Goal: Task Accomplishment & Management: Use online tool/utility

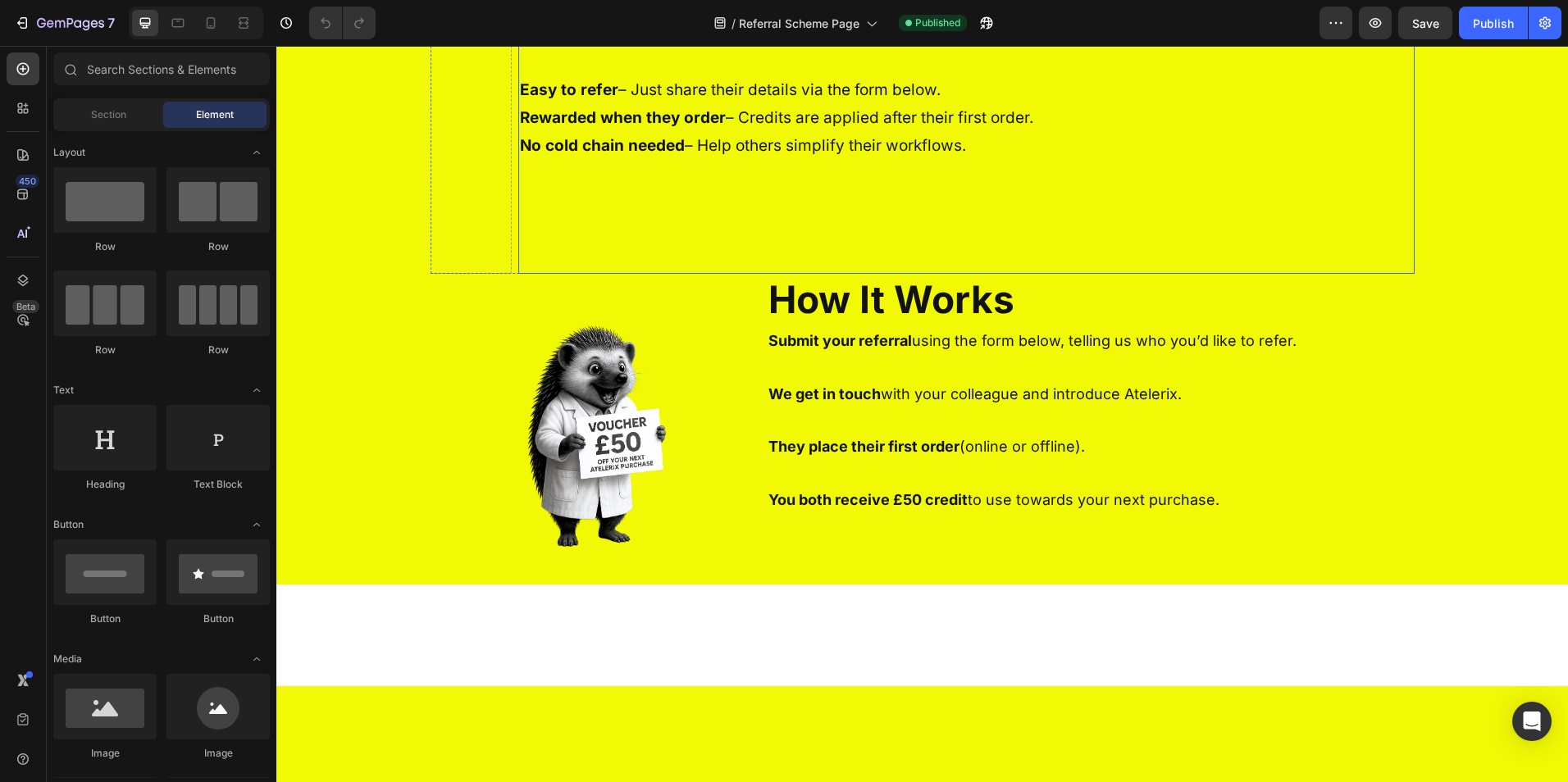
scroll to position [656, 0]
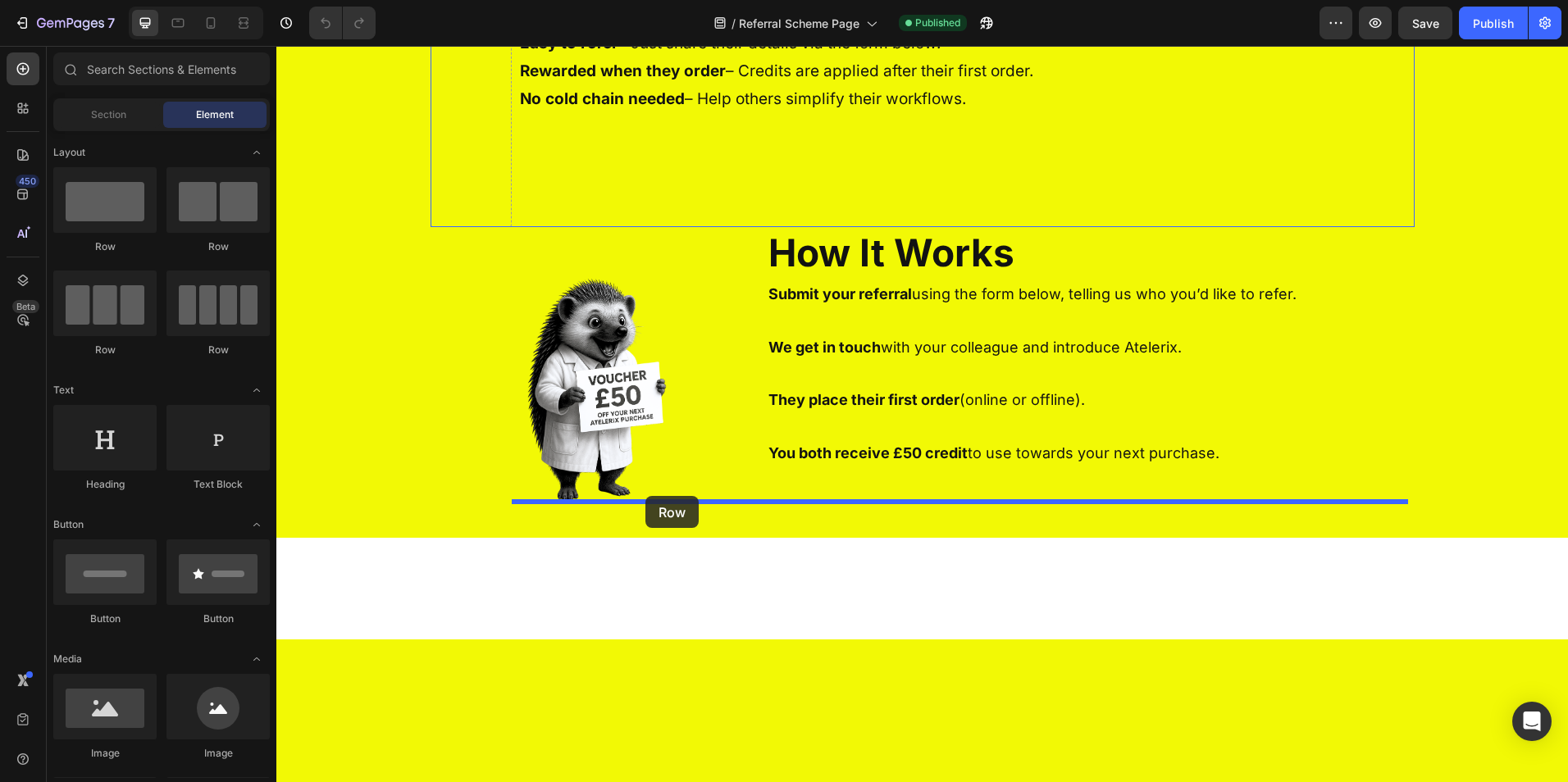
drag, startPoint x: 383, startPoint y: 346, endPoint x: 646, endPoint y: 496, distance: 302.8
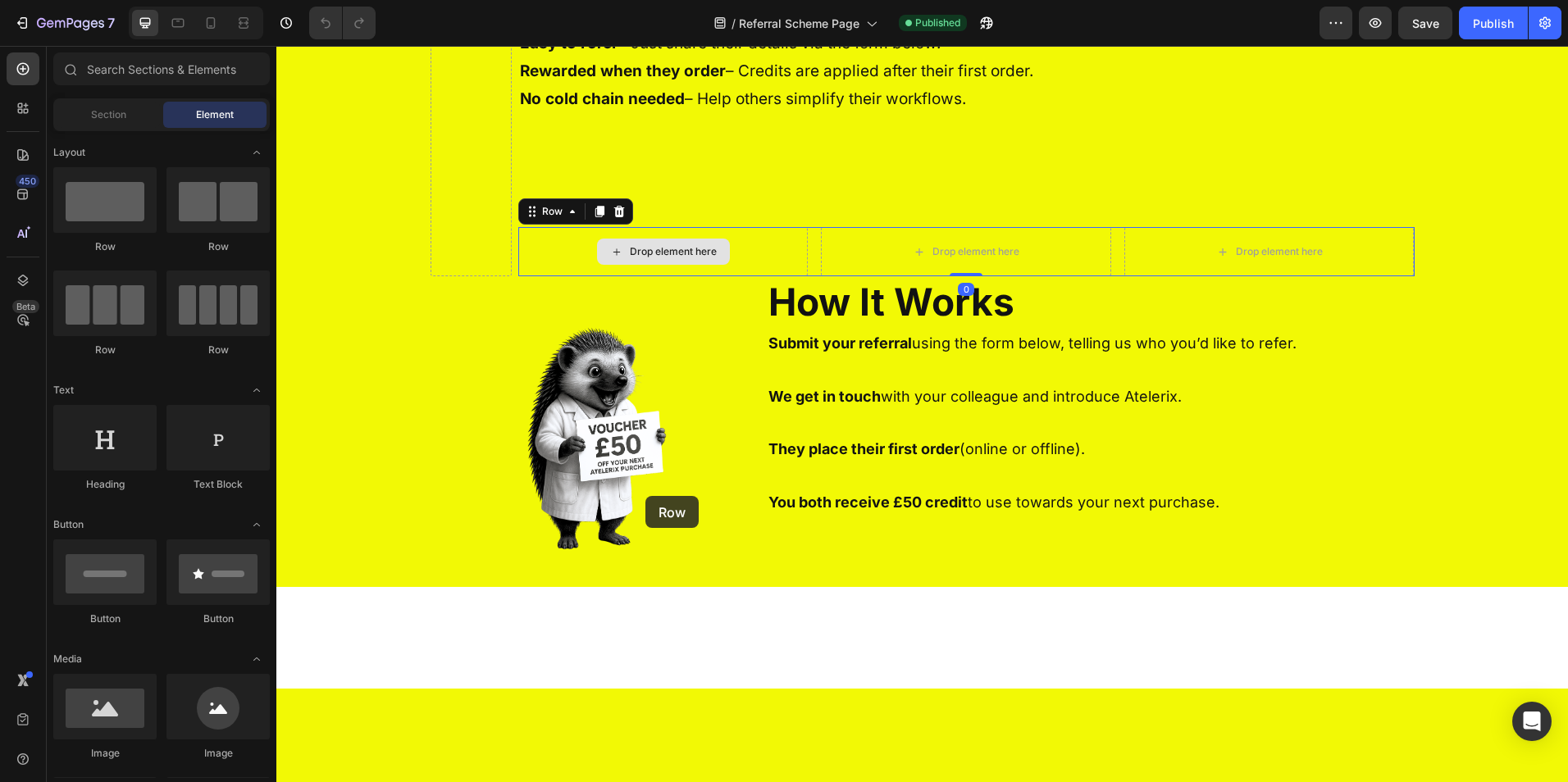
scroll to position [681, 0]
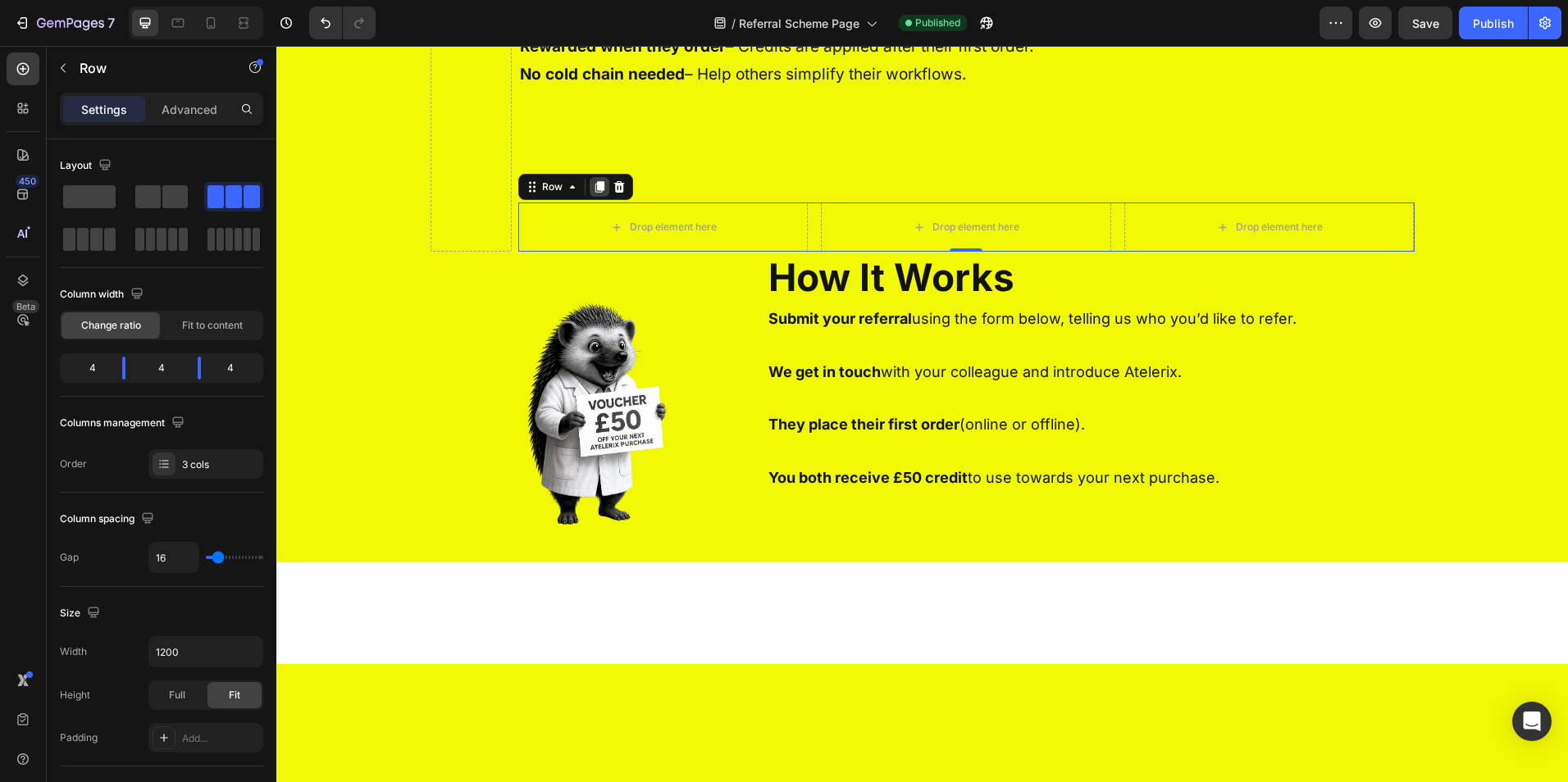
click at [593, 194] on icon at bounding box center [599, 186] width 13 height 13
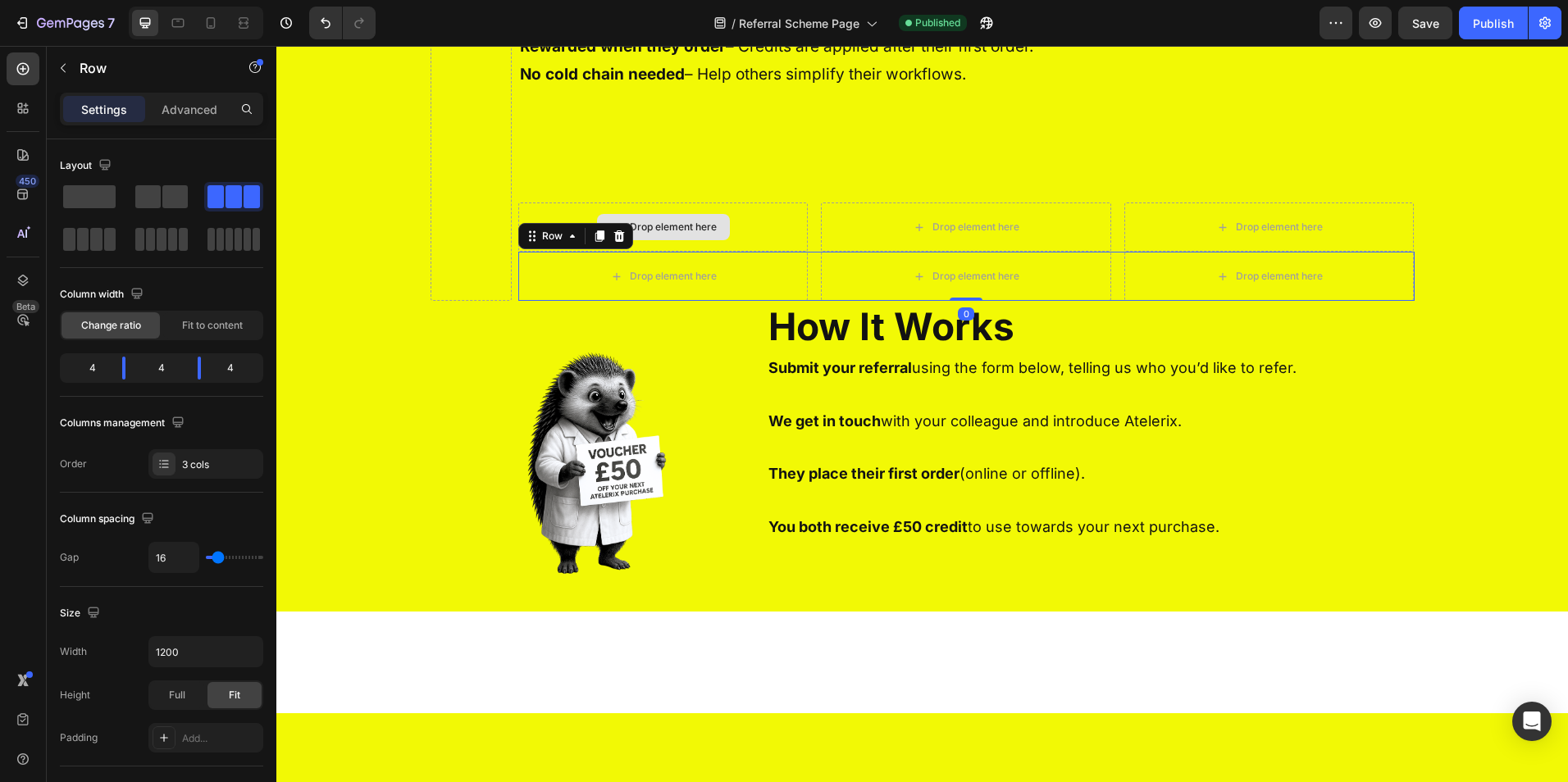
scroll to position [705, 0]
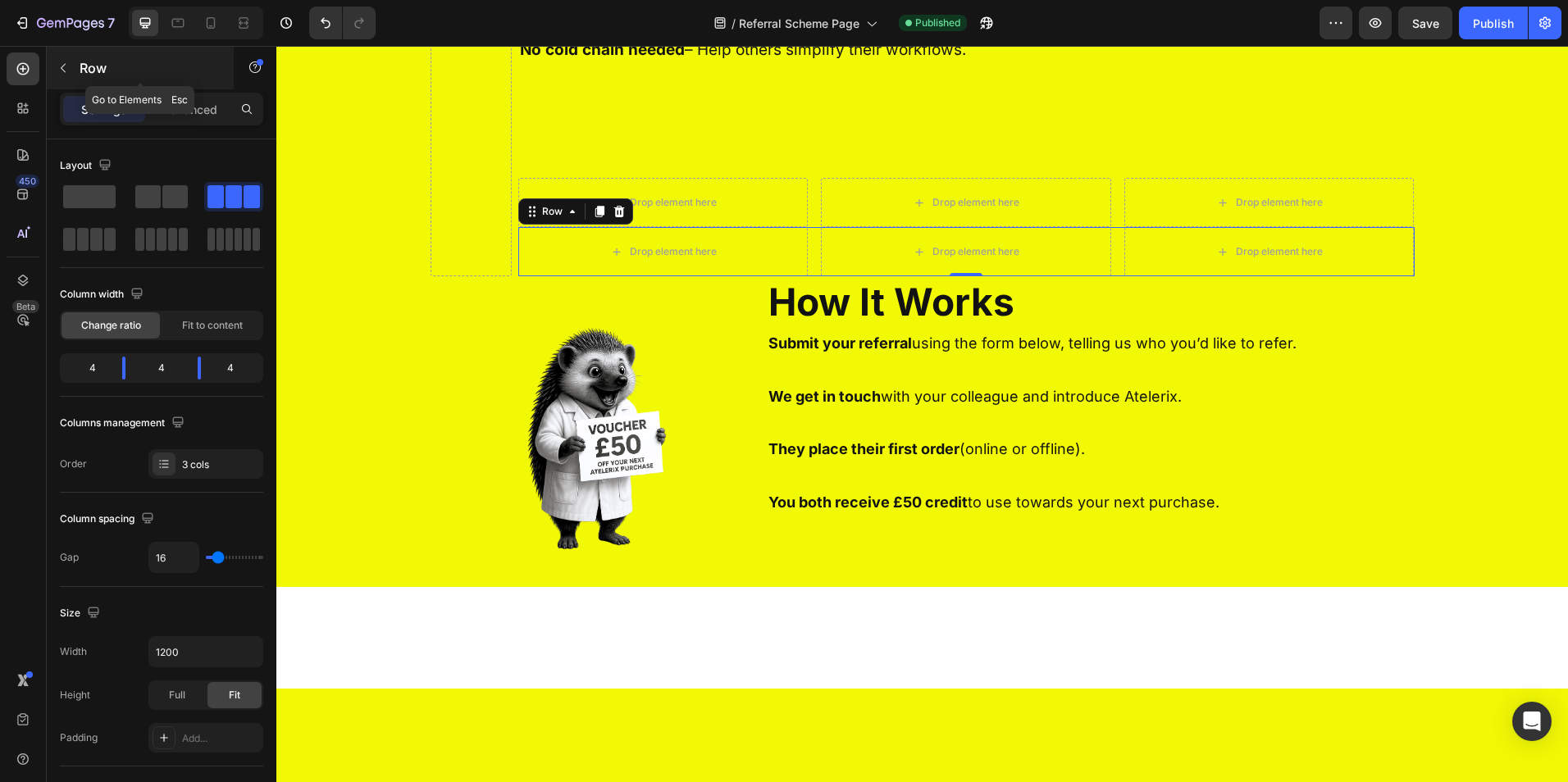
click at [57, 58] on button "button" at bounding box center [63, 68] width 27 height 27
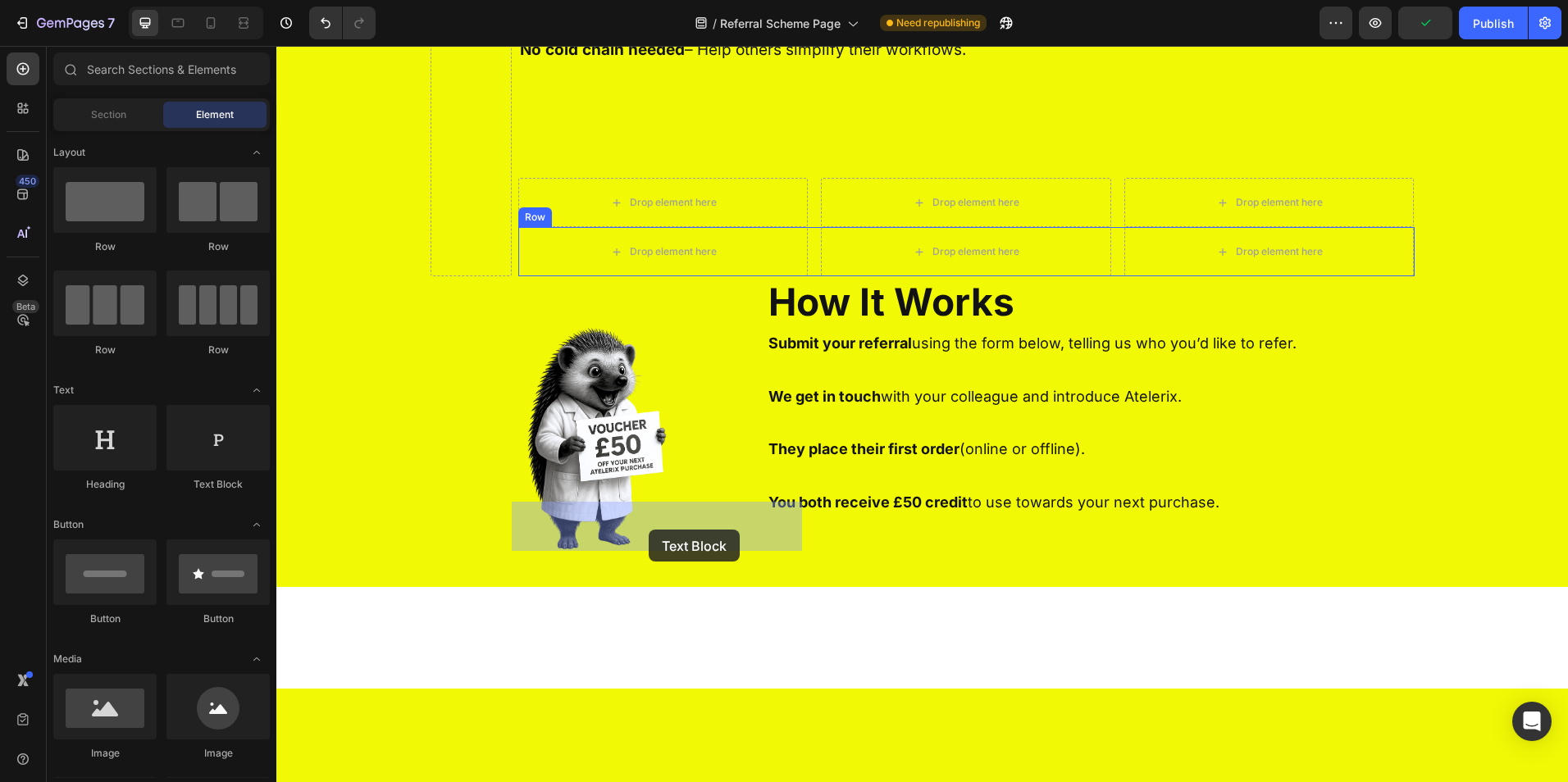
drag, startPoint x: 484, startPoint y: 489, endPoint x: 648, endPoint y: 530, distance: 169.0
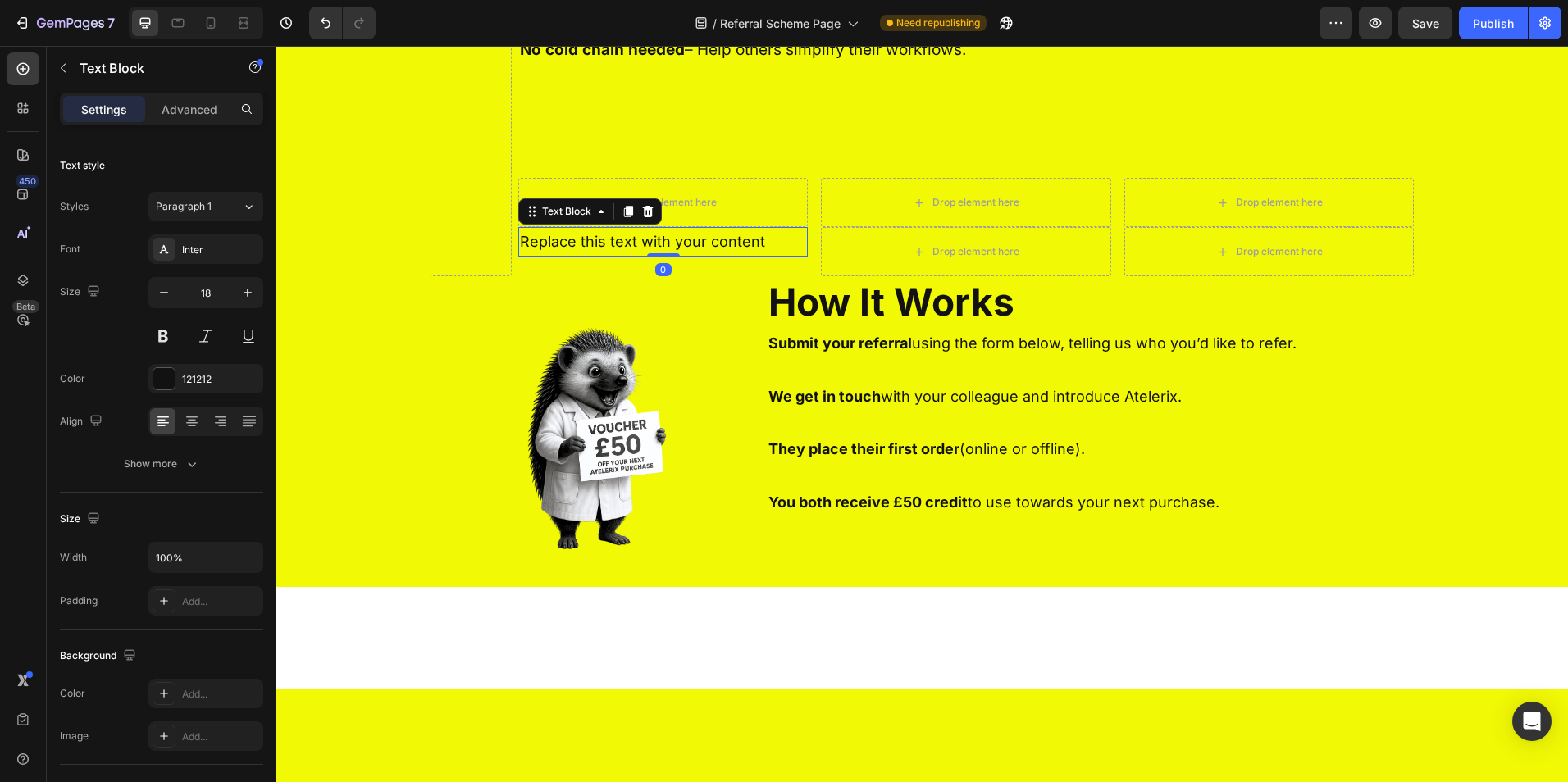
click at [624, 217] on icon at bounding box center [629, 211] width 9 height 11
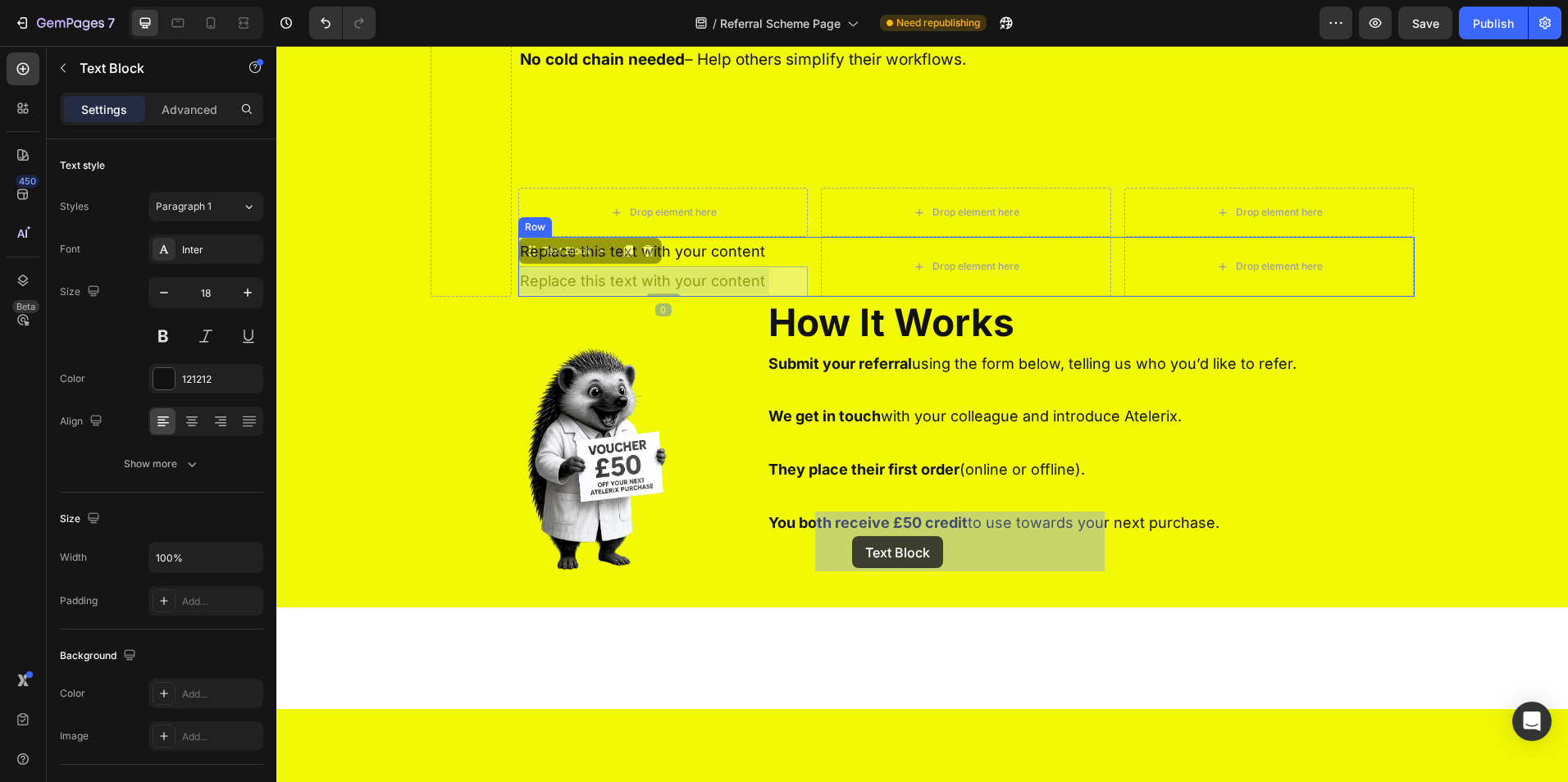
drag, startPoint x: 579, startPoint y: 544, endPoint x: 852, endPoint y: 536, distance: 273.1
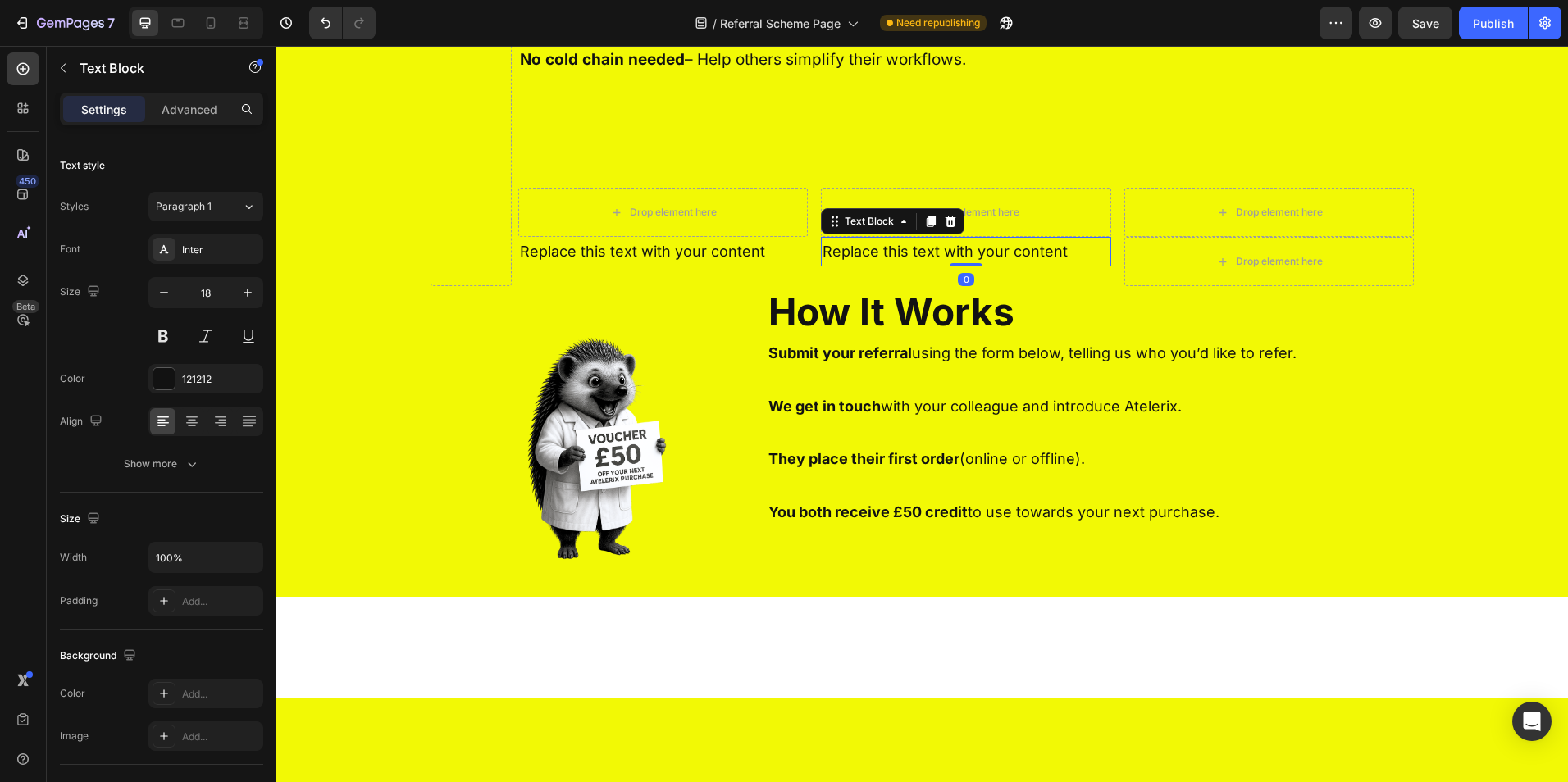
scroll to position [690, 0]
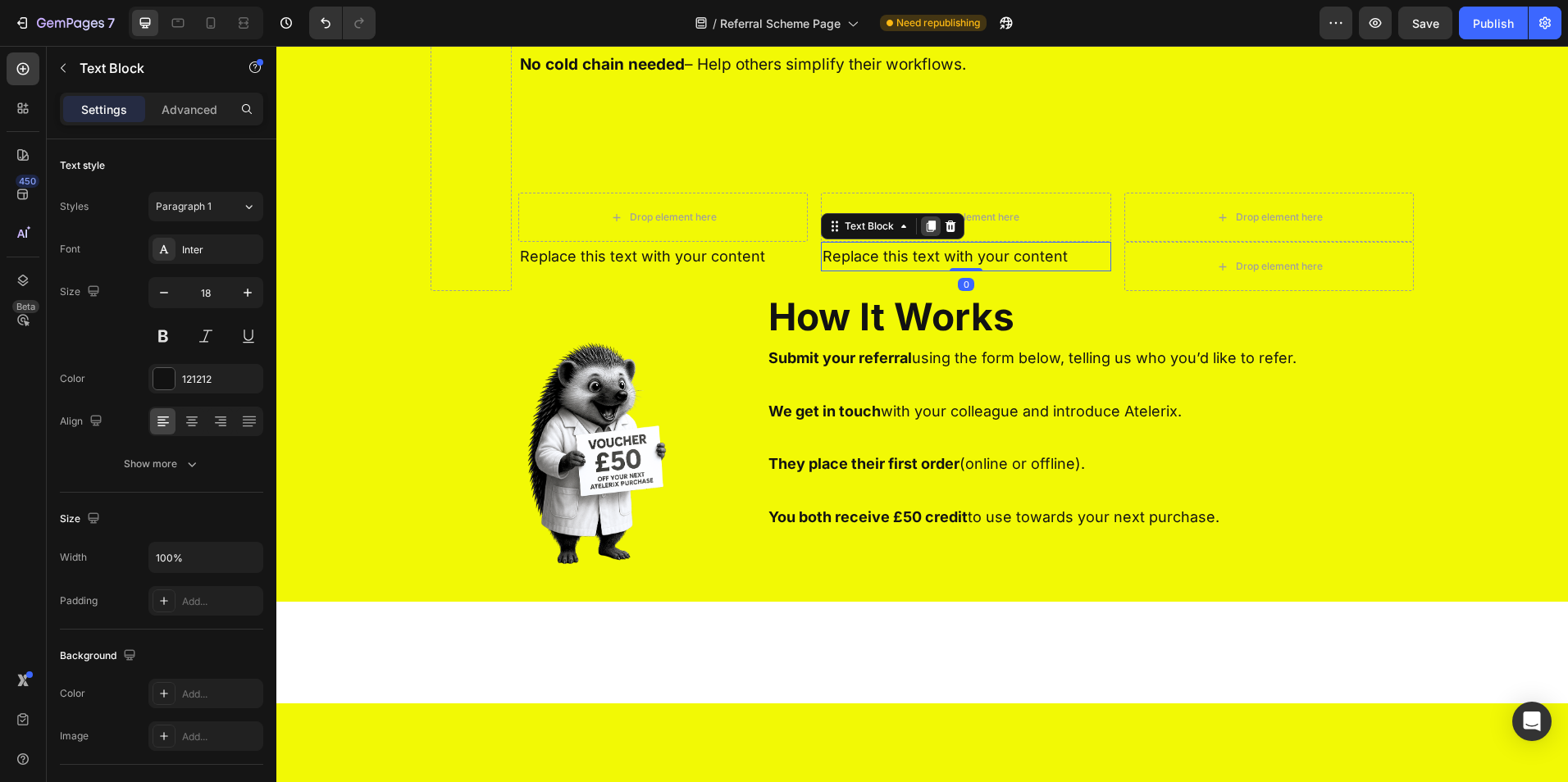
click at [925, 233] on icon at bounding box center [931, 226] width 13 height 13
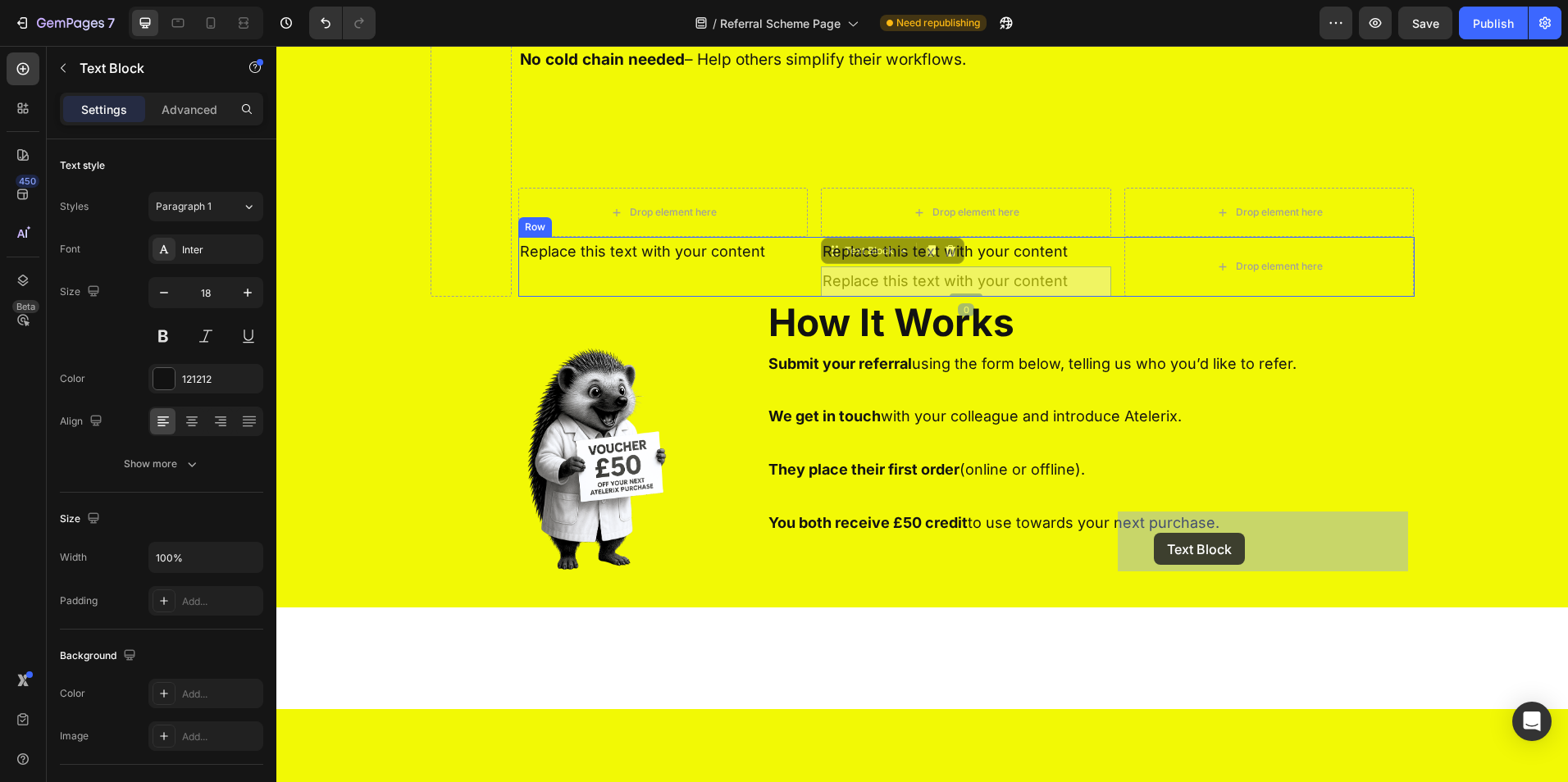
drag, startPoint x: 852, startPoint y: 528, endPoint x: 1154, endPoint y: 533, distance: 302.0
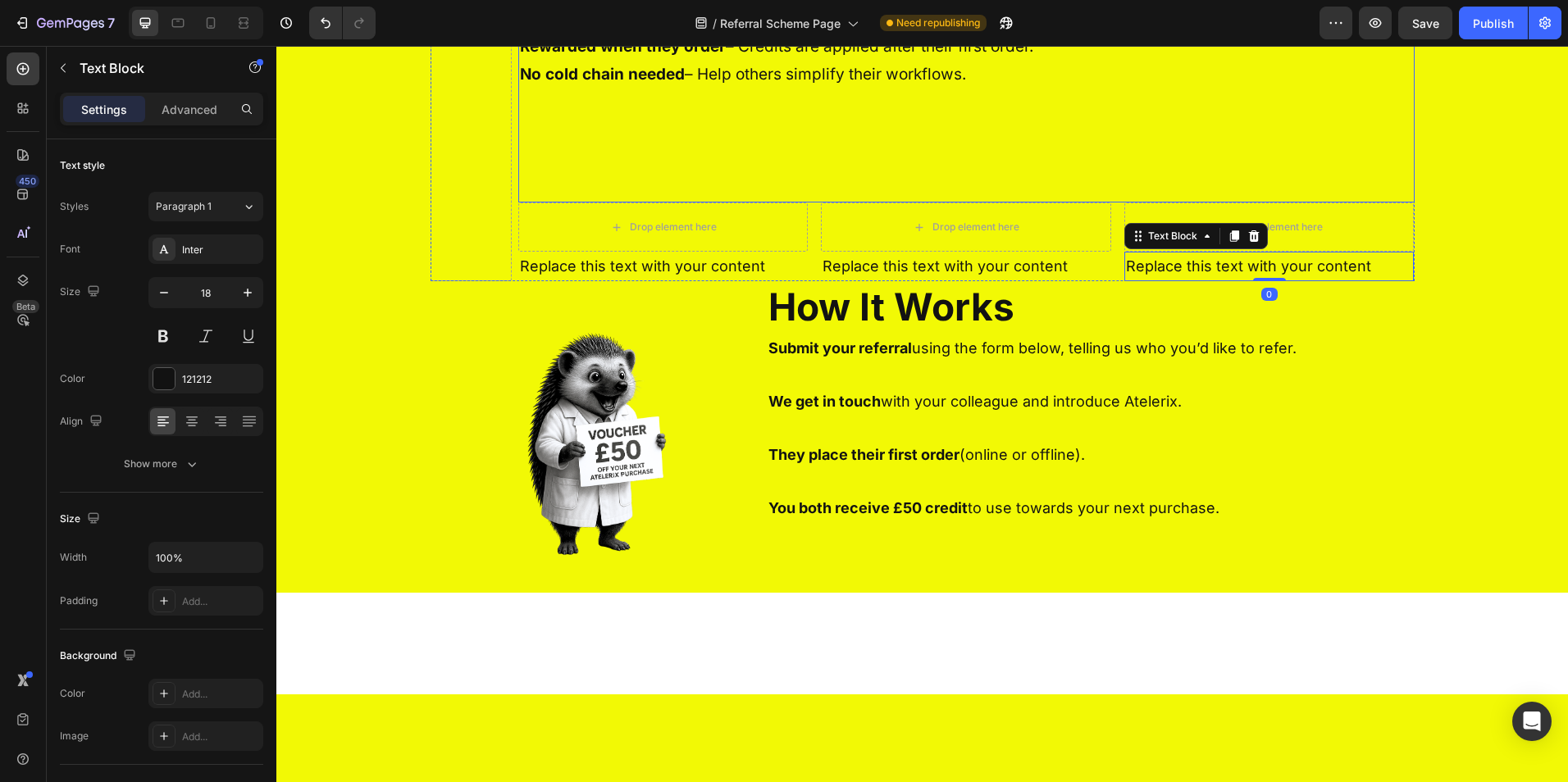
click at [793, 61] on p "Rewarded when they order – Credits are applied after their first order." at bounding box center [966, 46] width 893 height 28
click at [901, 33] on p "Easy to refer – Just share their details via the form below." at bounding box center [966, 19] width 893 height 28
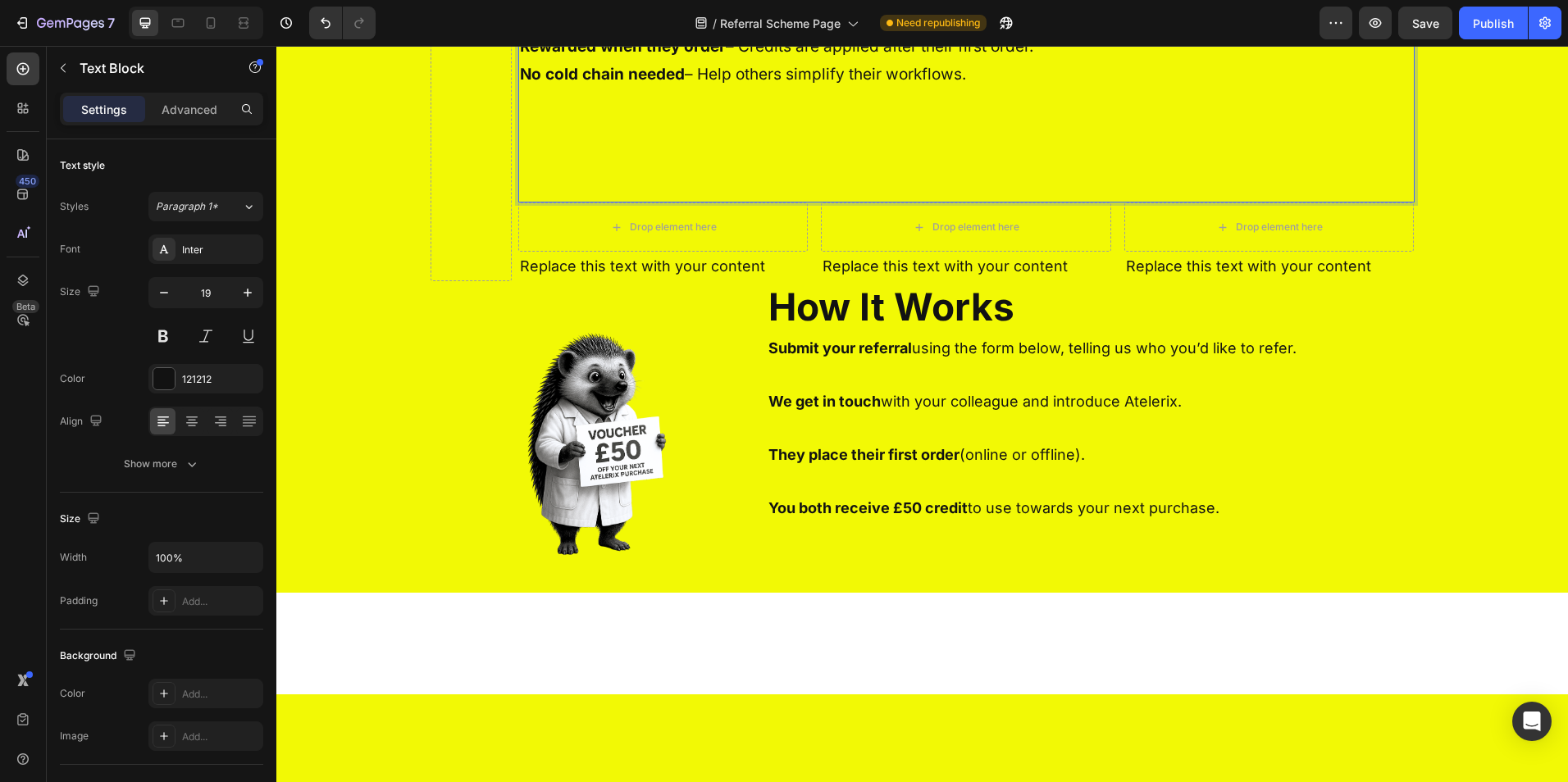
click at [928, 33] on p "Easy to refer – Just share their details via the form below." at bounding box center [966, 19] width 893 height 28
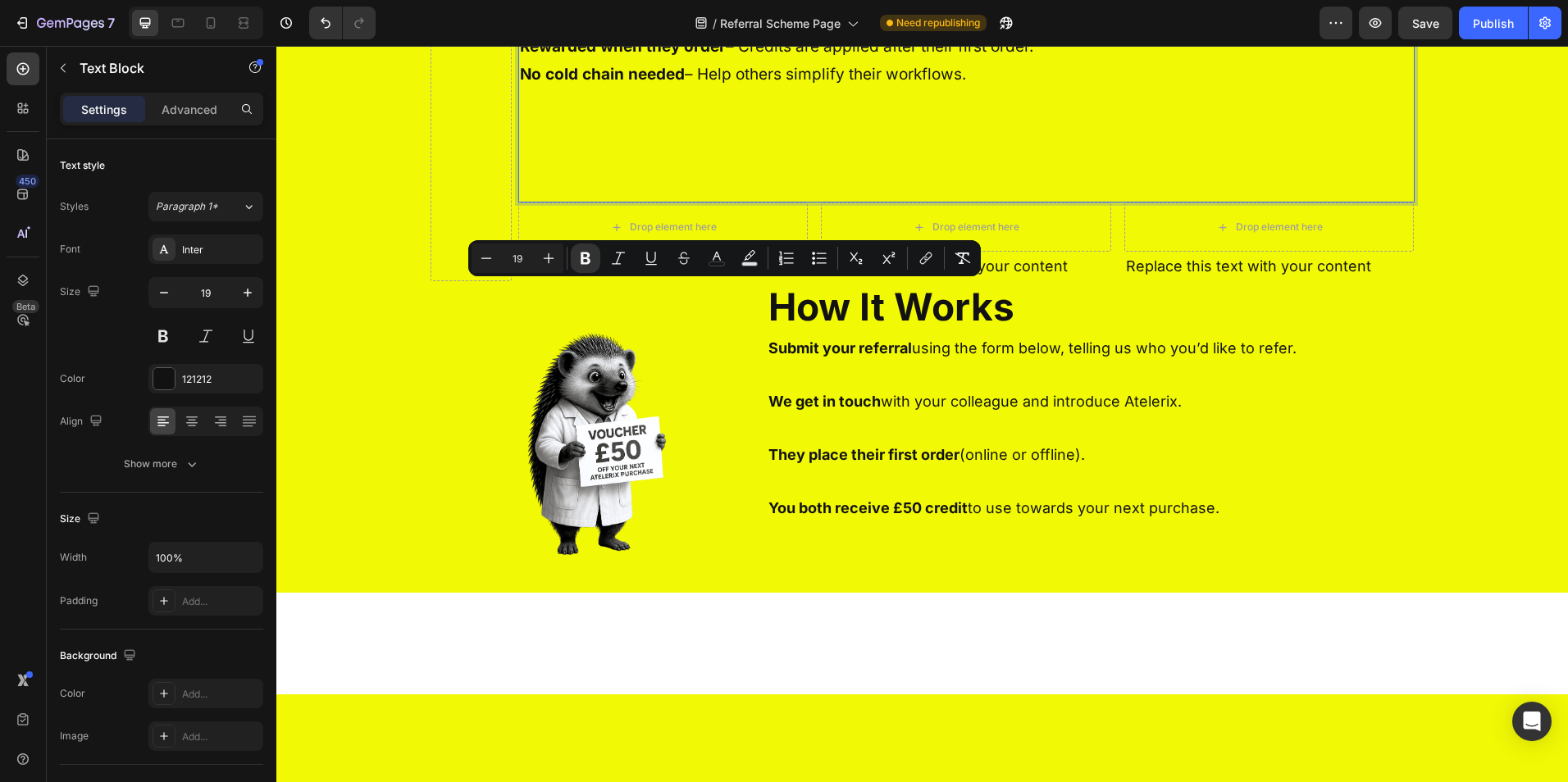
drag, startPoint x: 943, startPoint y: 290, endPoint x: 516, endPoint y: 297, distance: 427.1
click at [520, 33] on p "Easy to refer – Just share their details via the form below." at bounding box center [966, 19] width 893 height 28
copy p "Easy to refer – Just share their details via the form below."
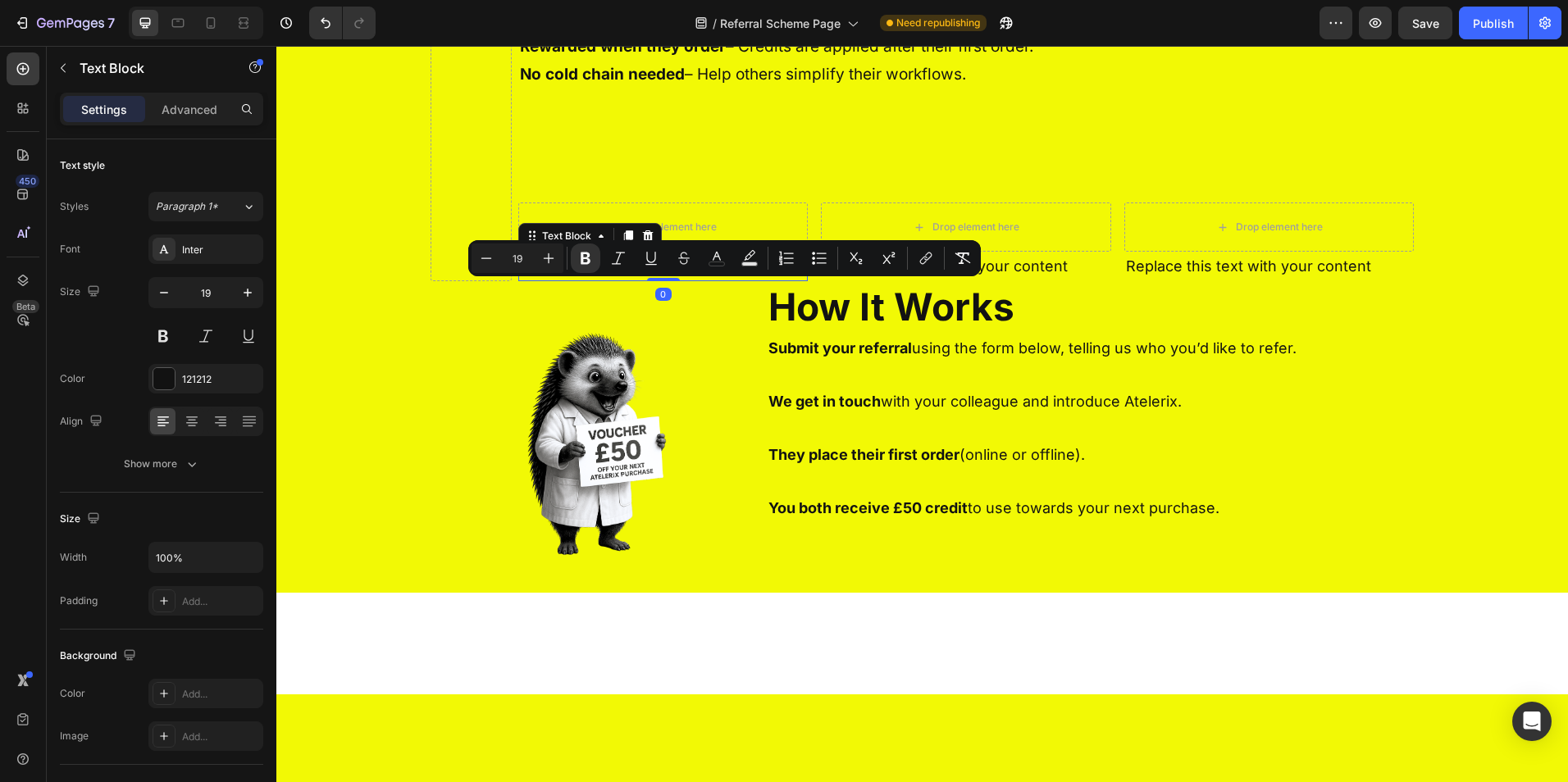
click at [642, 281] on div "Replace this text with your content" at bounding box center [663, 267] width 290 height 29
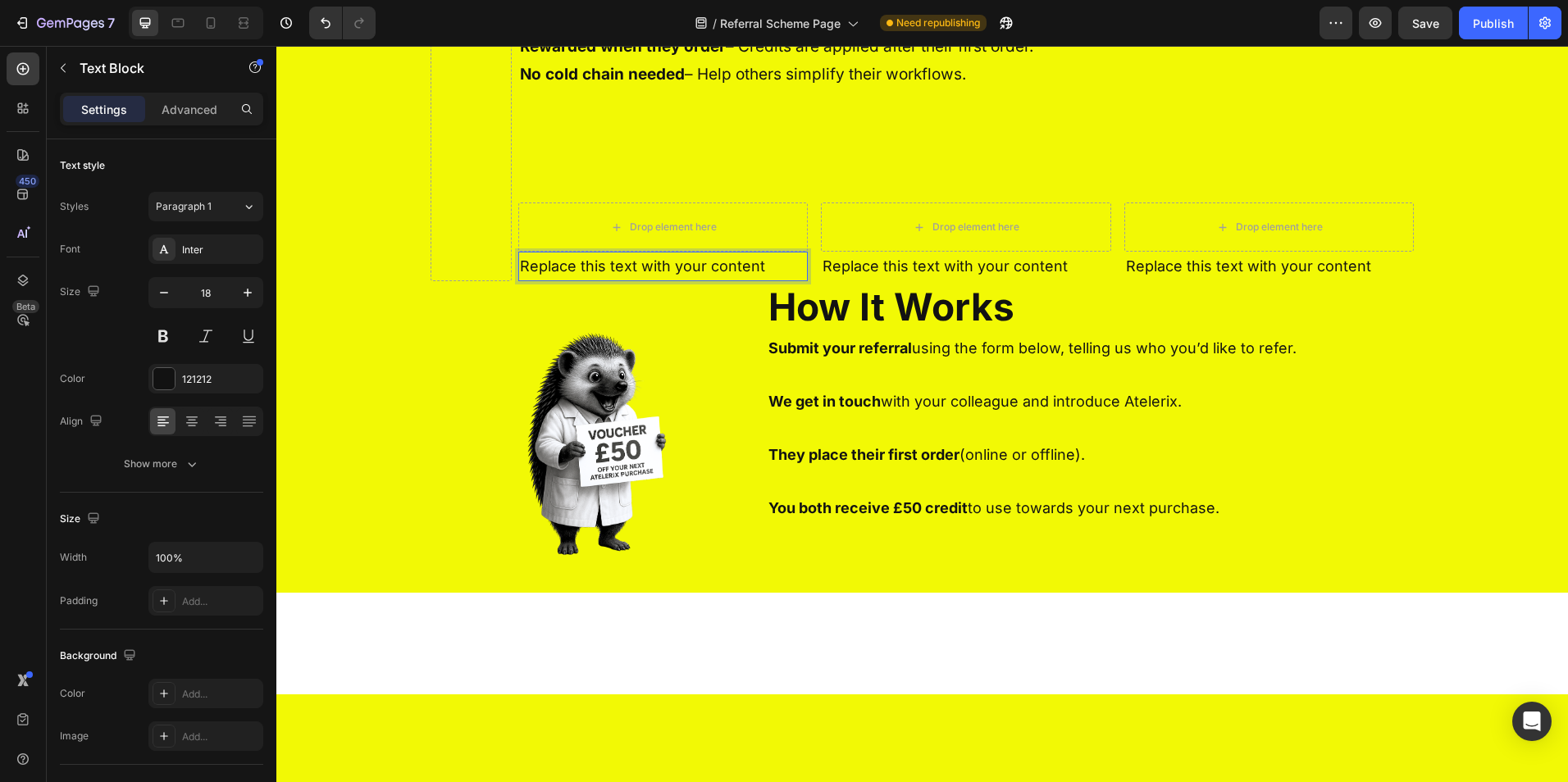
click at [642, 281] on div "Replace this text with your content" at bounding box center [663, 267] width 290 height 29
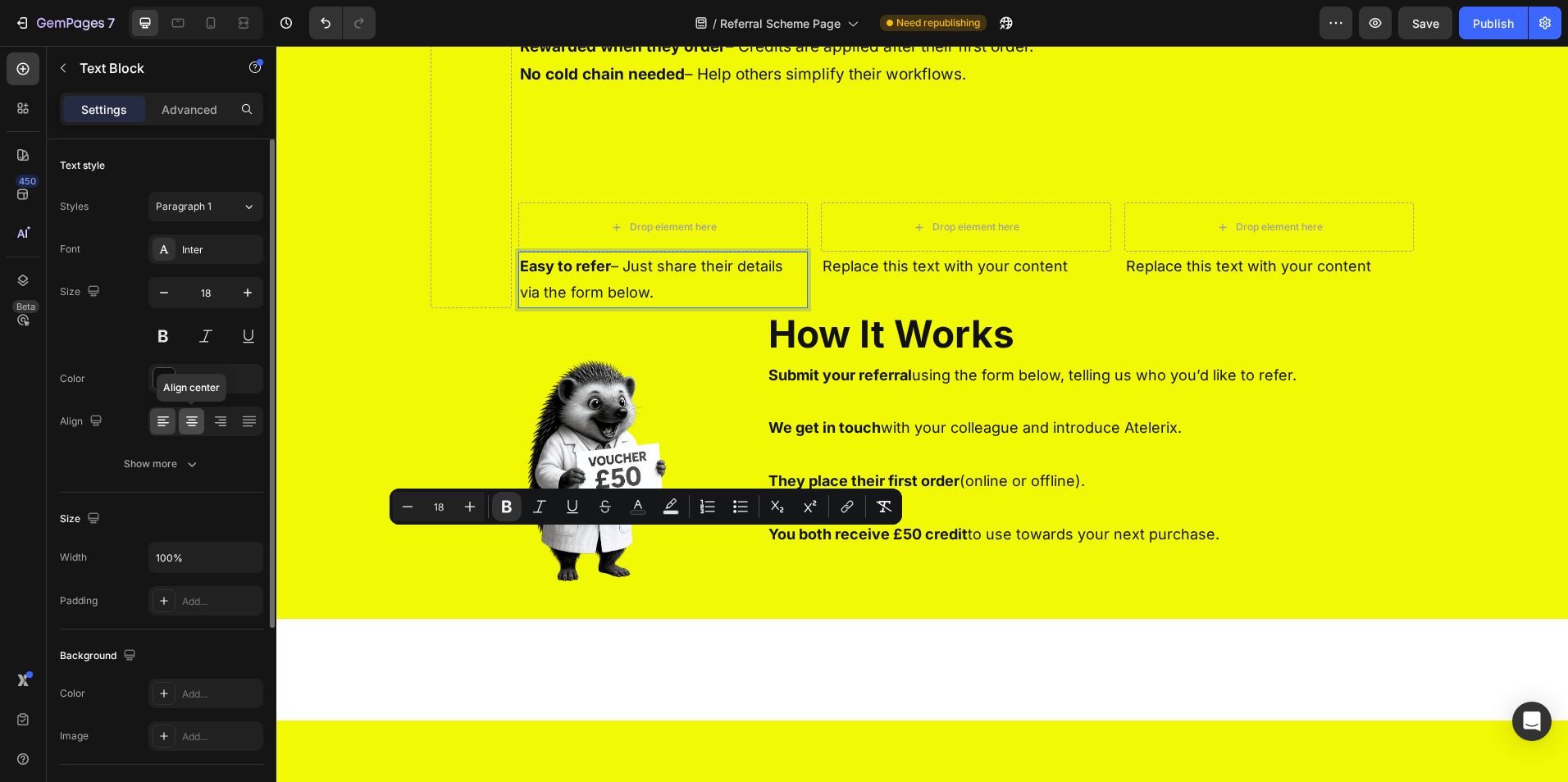
click at [196, 423] on icon at bounding box center [191, 423] width 11 height 2
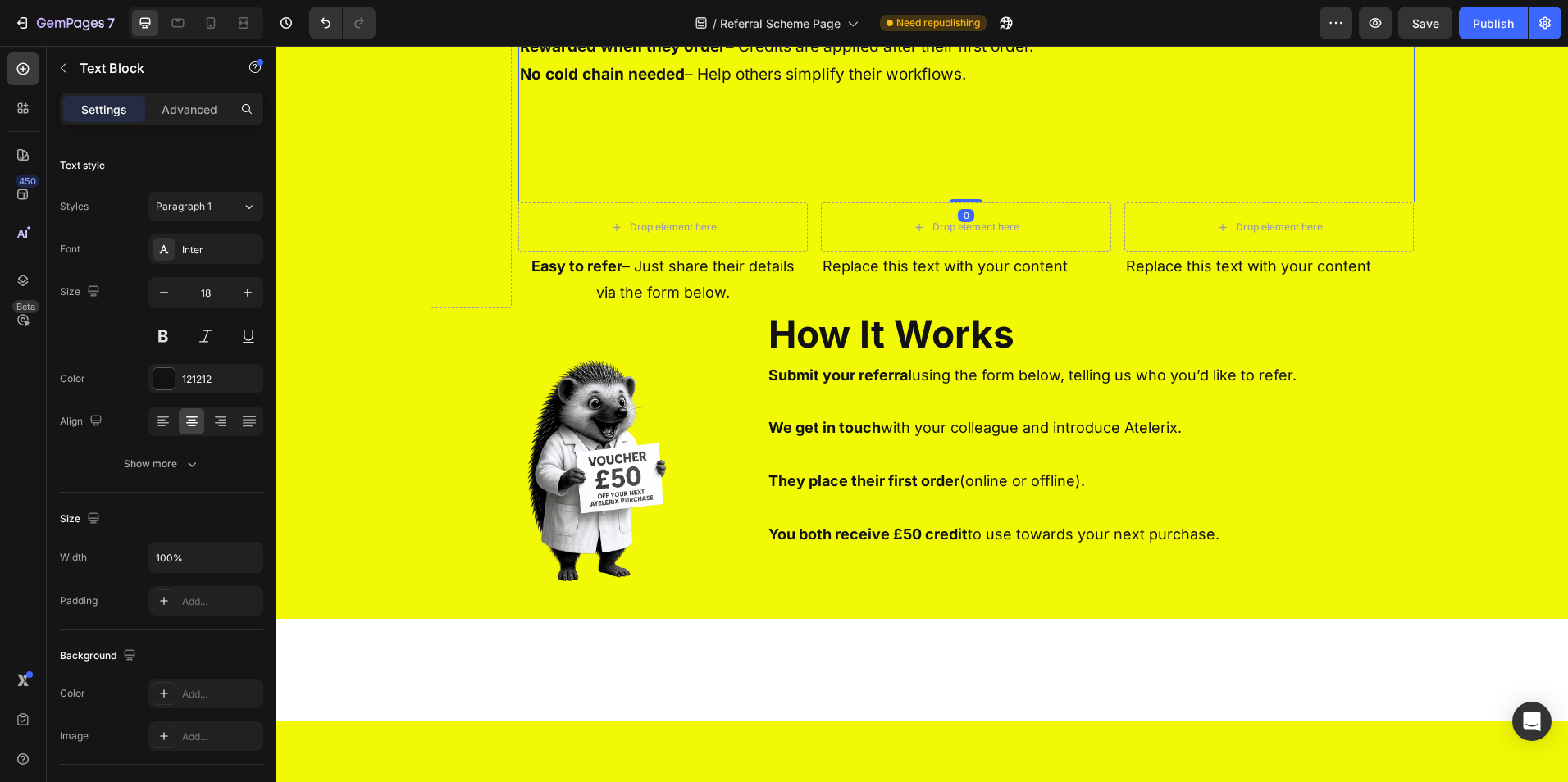
click at [633, 61] on p "Rewarded when they order – Credits are applied after their first order." at bounding box center [966, 46] width 893 height 28
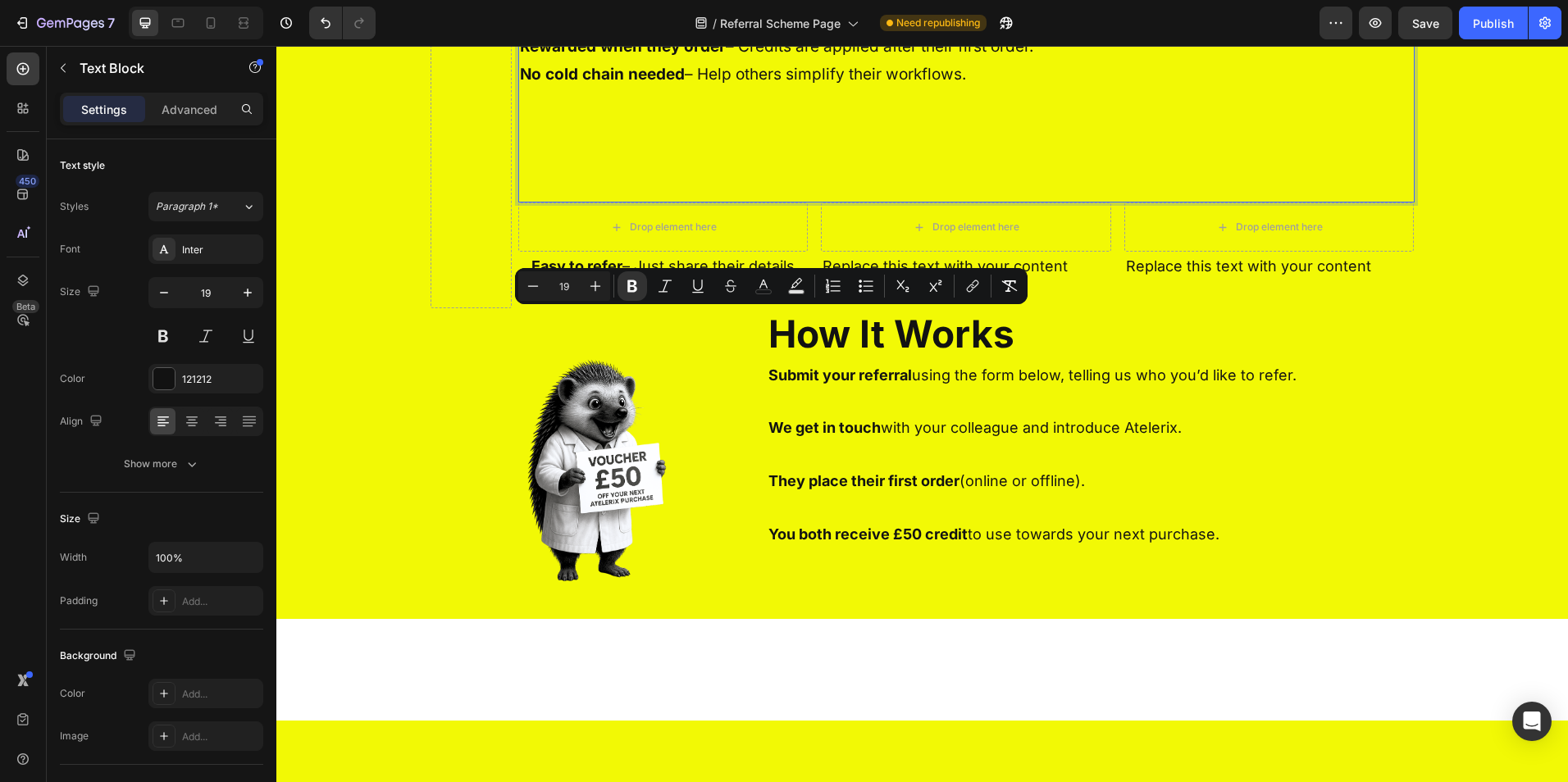
drag, startPoint x: 1064, startPoint y: 317, endPoint x: 516, endPoint y: 316, distance: 548.0
click at [520, 61] on p "Rewarded when they order – Credits are applied after their first order." at bounding box center [966, 46] width 893 height 28
copy p "Rewarded when they order – Credits are applied after their first order."
click at [907, 281] on div "Replace this text with your content" at bounding box center [966, 267] width 290 height 29
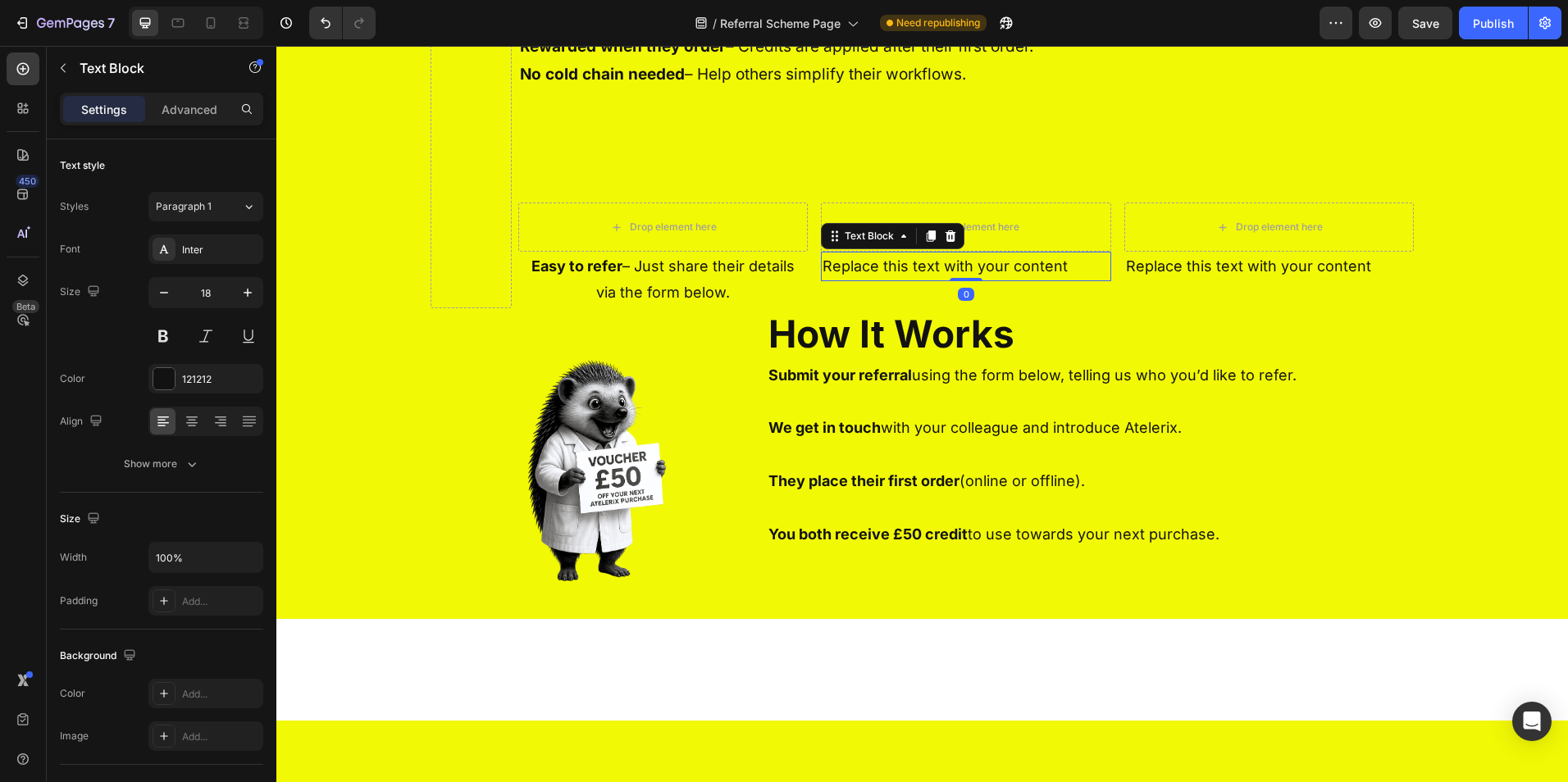
click at [907, 281] on div "Replace this text with your content" at bounding box center [966, 267] width 290 height 29
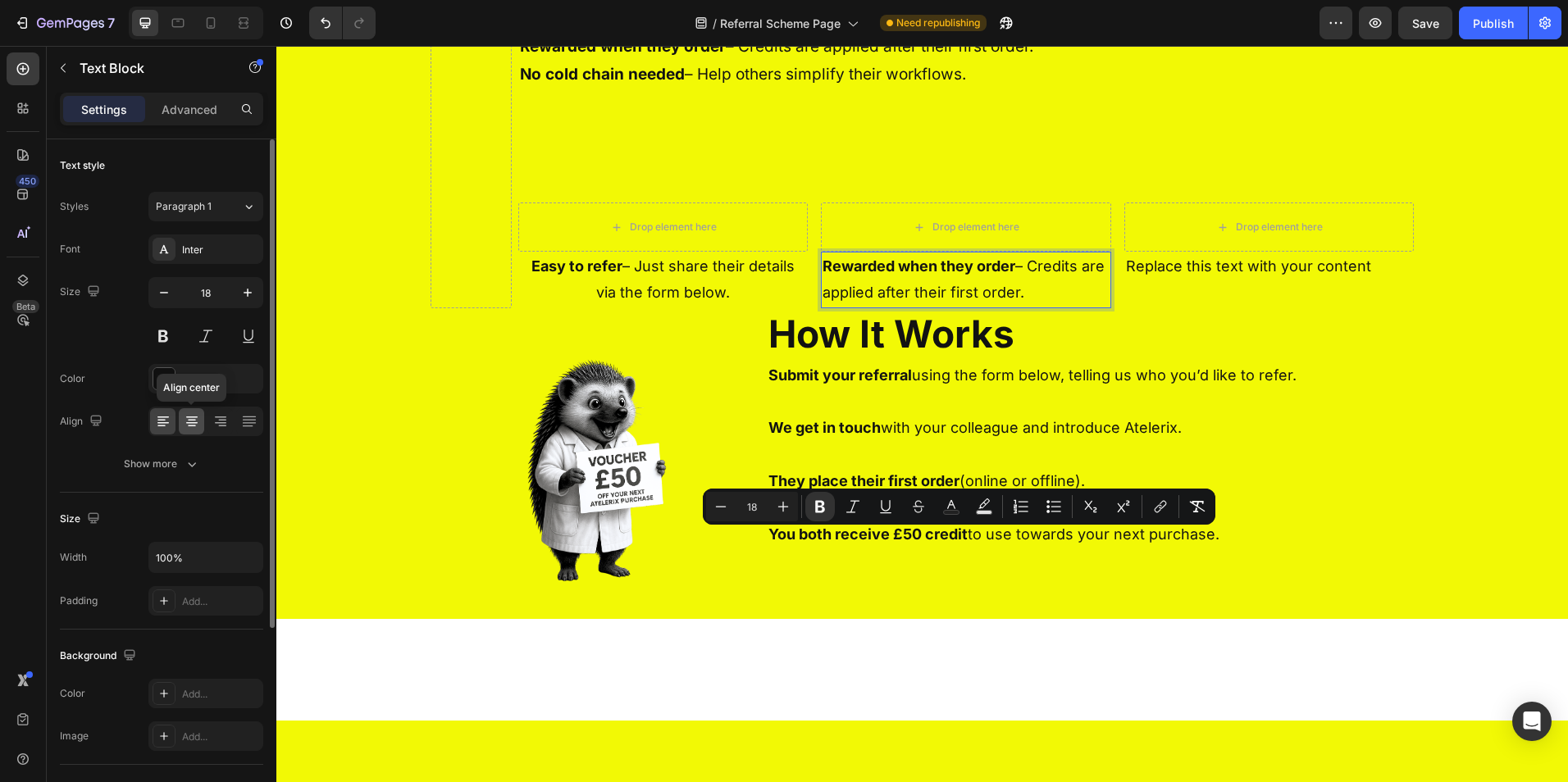
click at [196, 425] on icon at bounding box center [192, 426] width 9 height 2
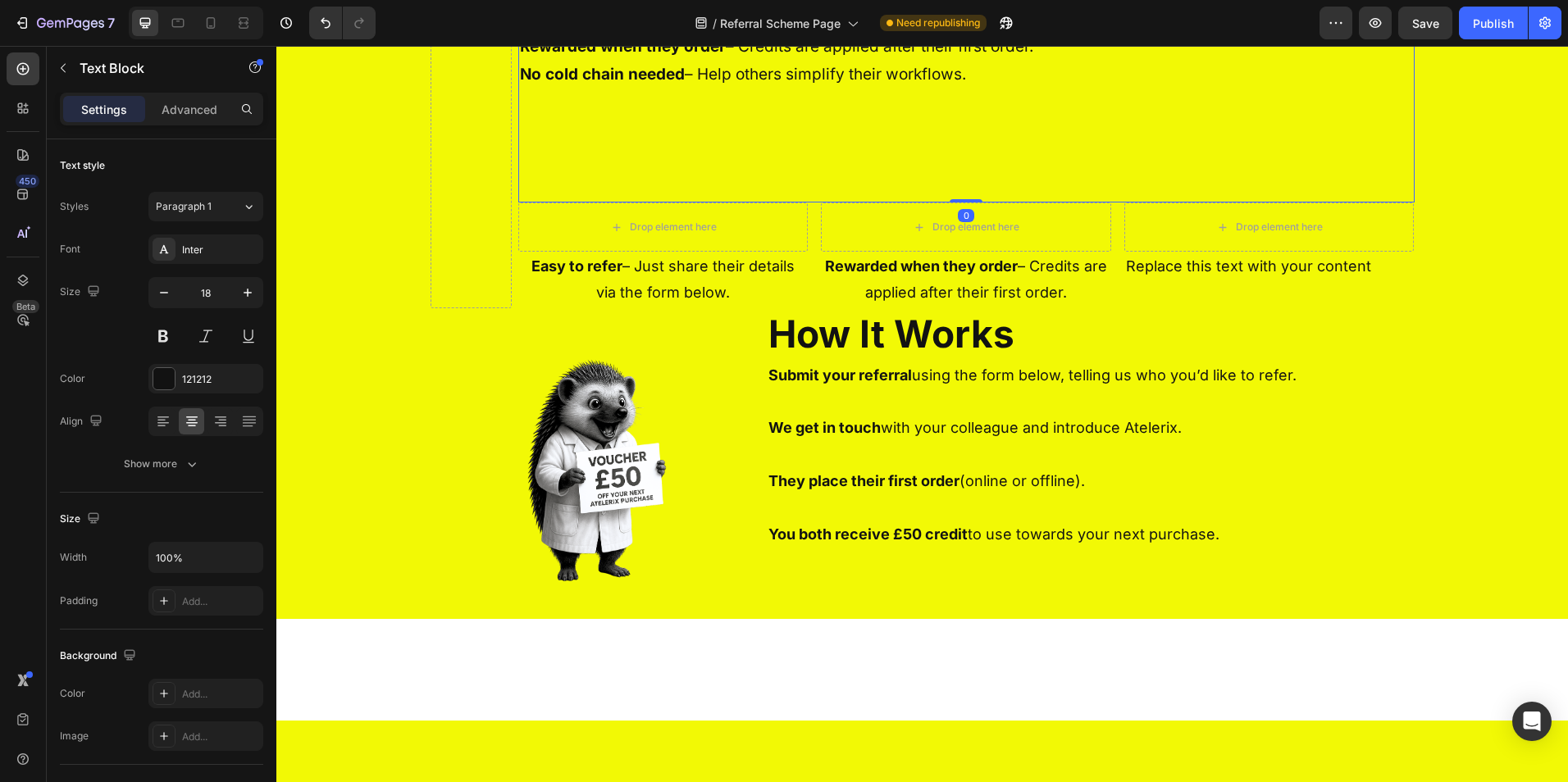
click at [787, 88] on p "No cold chain needed – Help others simplify their workflows." at bounding box center [966, 75] width 893 height 28
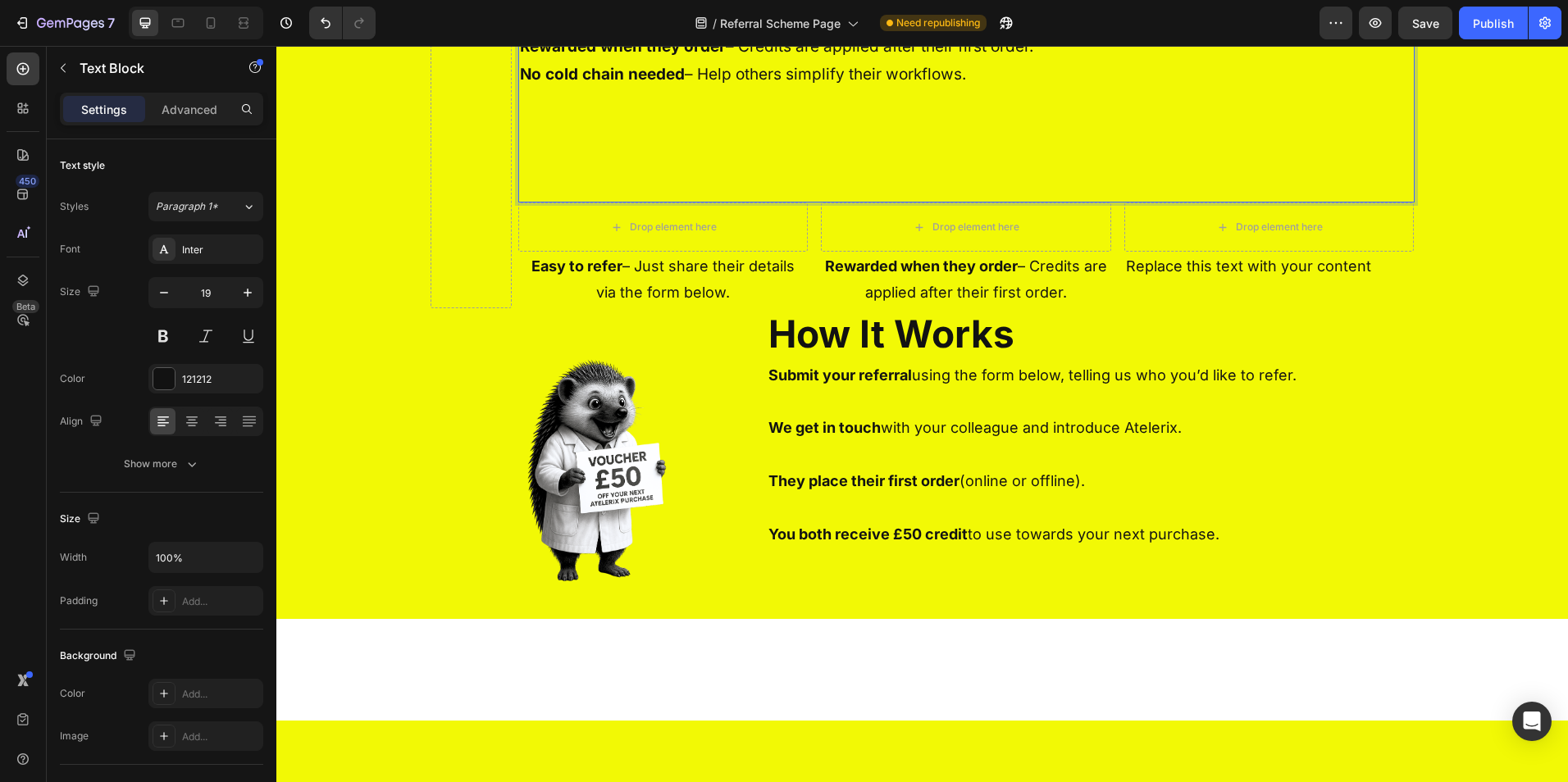
click at [964, 88] on p "No cold chain needed – Help others simplify their workflows." at bounding box center [966, 75] width 893 height 28
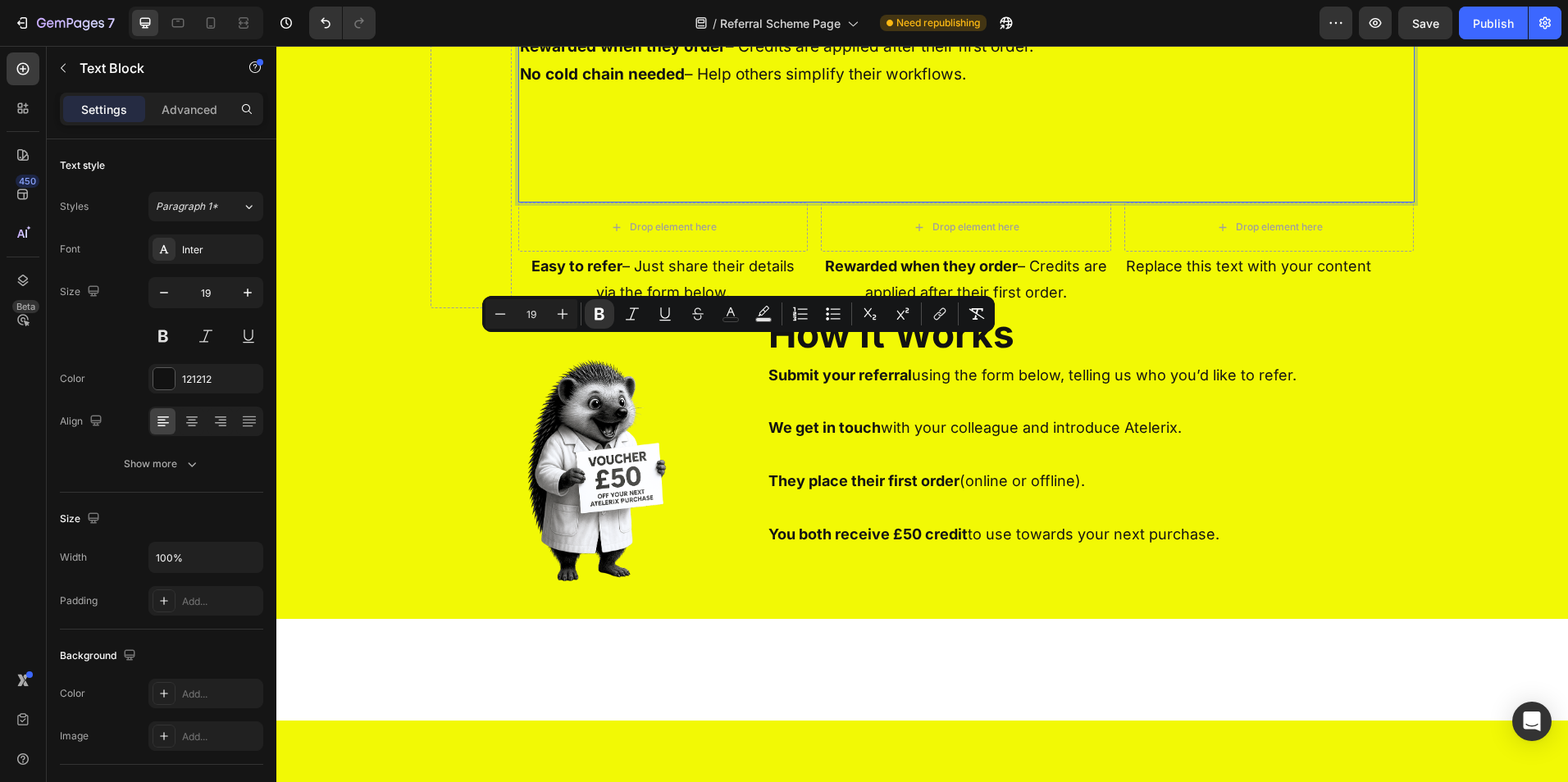
drag, startPoint x: 971, startPoint y: 353, endPoint x: 519, endPoint y: 355, distance: 452.0
click at [520, 88] on p "No cold chain needed – Help others simplify their workflows." at bounding box center [966, 75] width 893 height 28
copy p "No cold chain needed – Help others simplify their workflows."
click at [1246, 281] on div "Replace this text with your content" at bounding box center [1269, 267] width 290 height 29
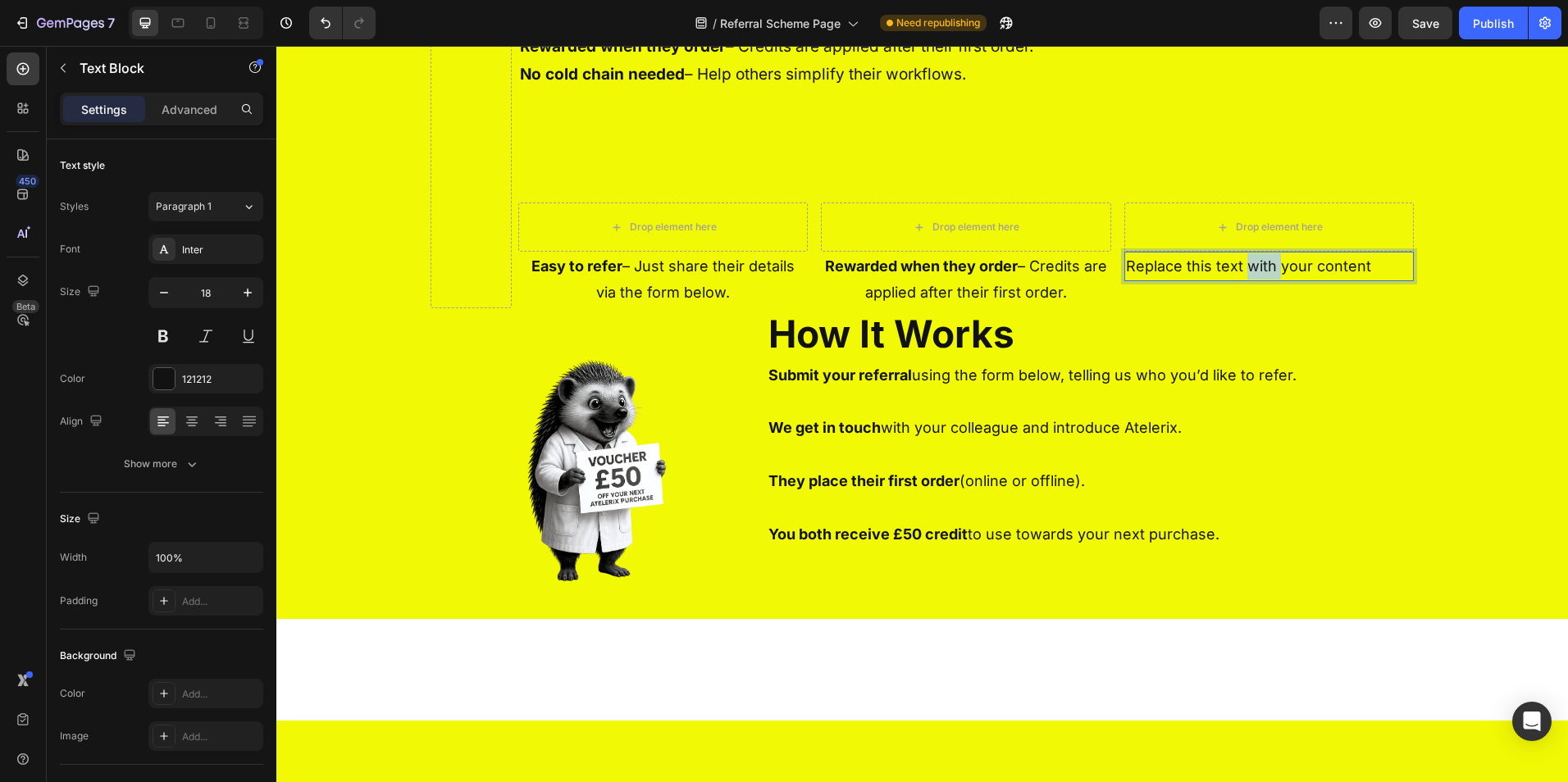
click at [1246, 281] on div "Replace this text with your content" at bounding box center [1269, 267] width 290 height 29
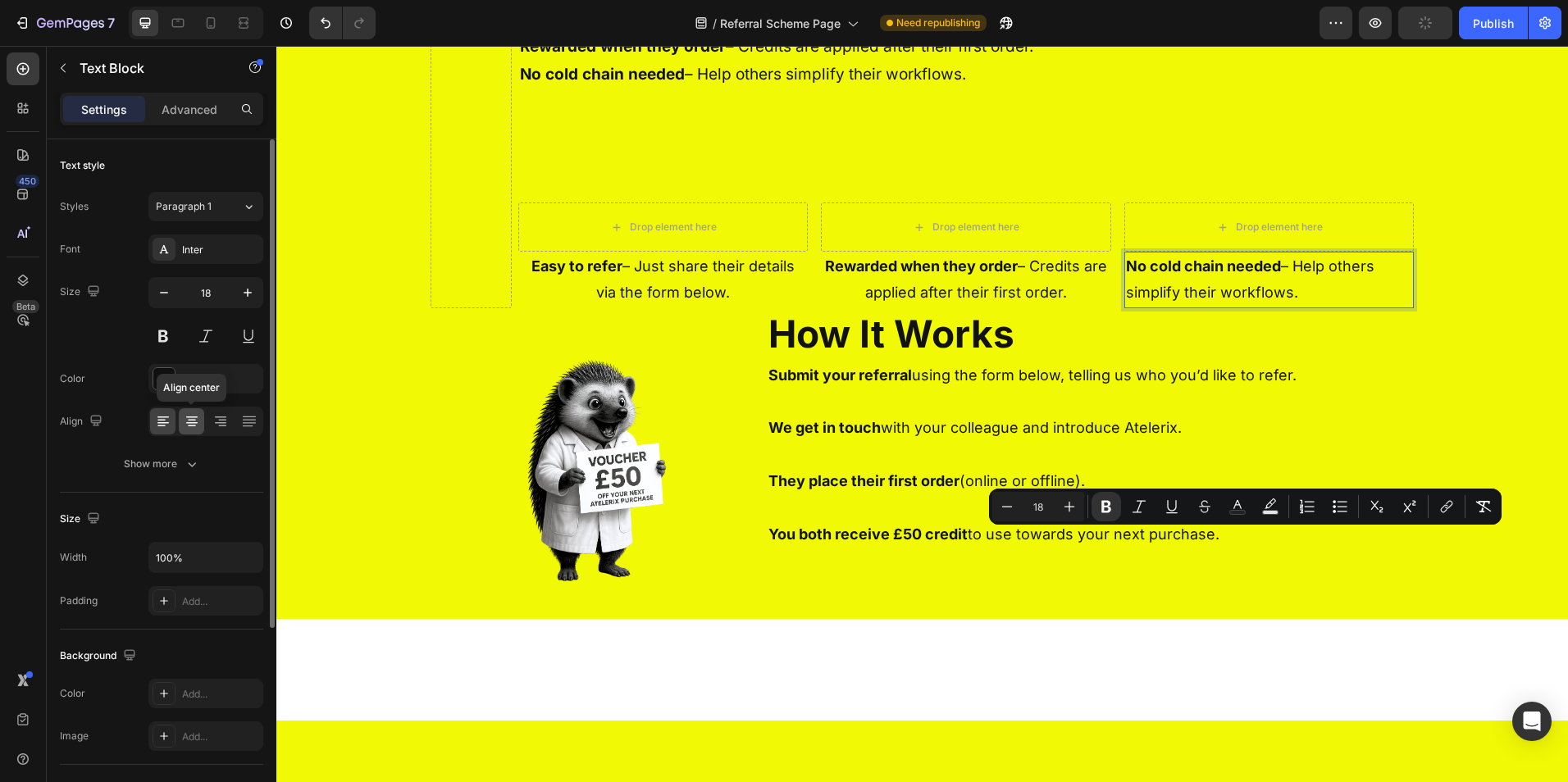
click at [187, 425] on icon at bounding box center [191, 421] width 16 height 16
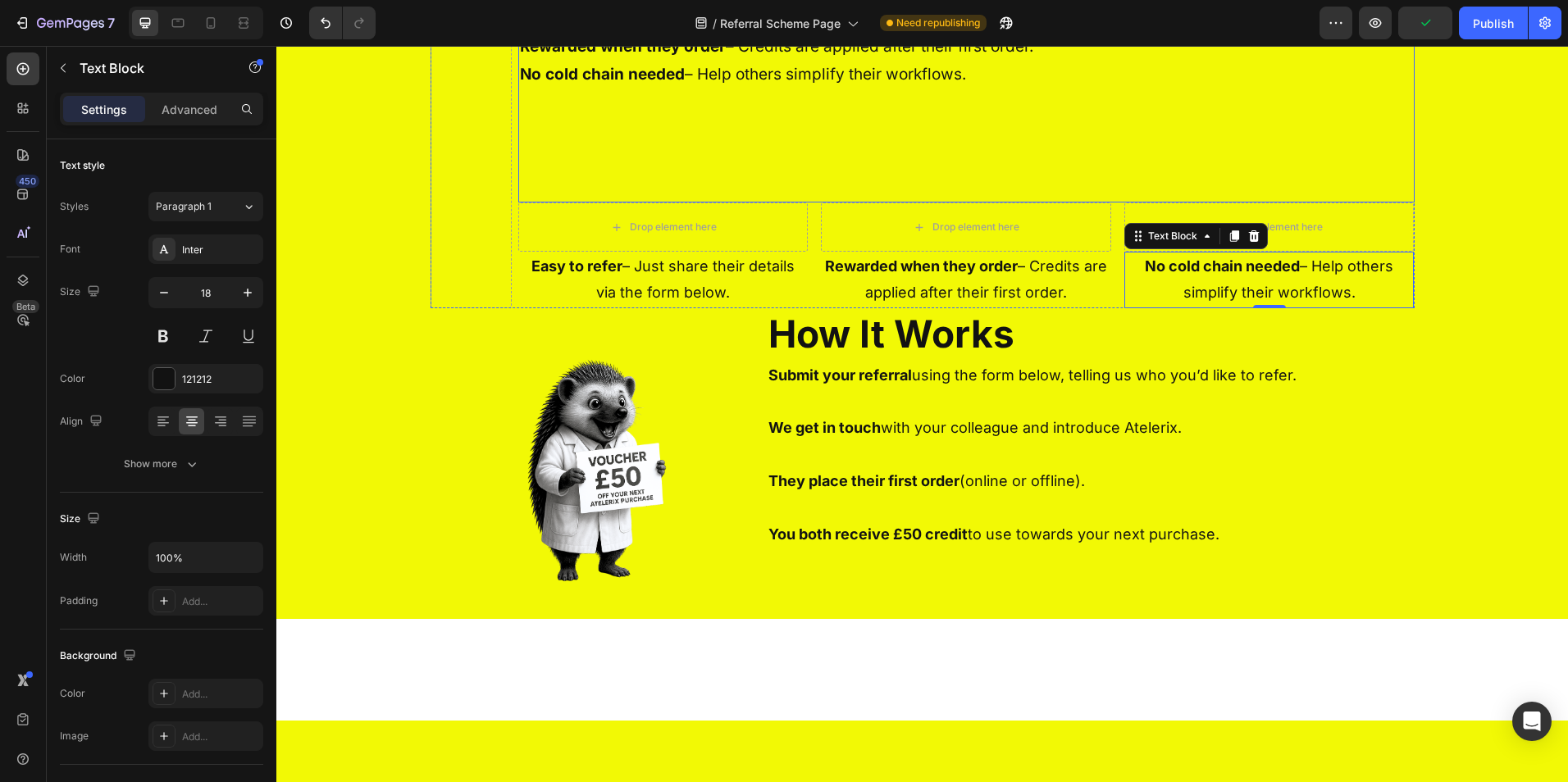
click at [908, 61] on p "Rewarded when they order – Credits are applied after their first order." at bounding box center [966, 46] width 893 height 28
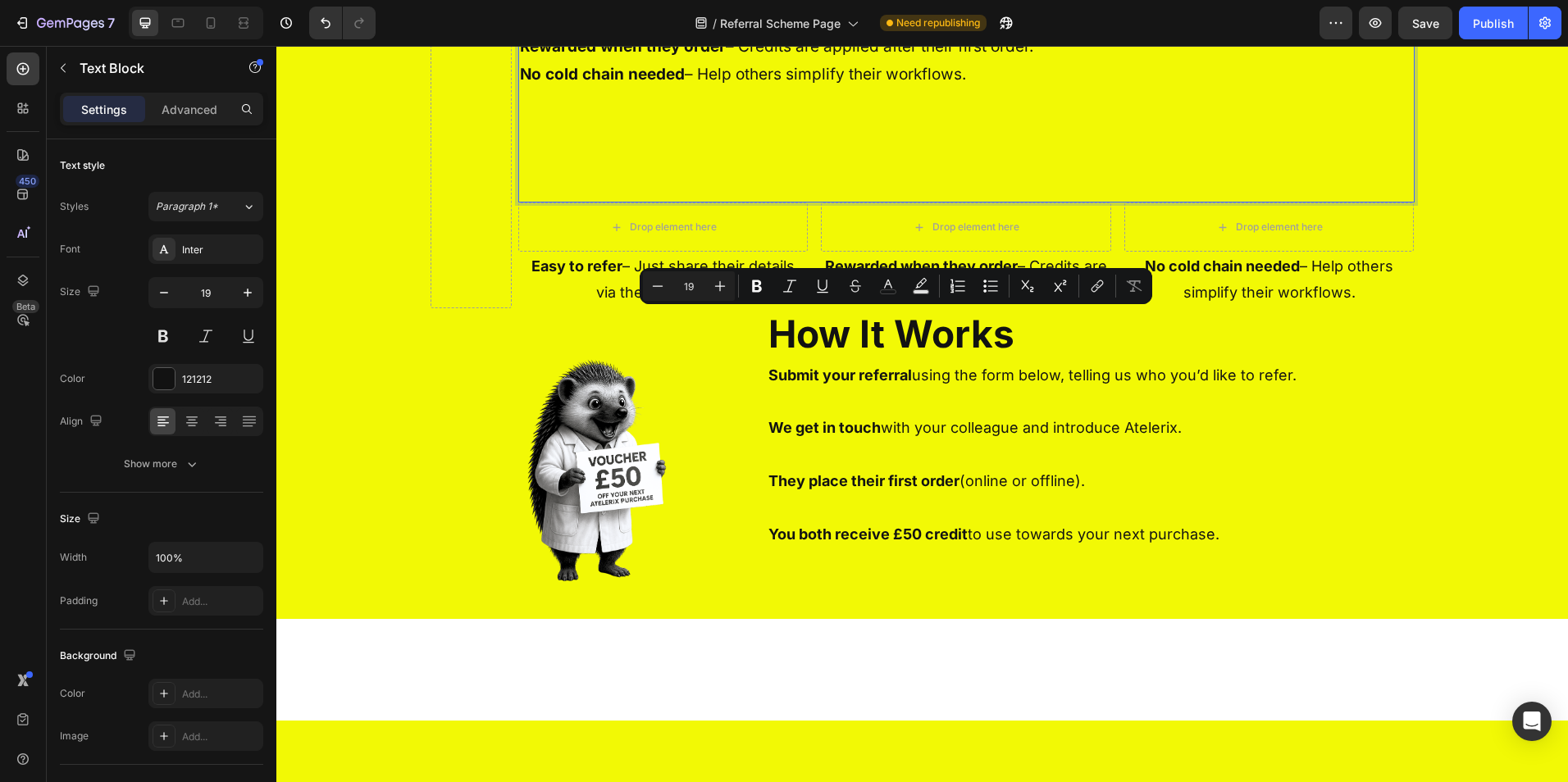
click at [977, 88] on p "No cold chain needed – Help others simplify their workflows." at bounding box center [966, 75] width 893 height 28
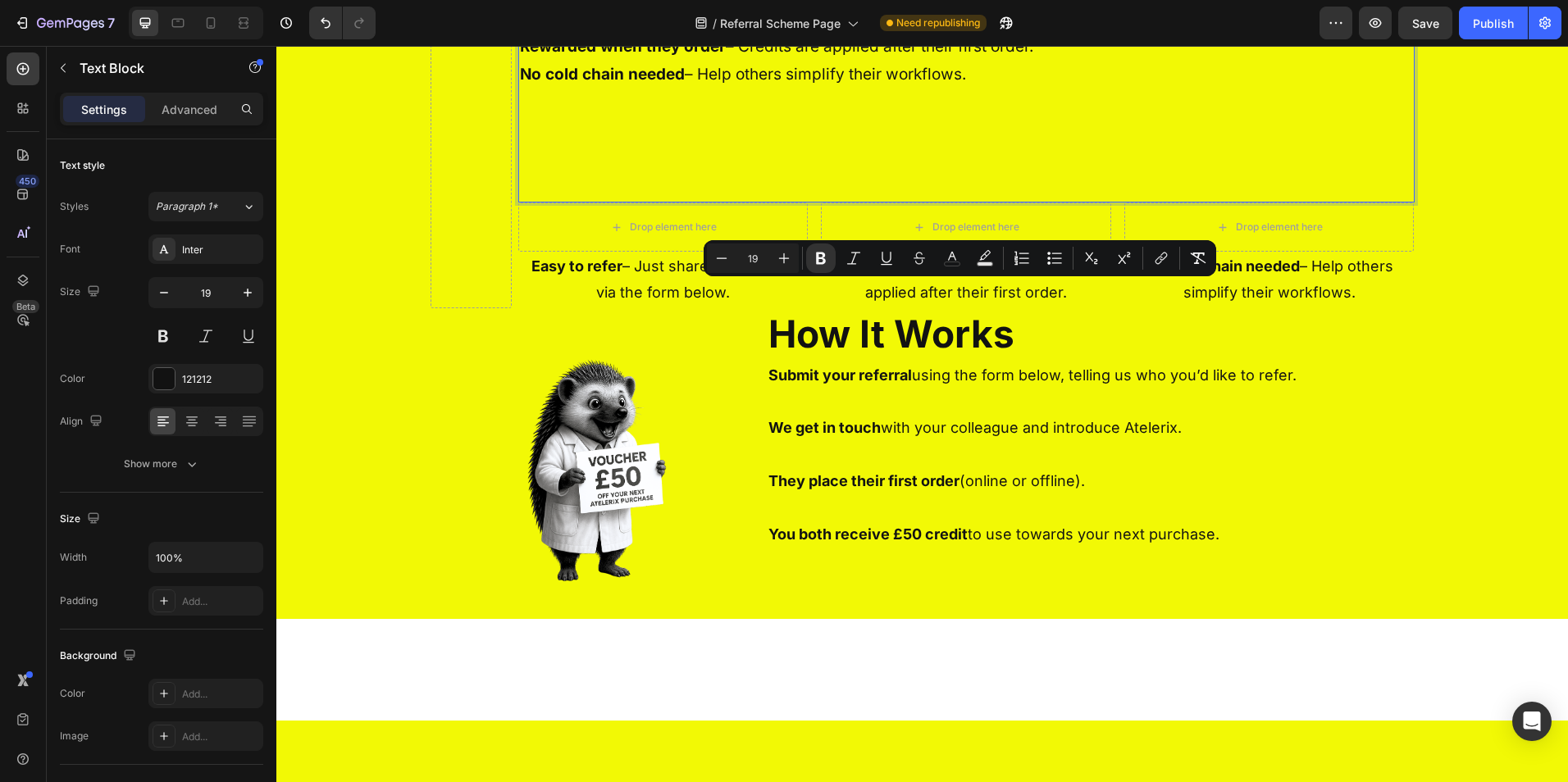
drag, startPoint x: 977, startPoint y: 354, endPoint x: 516, endPoint y: 292, distance: 465.2
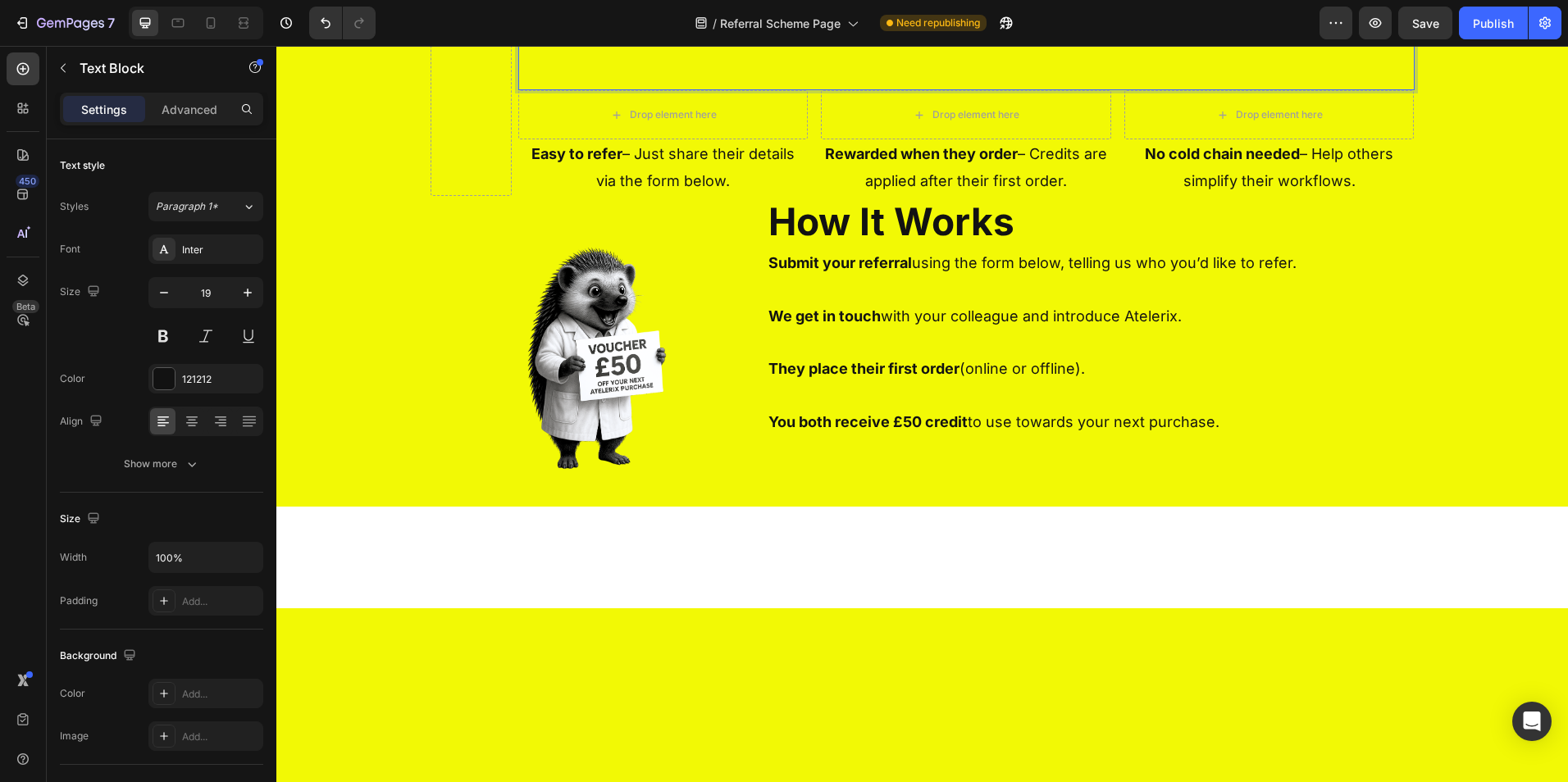
click at [748, 33] on p "Rich Text Editor. Editing area: main" at bounding box center [966, 19] width 893 height 28
click at [565, 88] on p "Rich Text Editor. Editing area: main" at bounding box center [966, 75] width 893 height 28
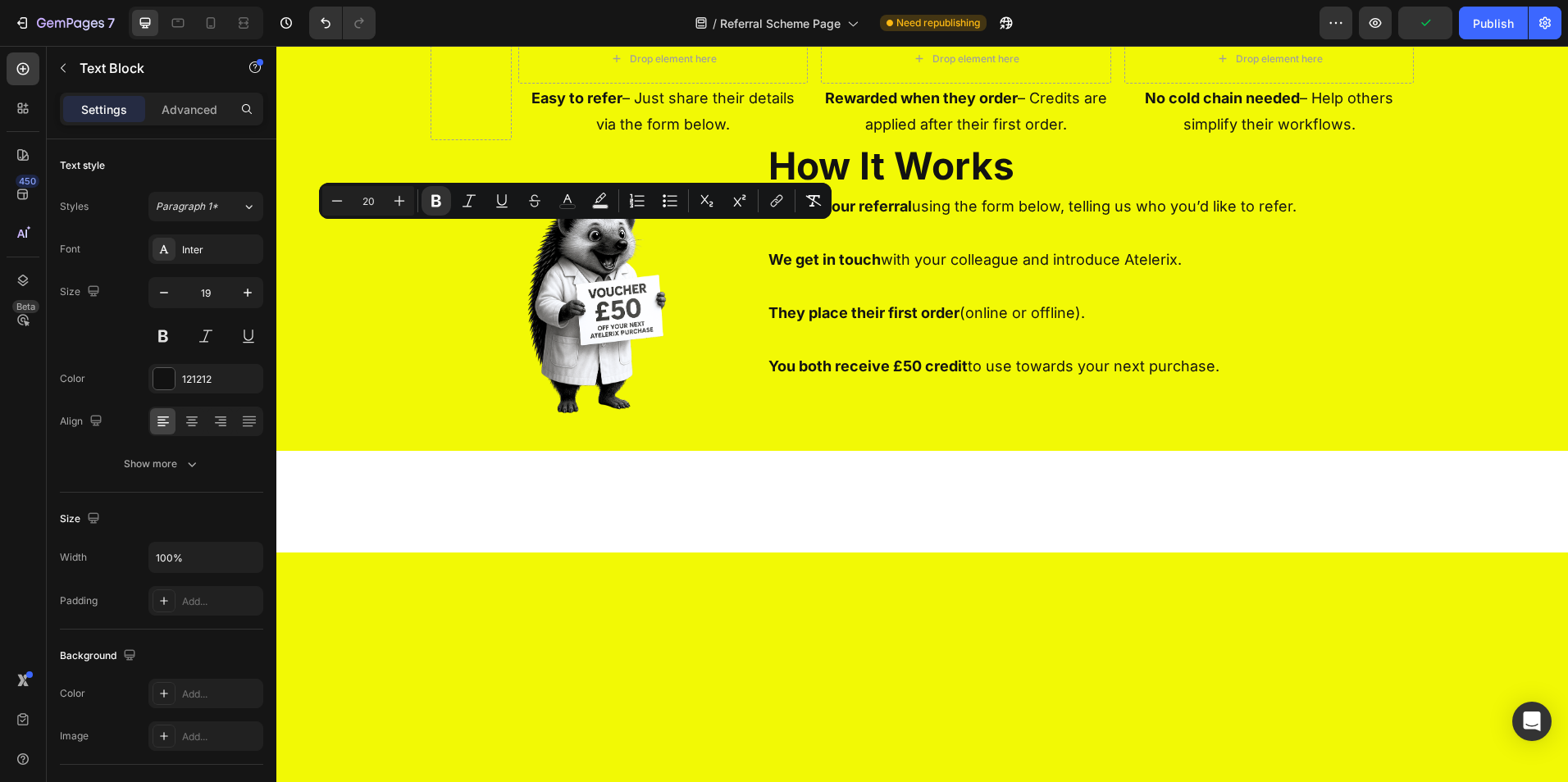
drag, startPoint x: 658, startPoint y: 233, endPoint x: 515, endPoint y: 242, distance: 143.3
click at [395, 203] on icon "Editor contextual toolbar" at bounding box center [399, 201] width 16 height 16
type input "22"
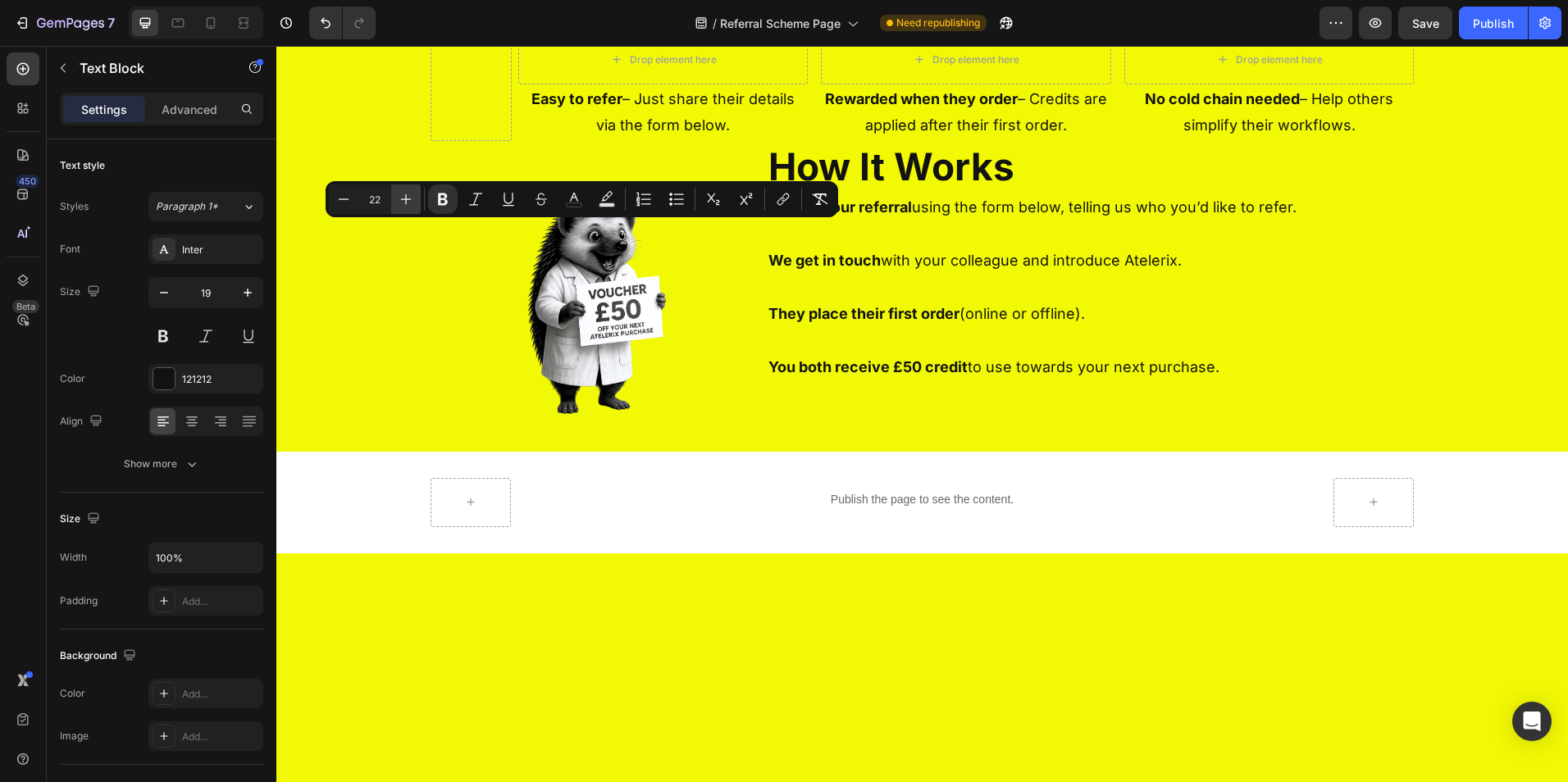
scroll to position [682, 0]
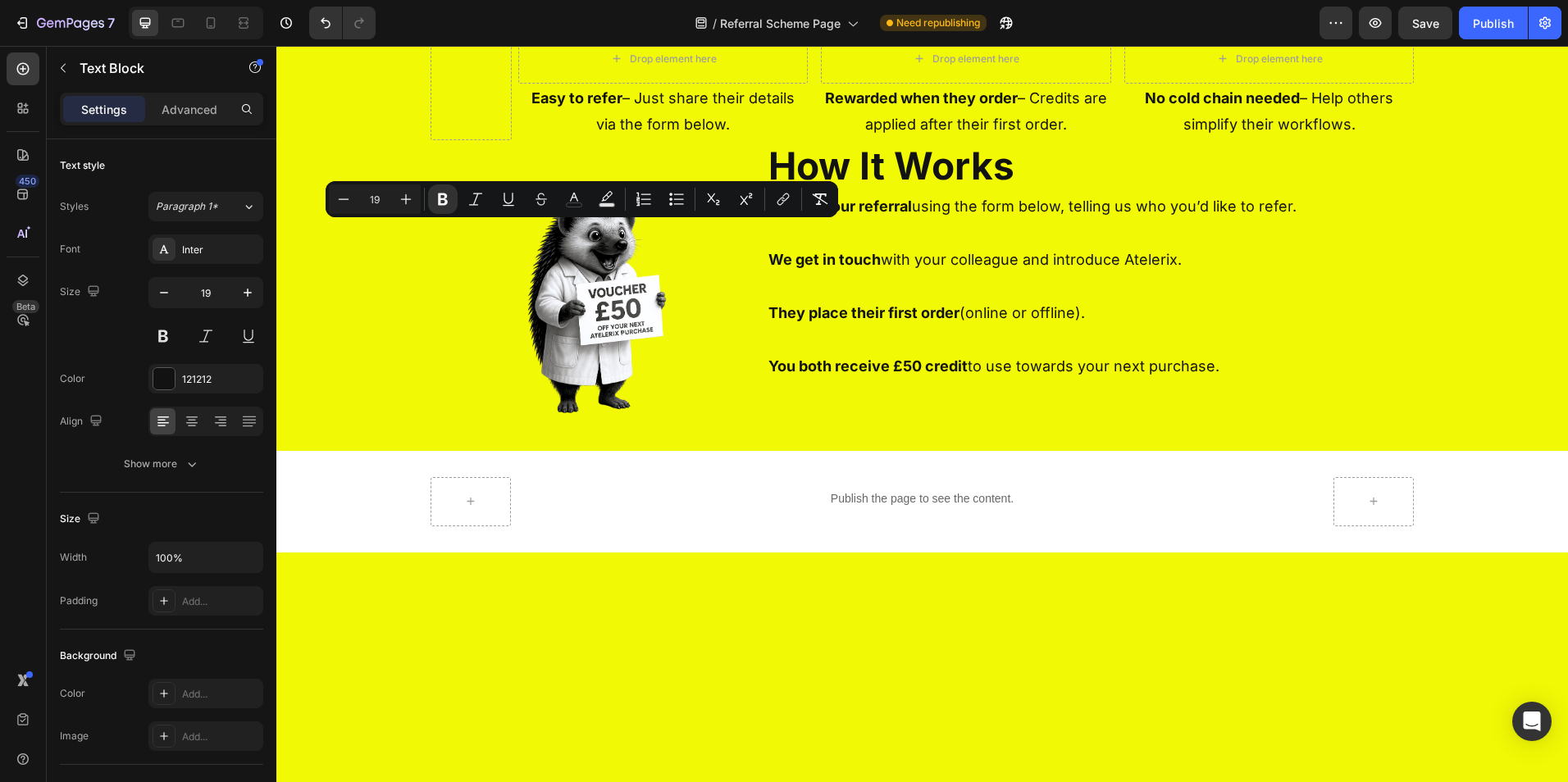
click at [864, 33] on p "Rich Text Editor. Editing area: main" at bounding box center [966, 19] width 893 height 28
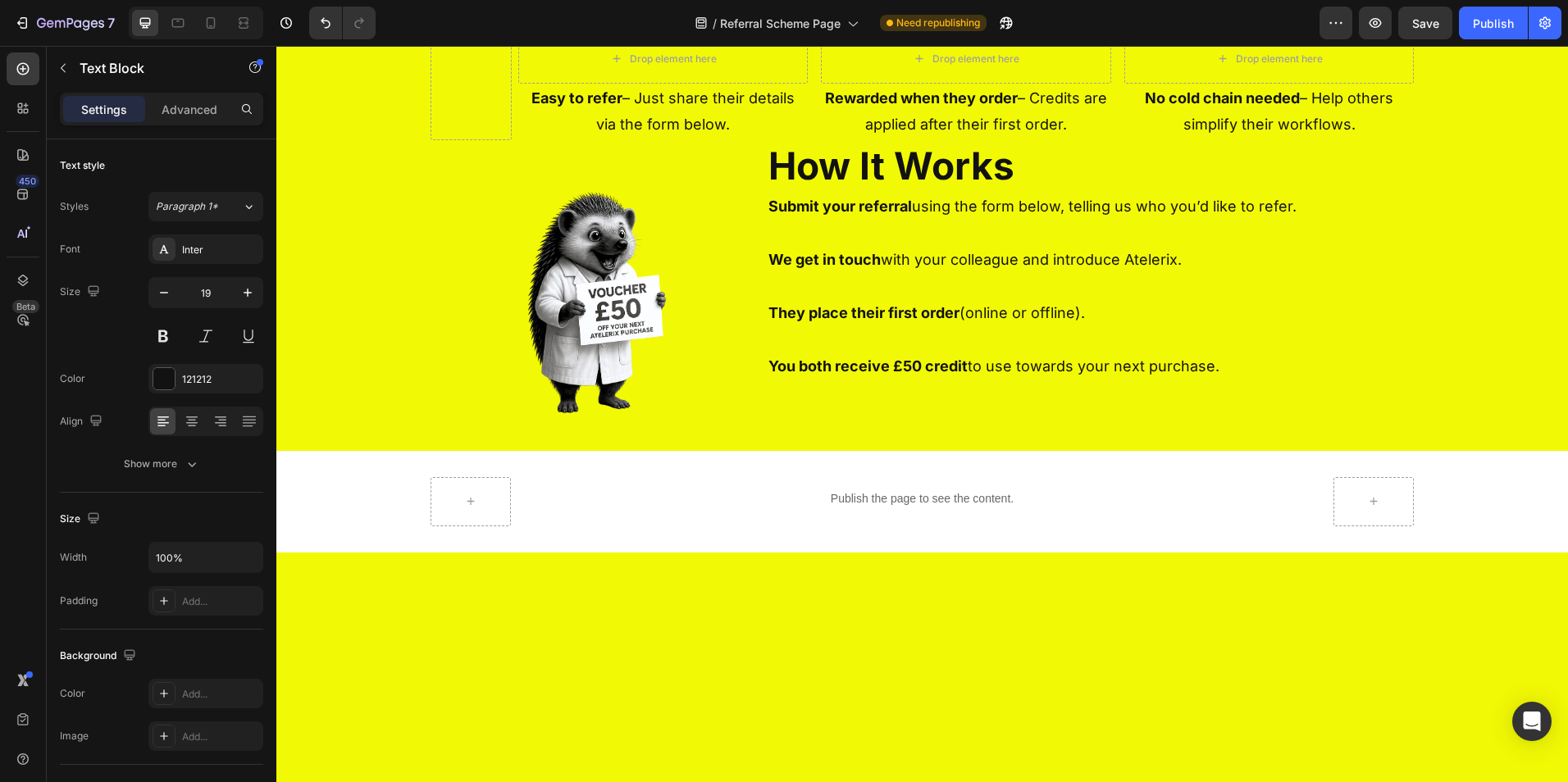
click at [863, 33] on p "Rich Text Editor. Editing area: main" at bounding box center [966, 19] width 893 height 28
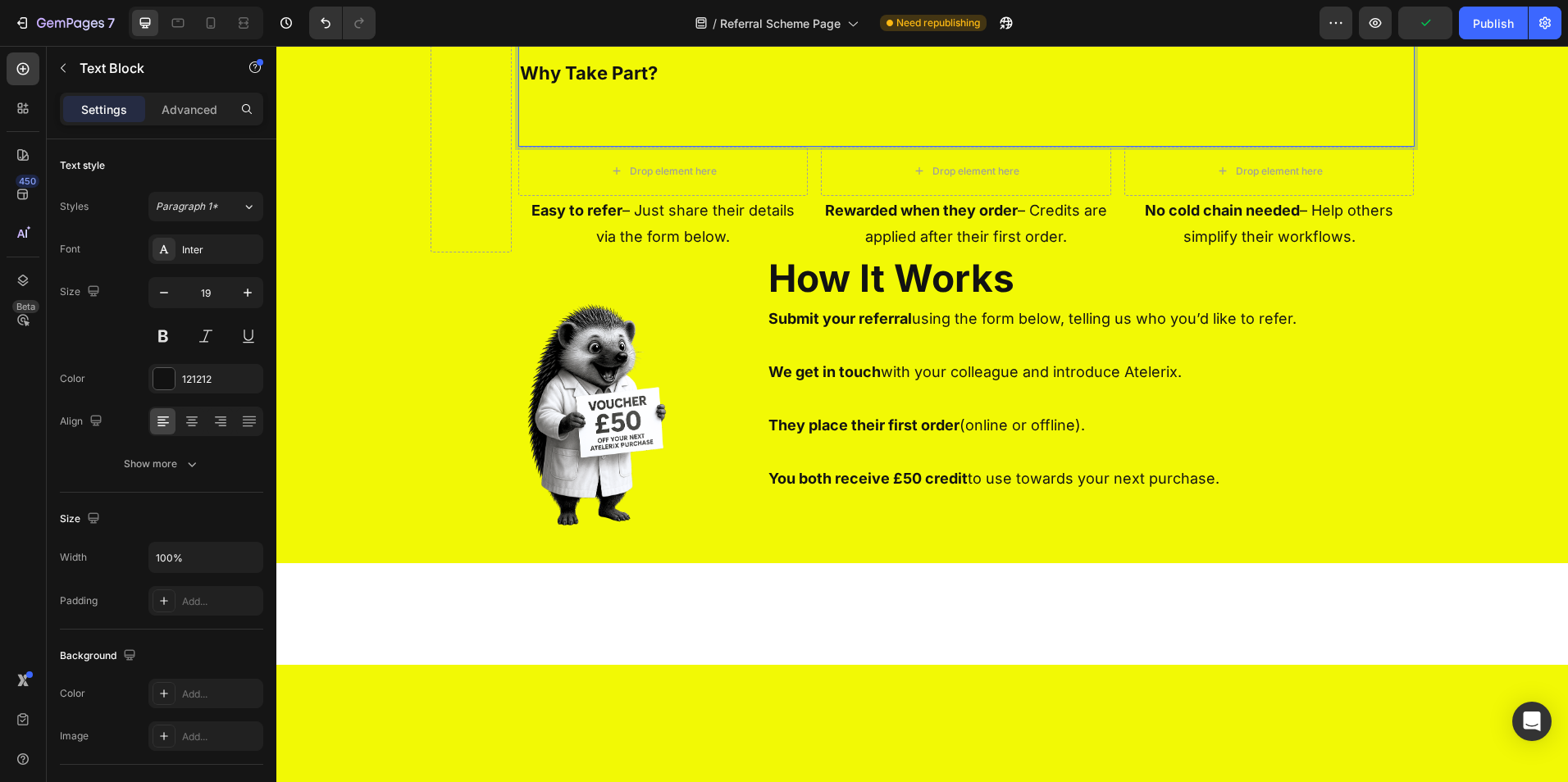
scroll to position [574, 0]
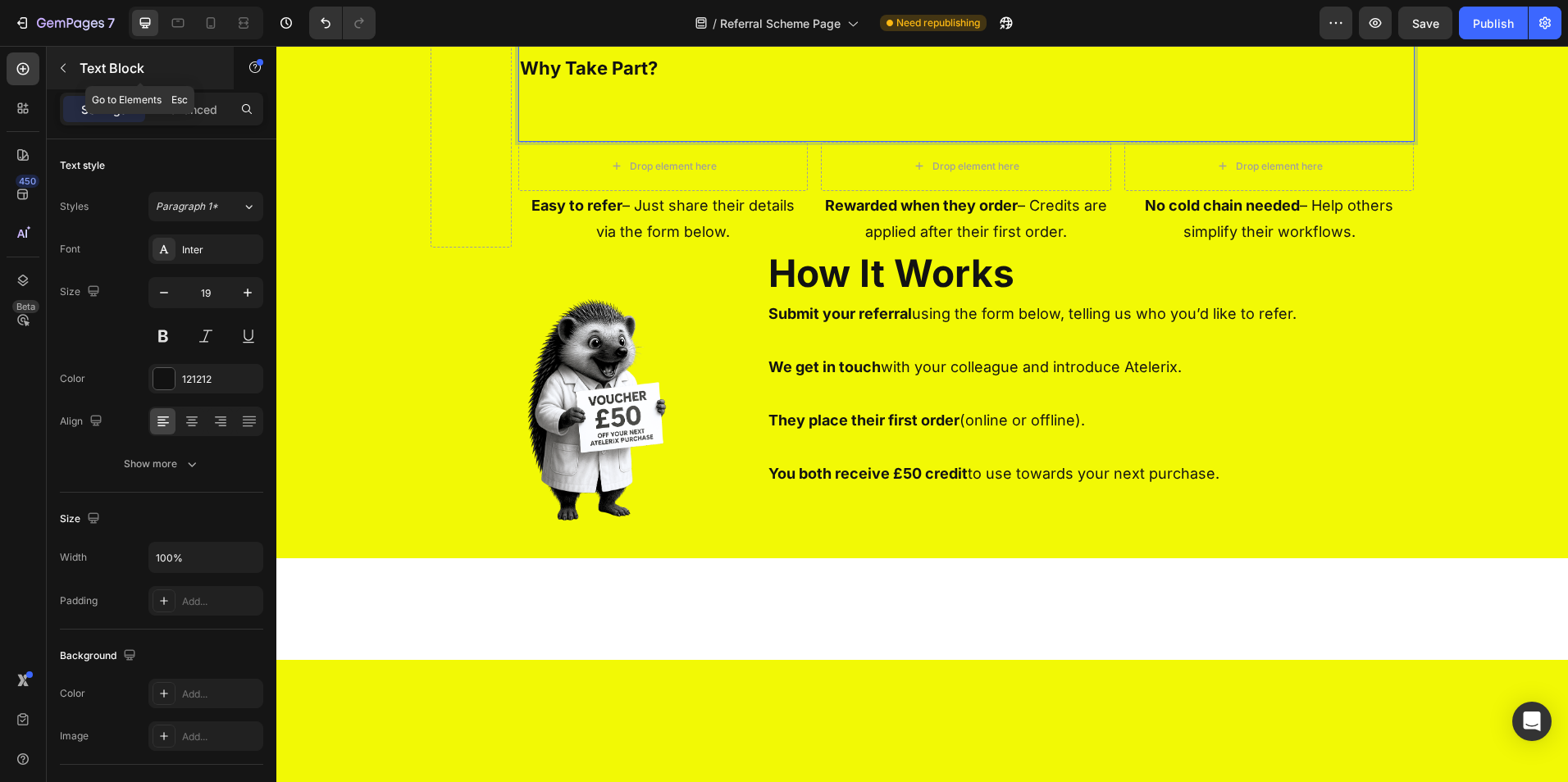
click at [67, 66] on icon "button" at bounding box center [63, 68] width 13 height 13
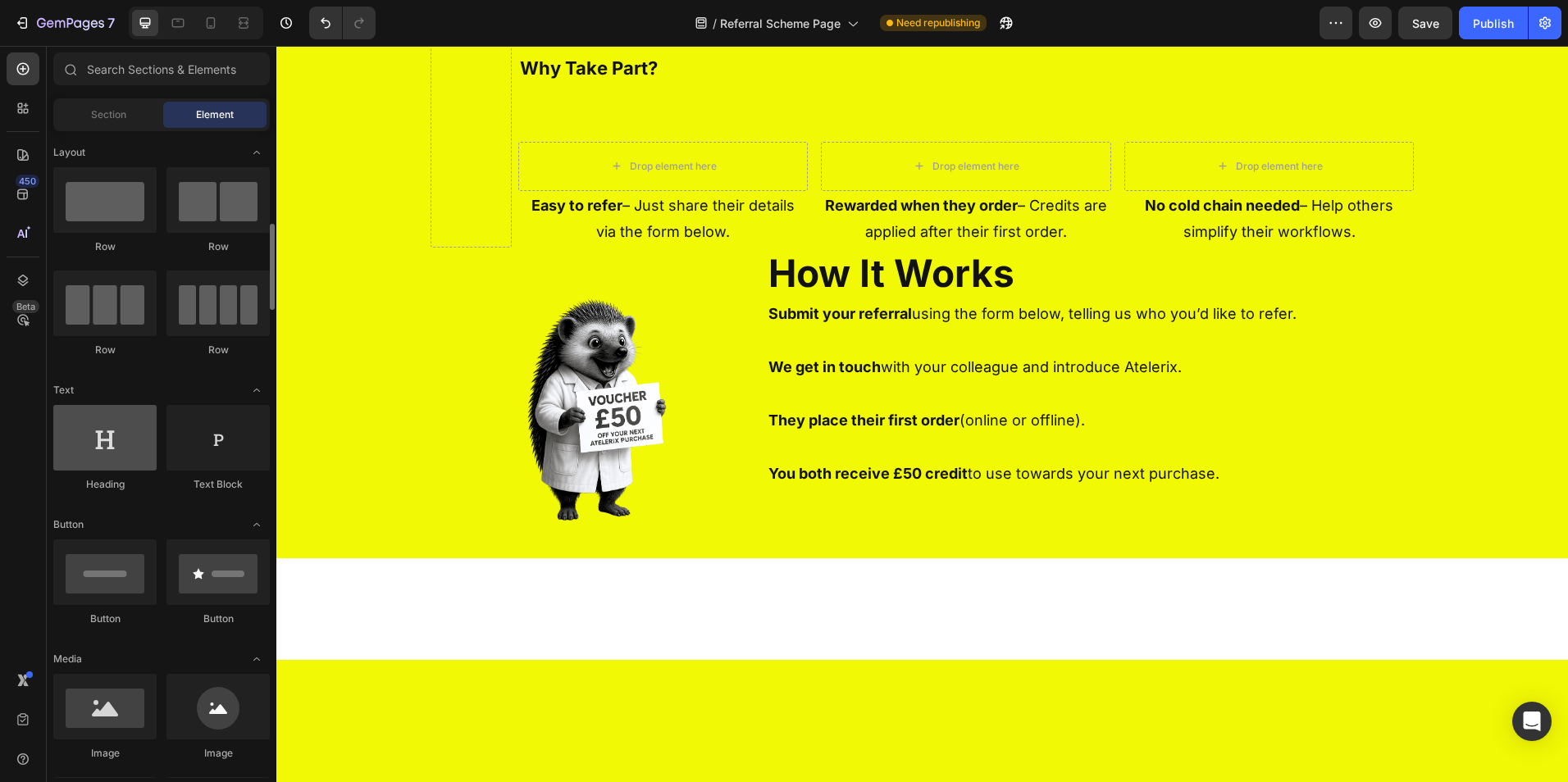
scroll to position [82, 0]
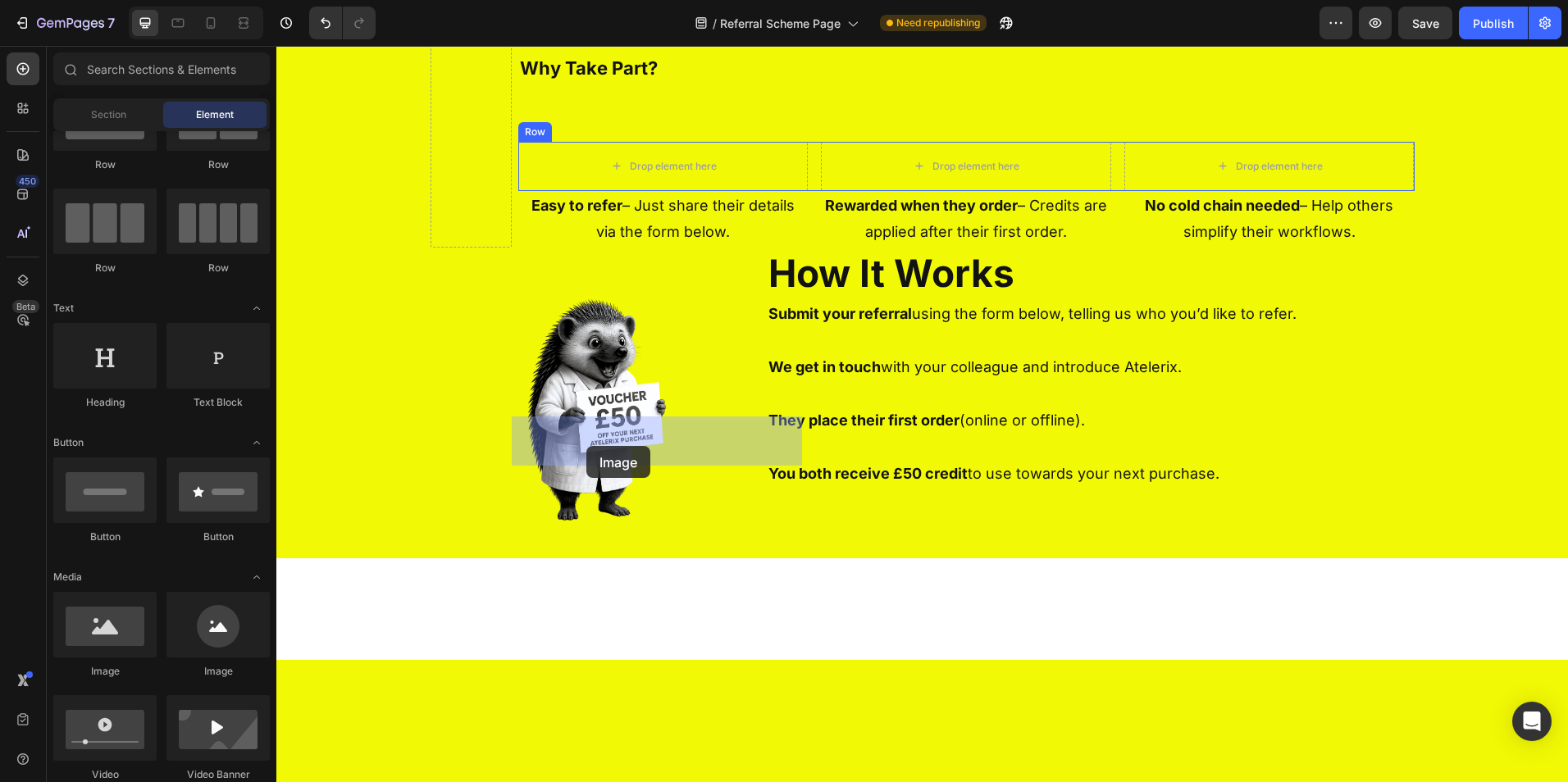
drag, startPoint x: 382, startPoint y: 671, endPoint x: 587, endPoint y: 446, distance: 304.4
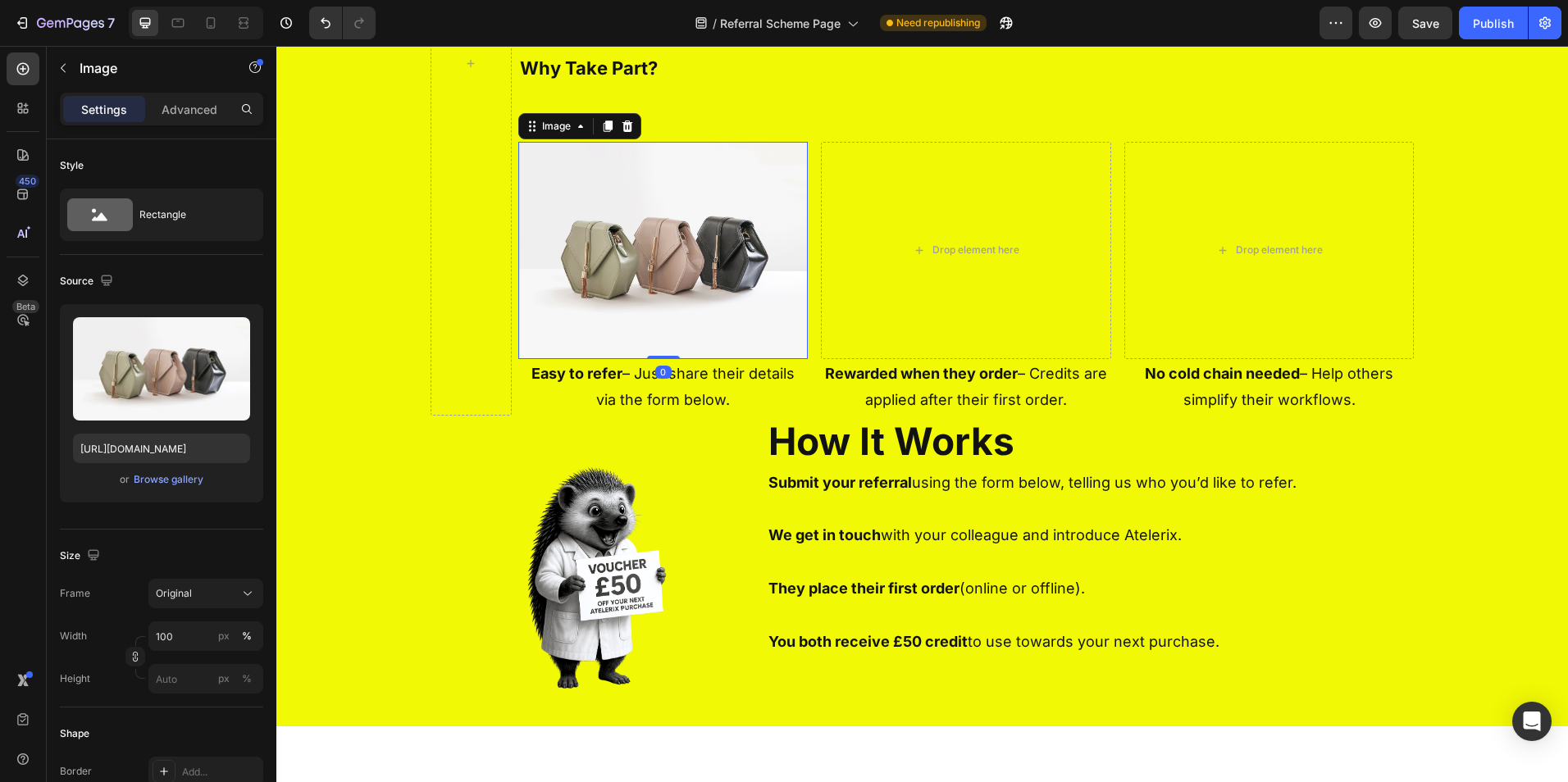
scroll to position [658, 0]
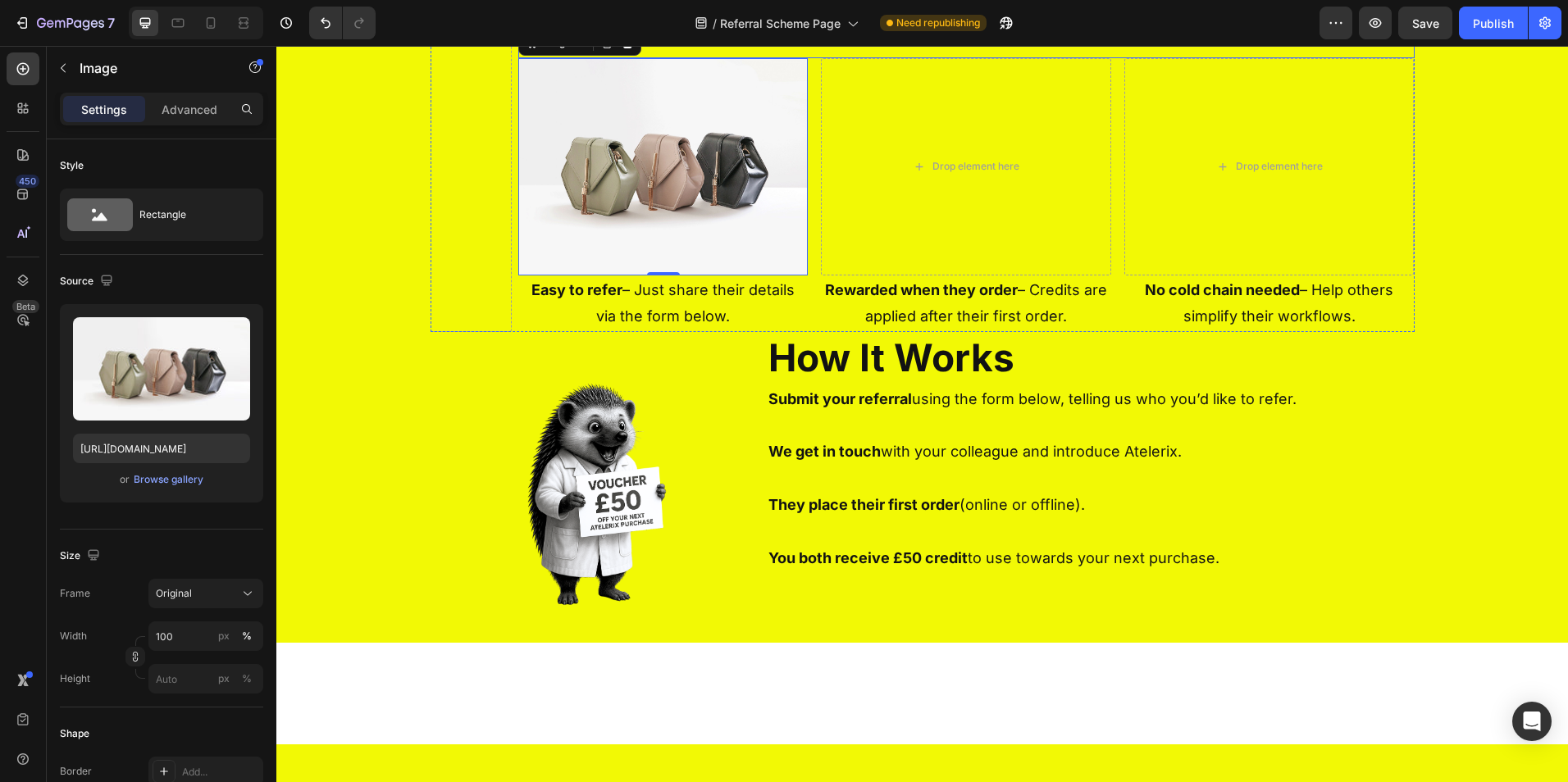
click at [778, 28] on p "Rich Text Editor. Editing area: main" at bounding box center [966, 14] width 893 height 28
click at [752, 275] on img at bounding box center [663, 166] width 290 height 217
click at [604, 48] on icon at bounding box center [608, 42] width 9 height 11
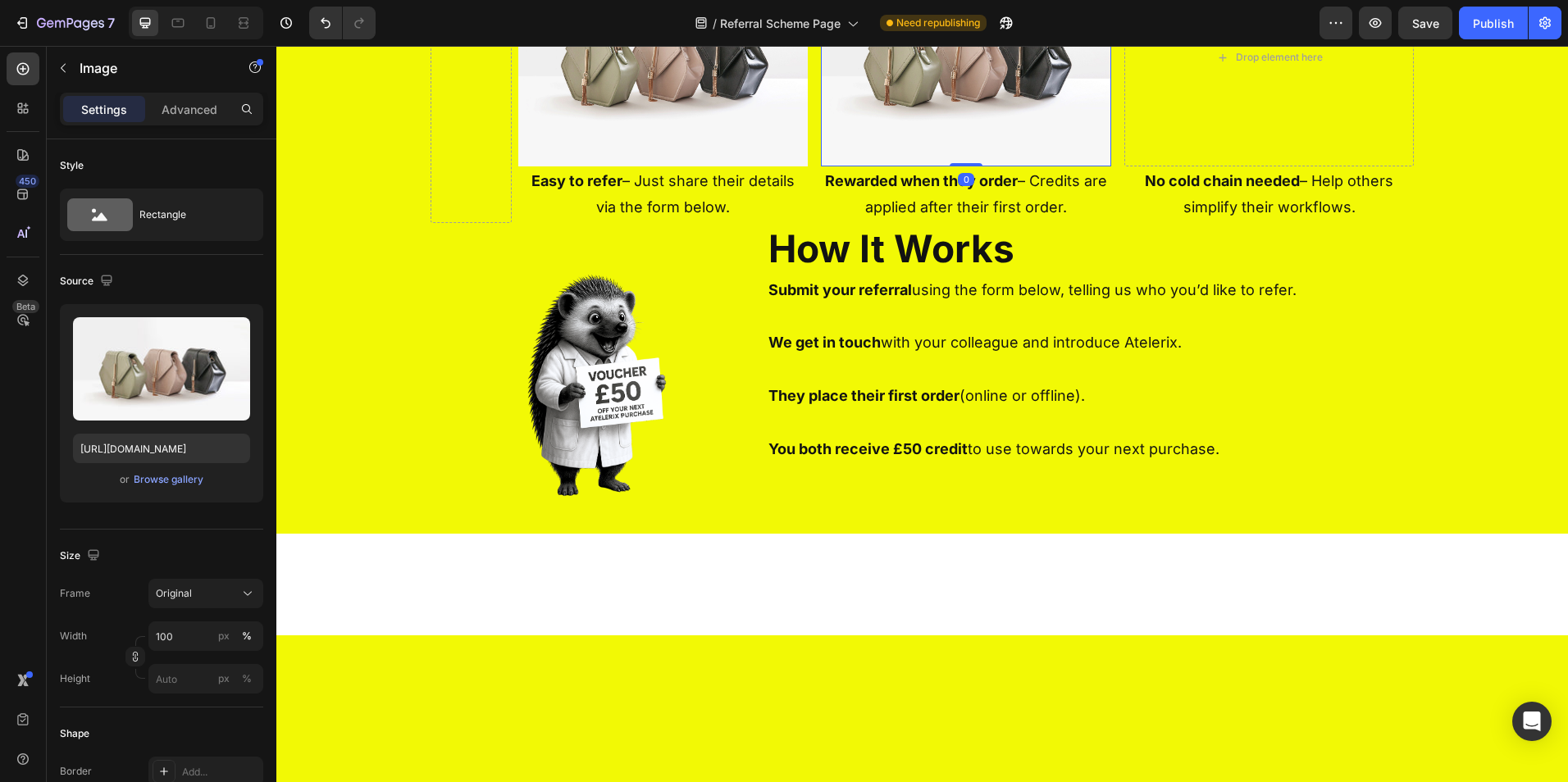
scroll to position [659, 0]
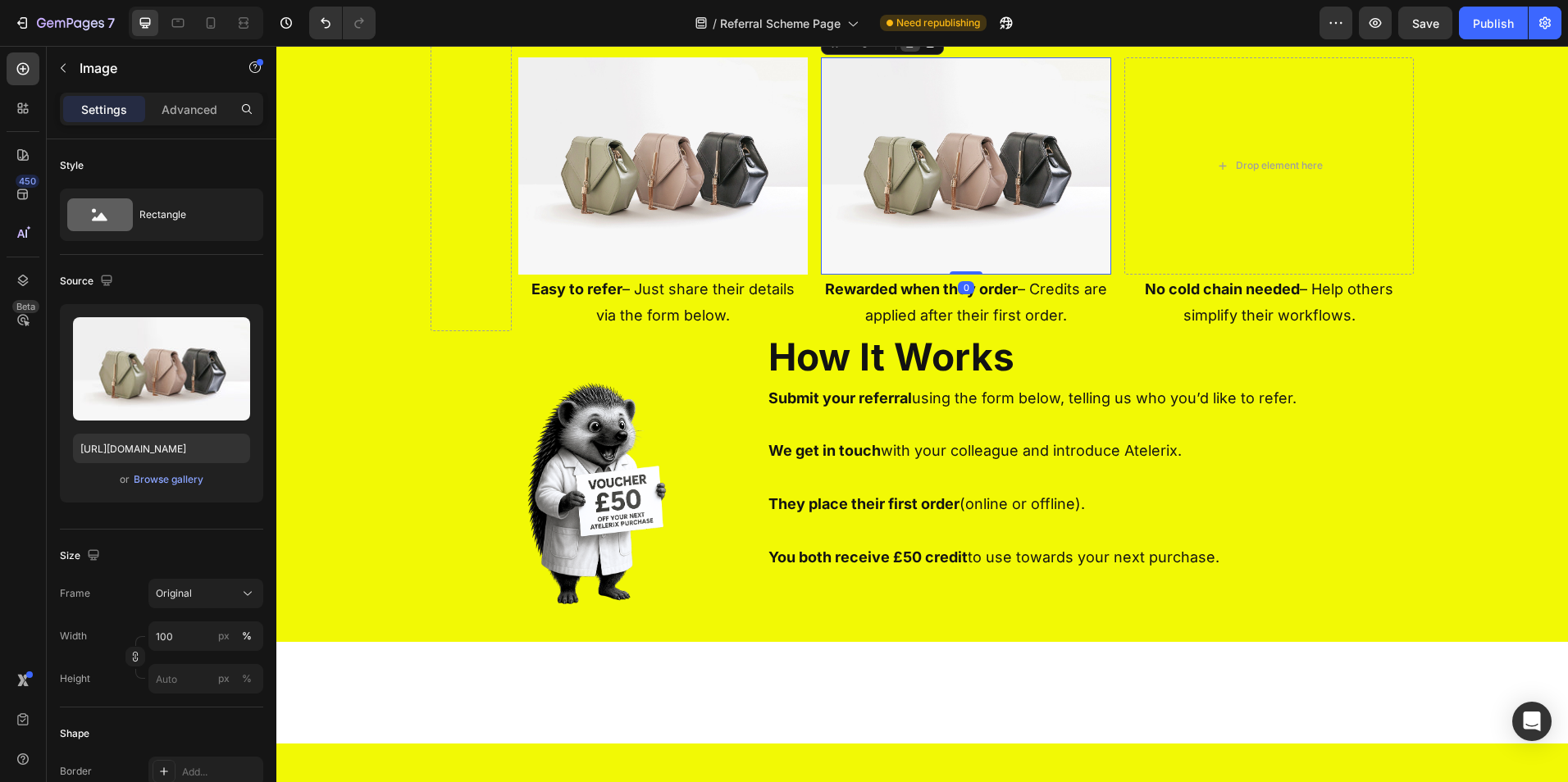
click at [904, 48] on icon at bounding box center [910, 41] width 13 height 13
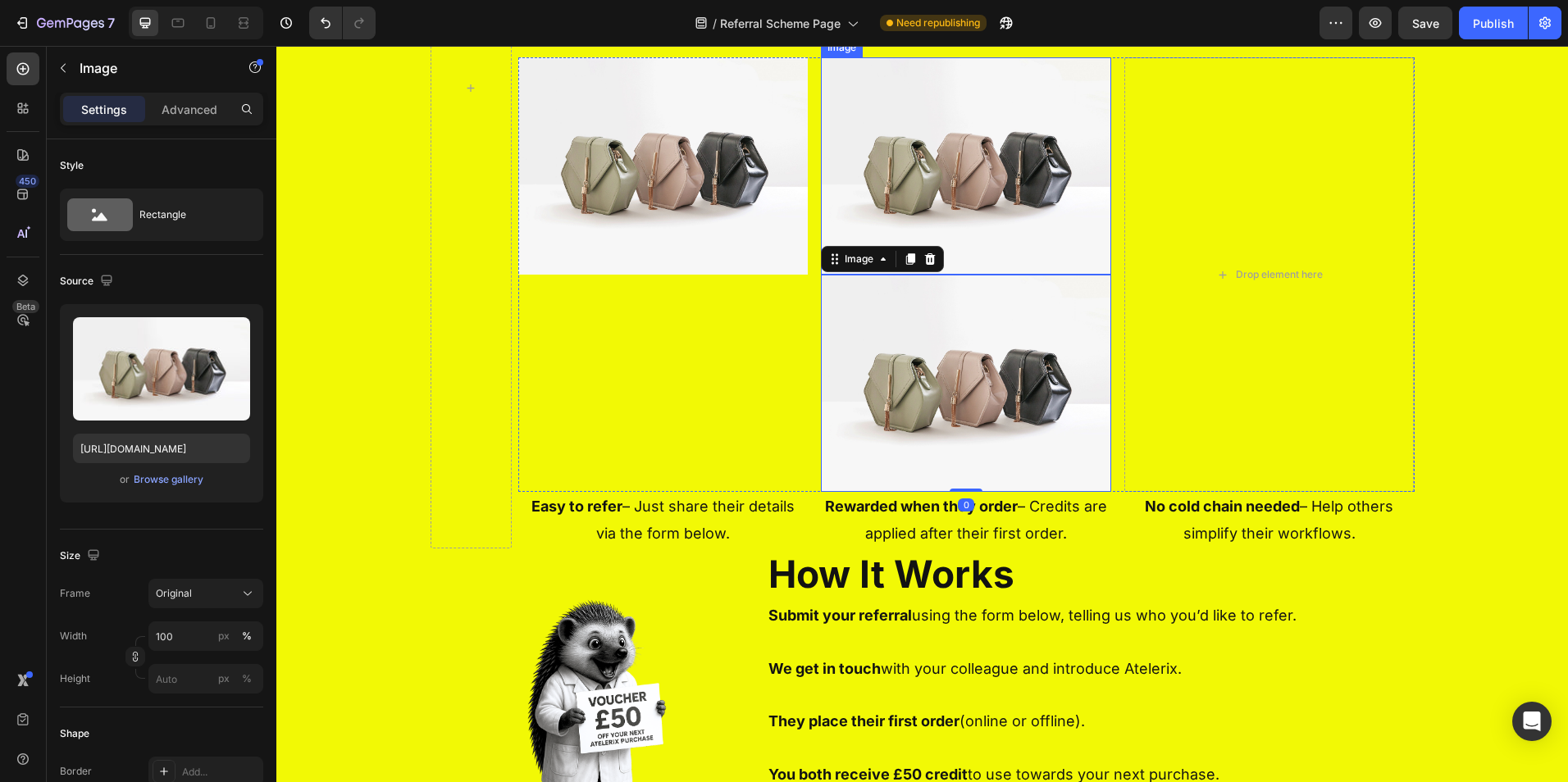
scroll to position [767, 0]
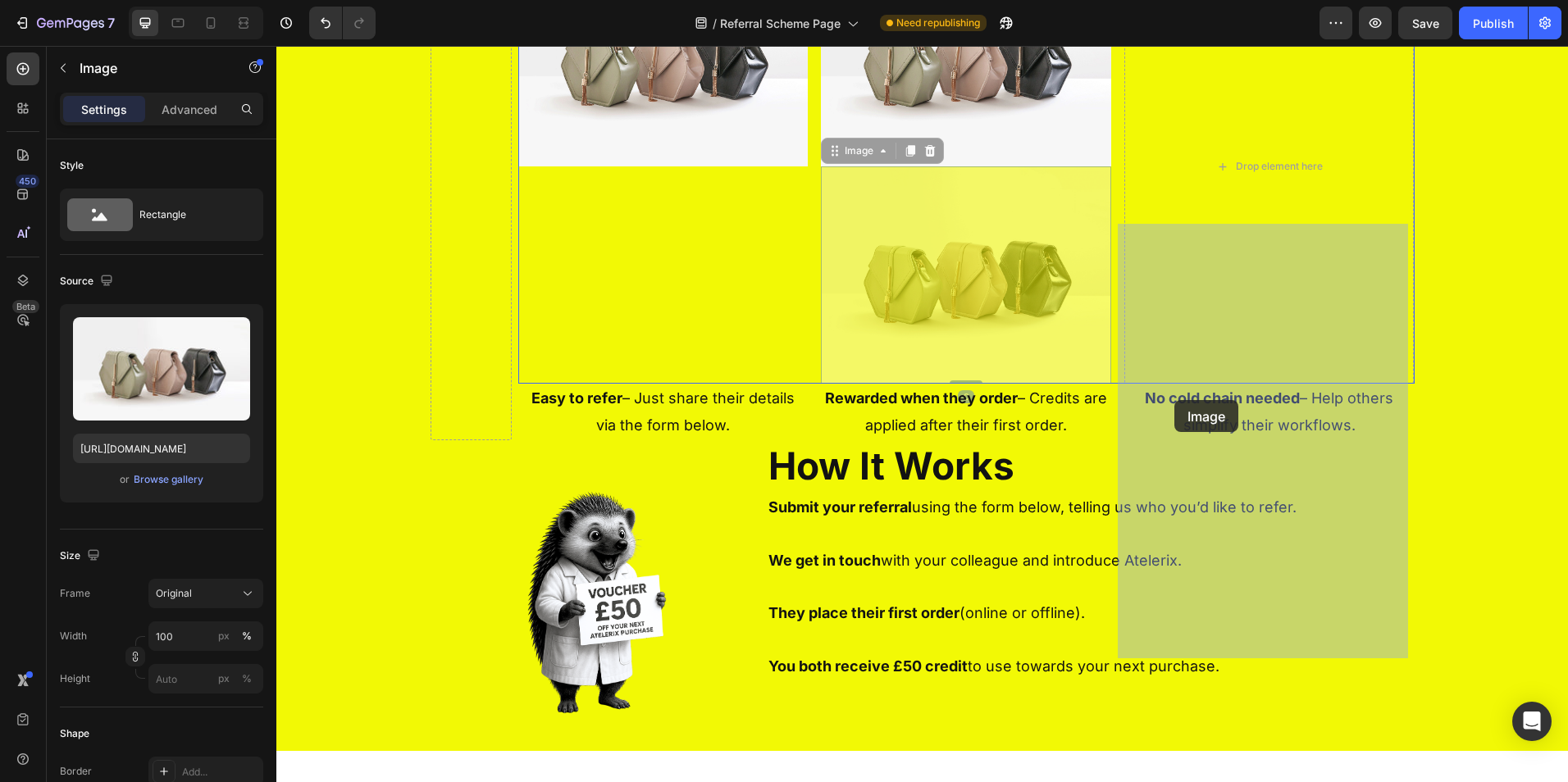
drag, startPoint x: 902, startPoint y: 556, endPoint x: 1155, endPoint y: 409, distance: 292.6
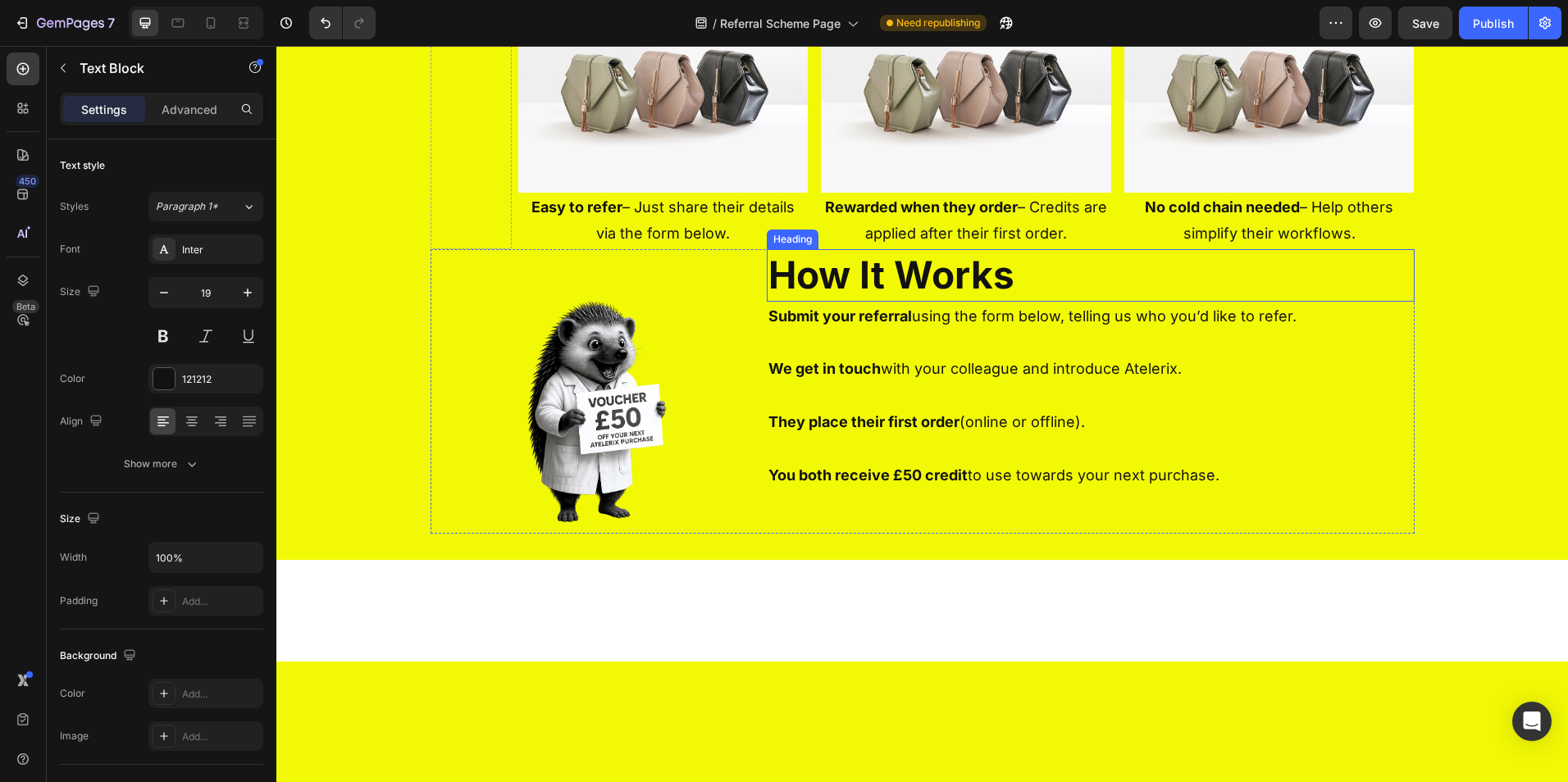
scroll to position [822, 0]
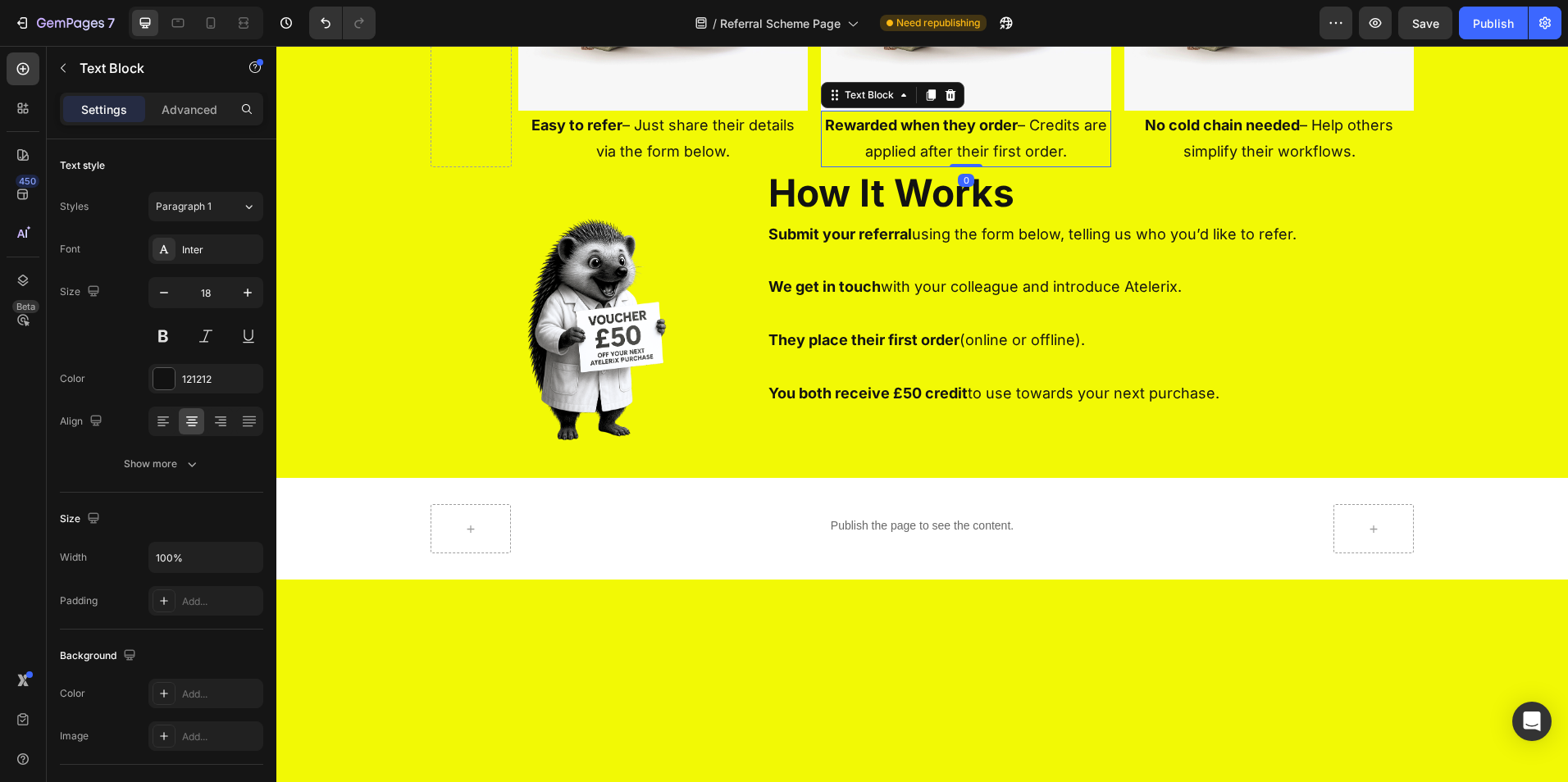
click at [891, 165] on p "Rewarded when they order – Credits are applied after their first order." at bounding box center [966, 139] width 287 height 53
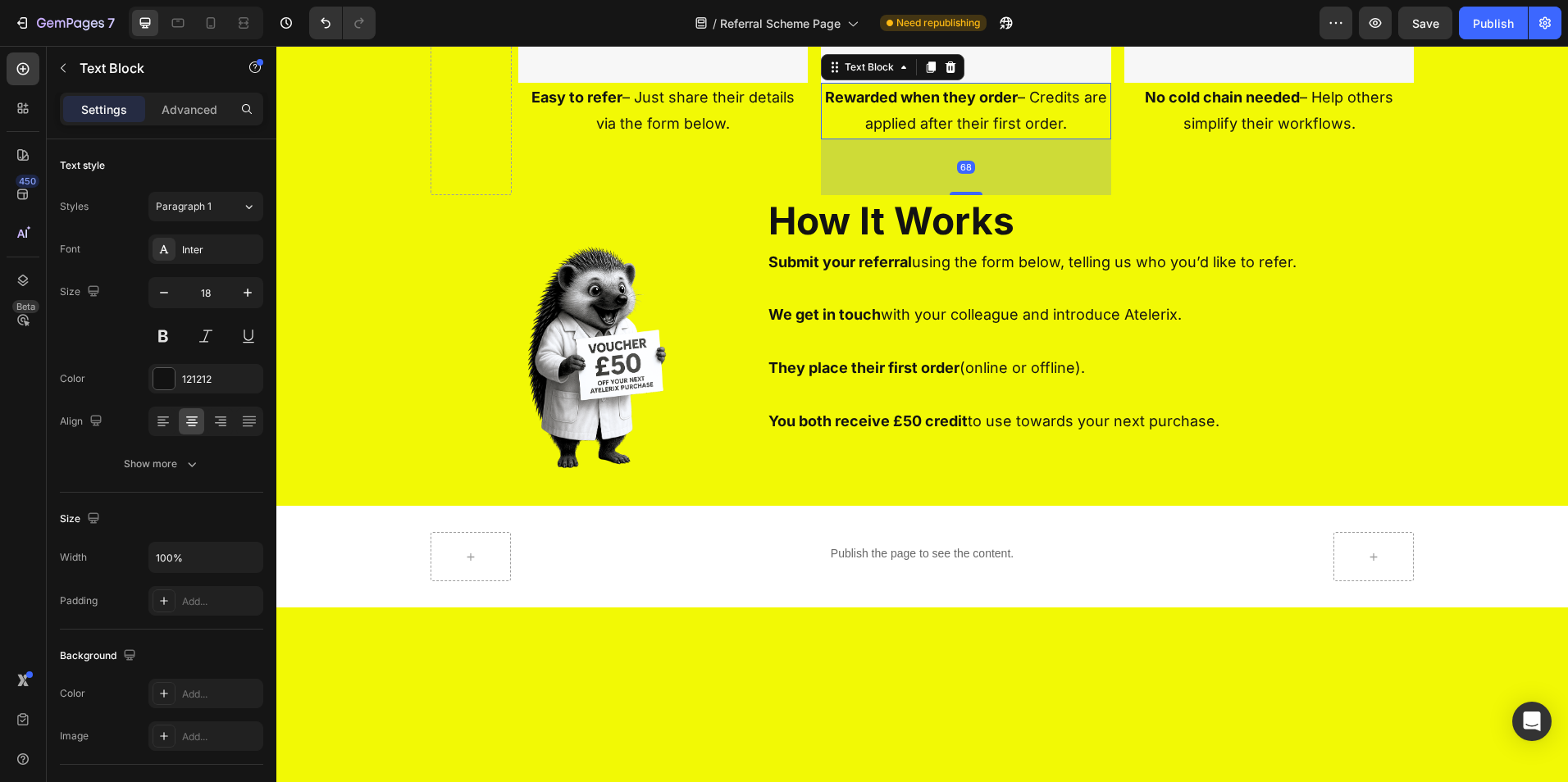
scroll to position [851, 0]
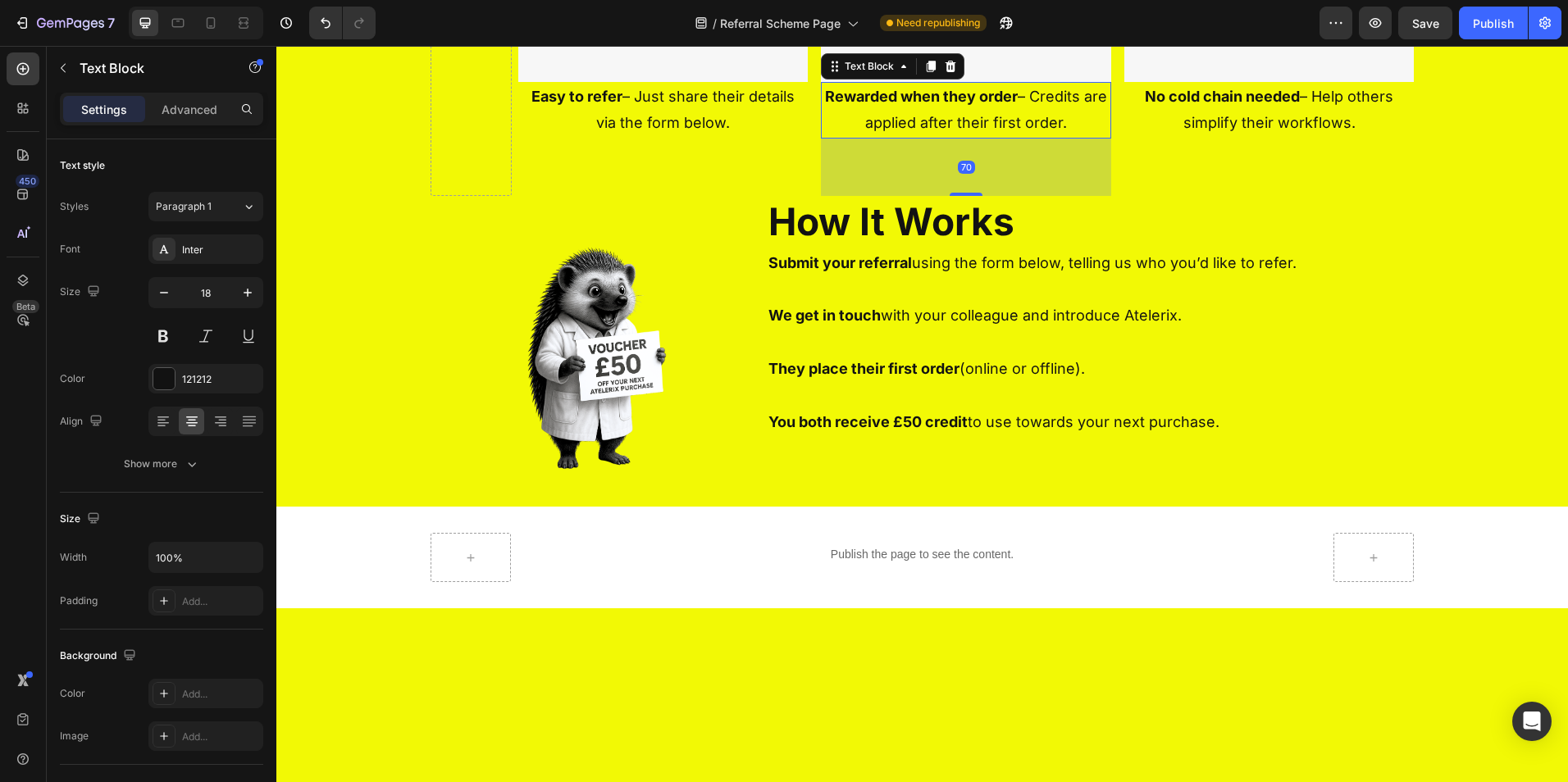
drag, startPoint x: 964, startPoint y: 440, endPoint x: 955, endPoint y: 496, distance: 56.7
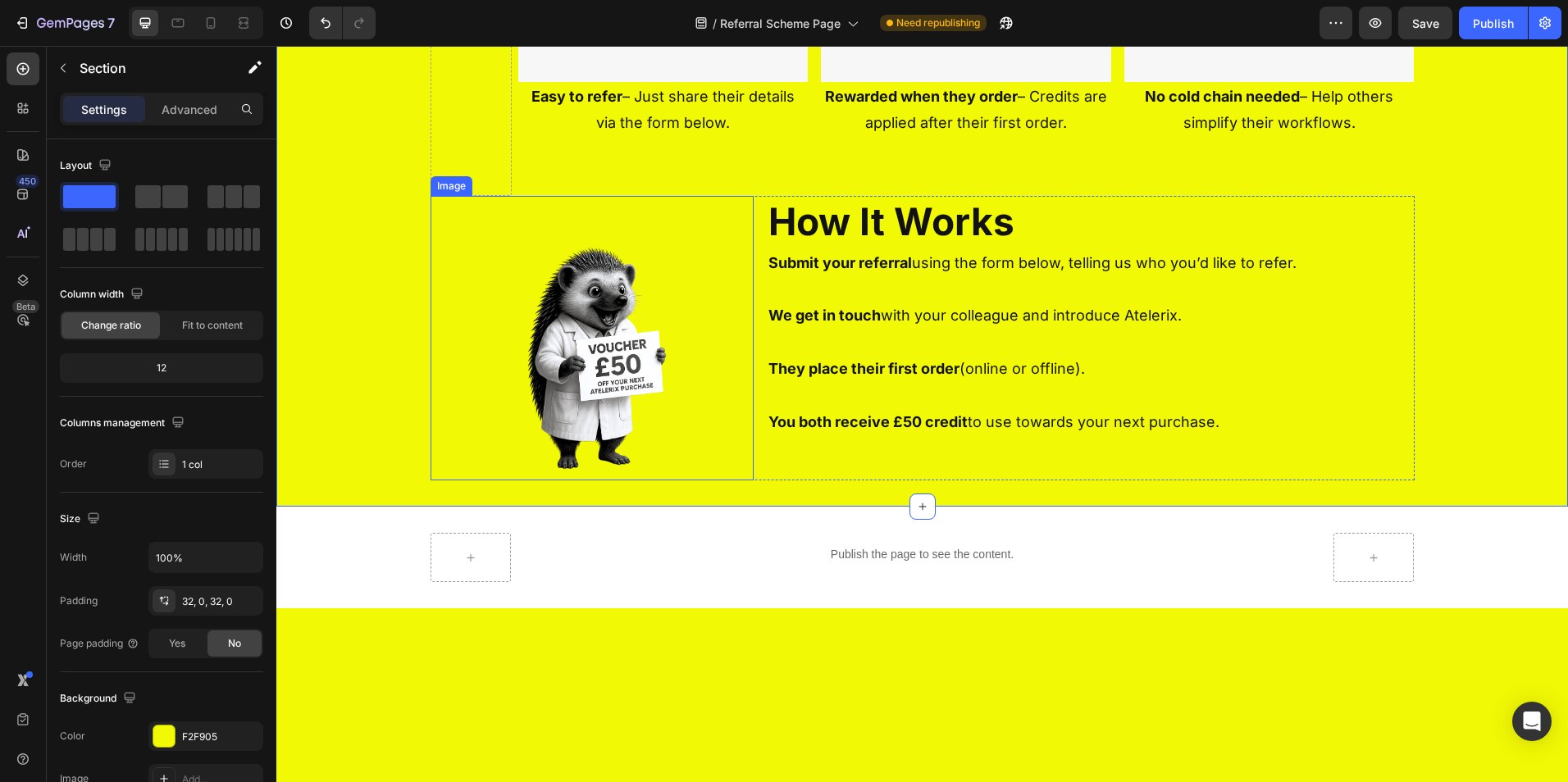
click at [747, 473] on div at bounding box center [593, 339] width 324 height 285
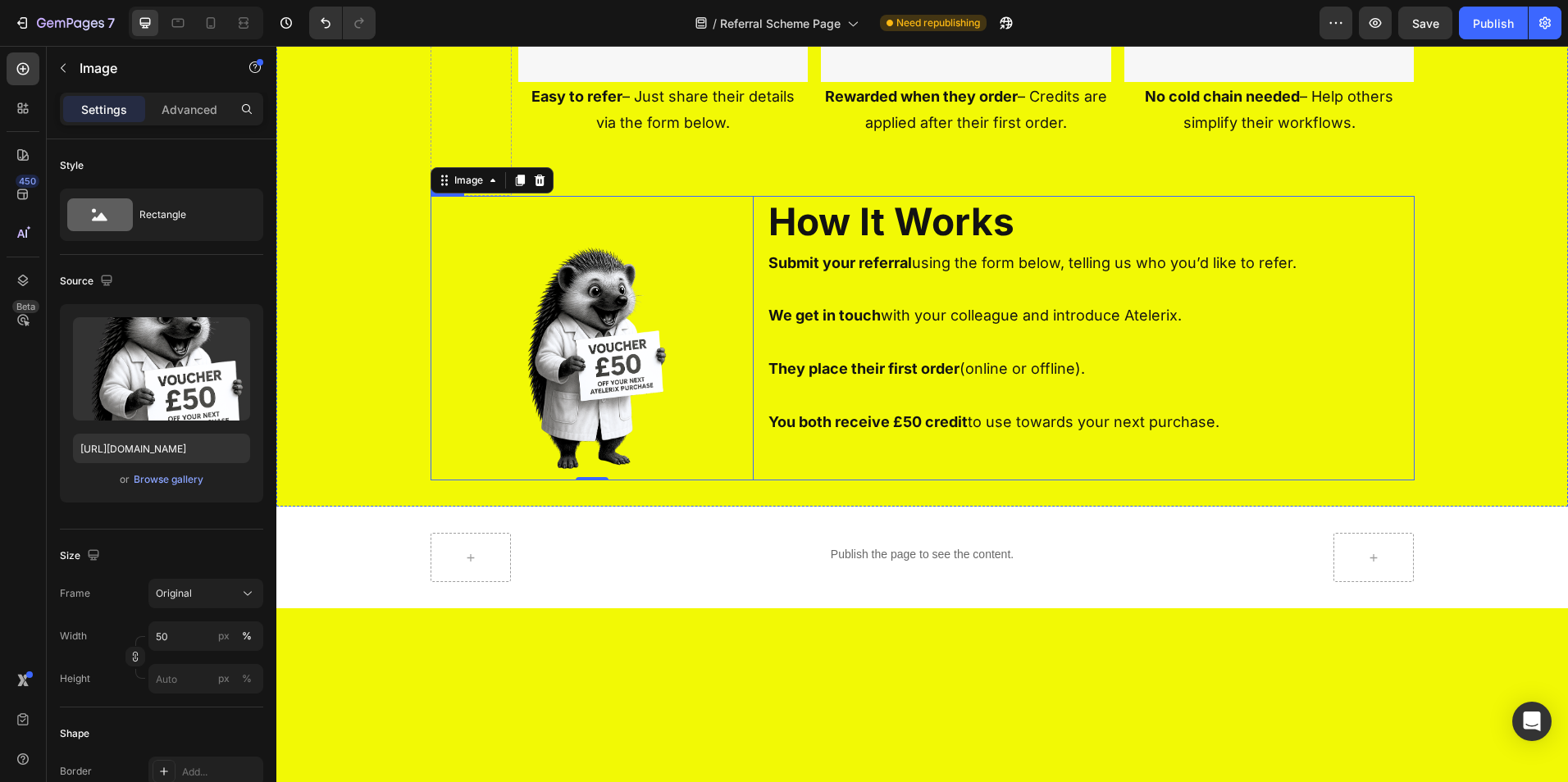
click at [757, 470] on div "Image 0 How It Works Heading Submit your referral using the form below, telling…" at bounding box center [922, 339] width 984 height 285
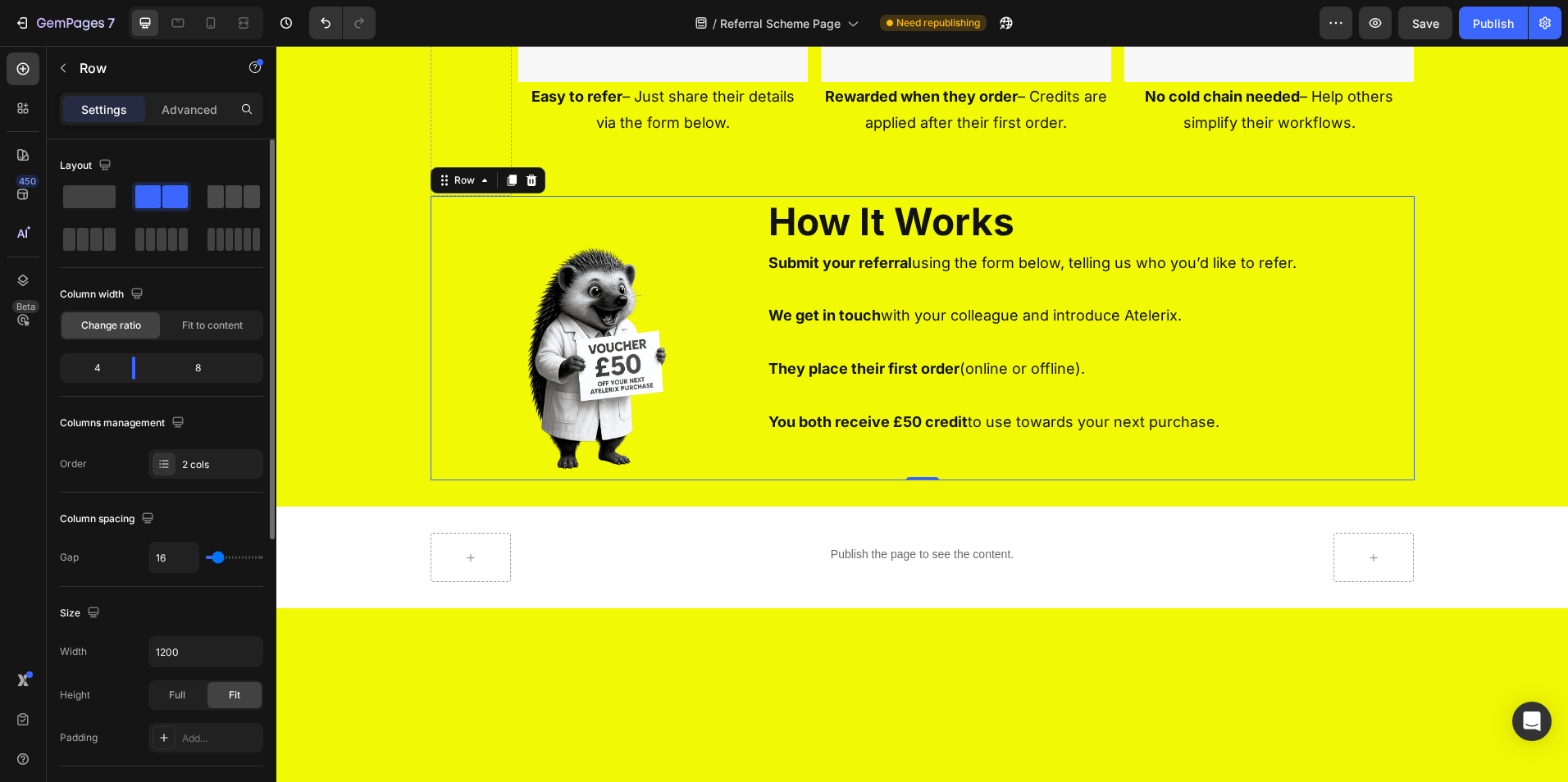
click at [225, 191] on div at bounding box center [233, 196] width 52 height 23
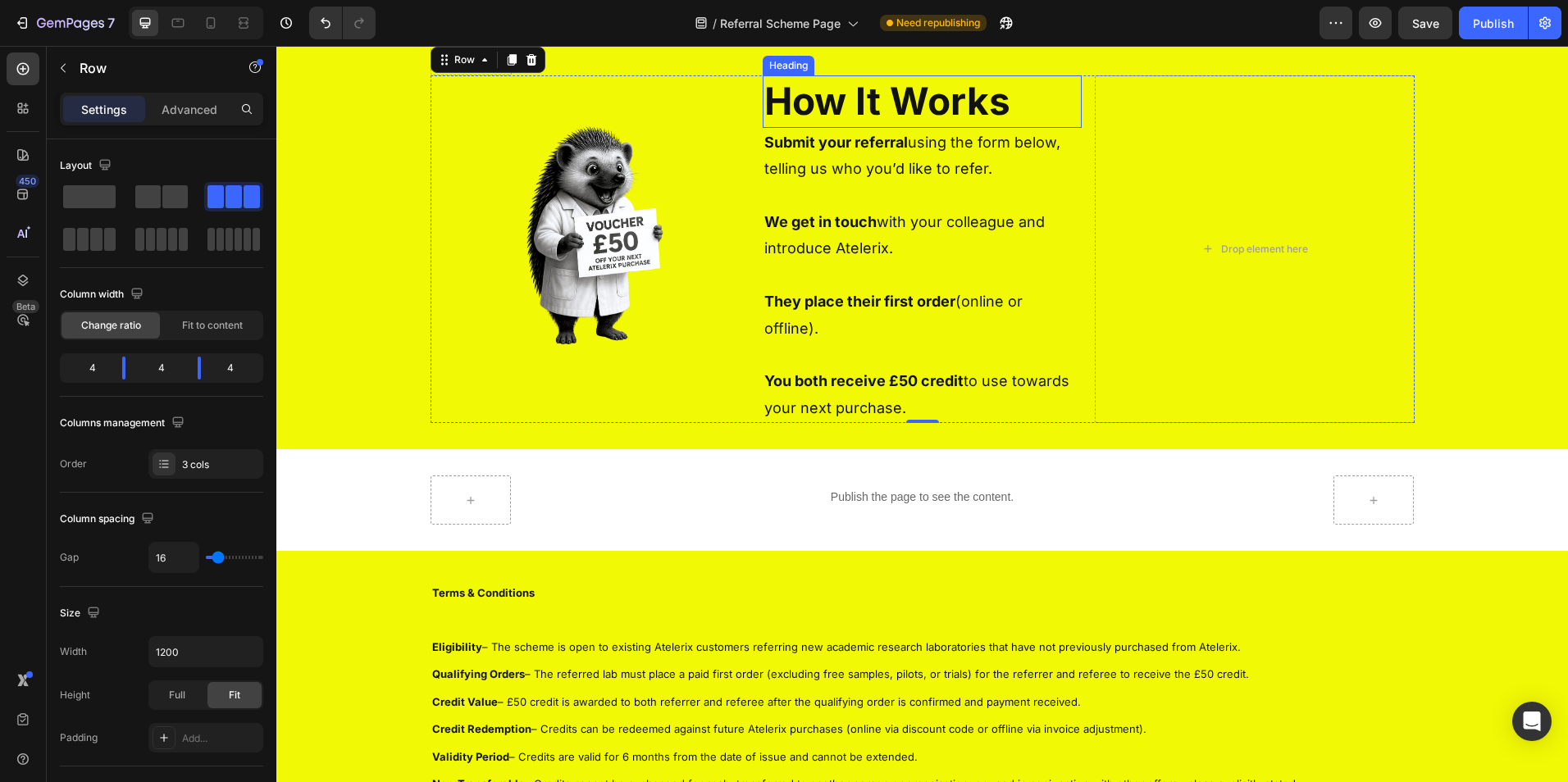
scroll to position [1097, 0]
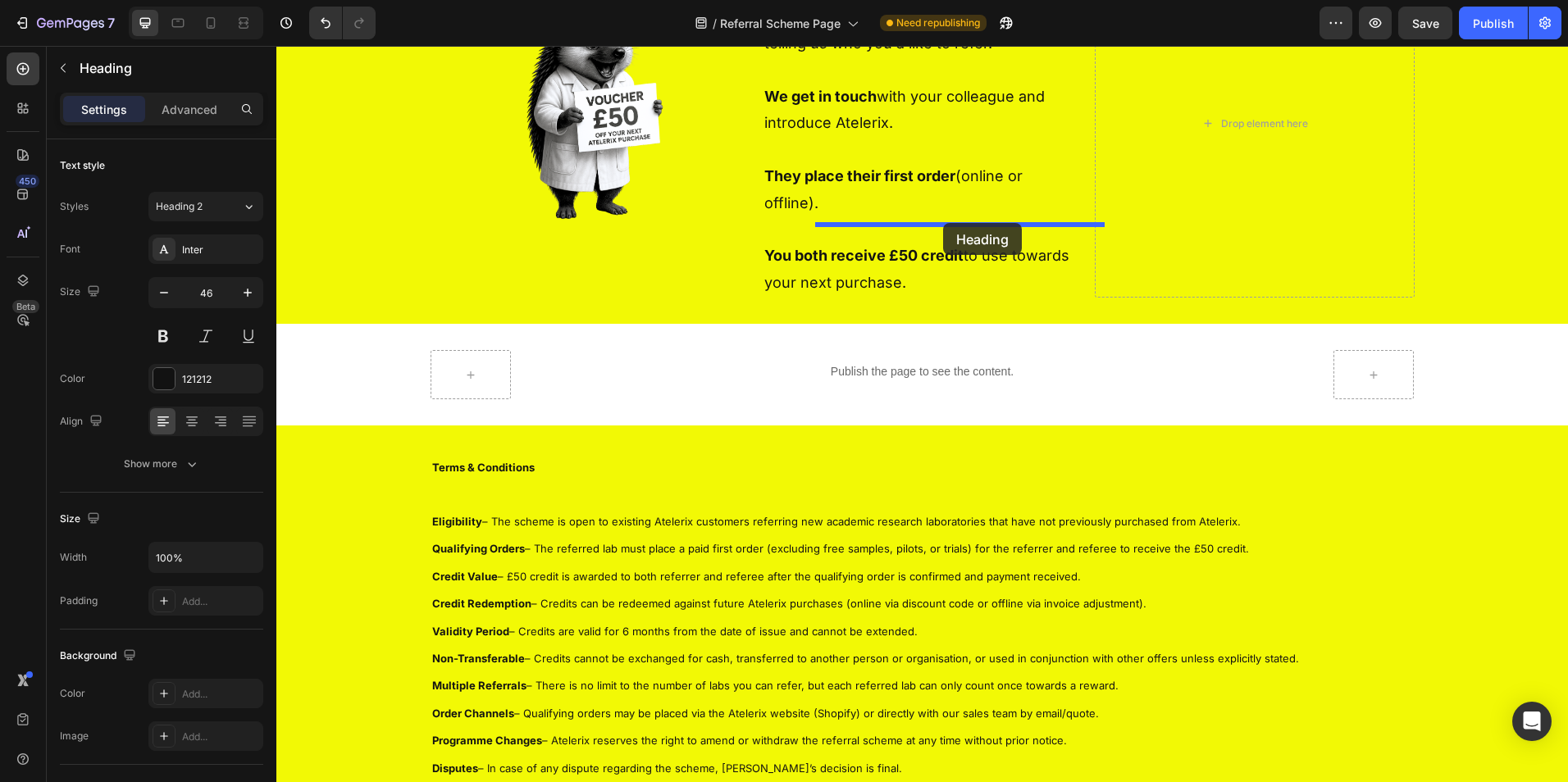
drag, startPoint x: 941, startPoint y: 260, endPoint x: 944, endPoint y: 223, distance: 37.1
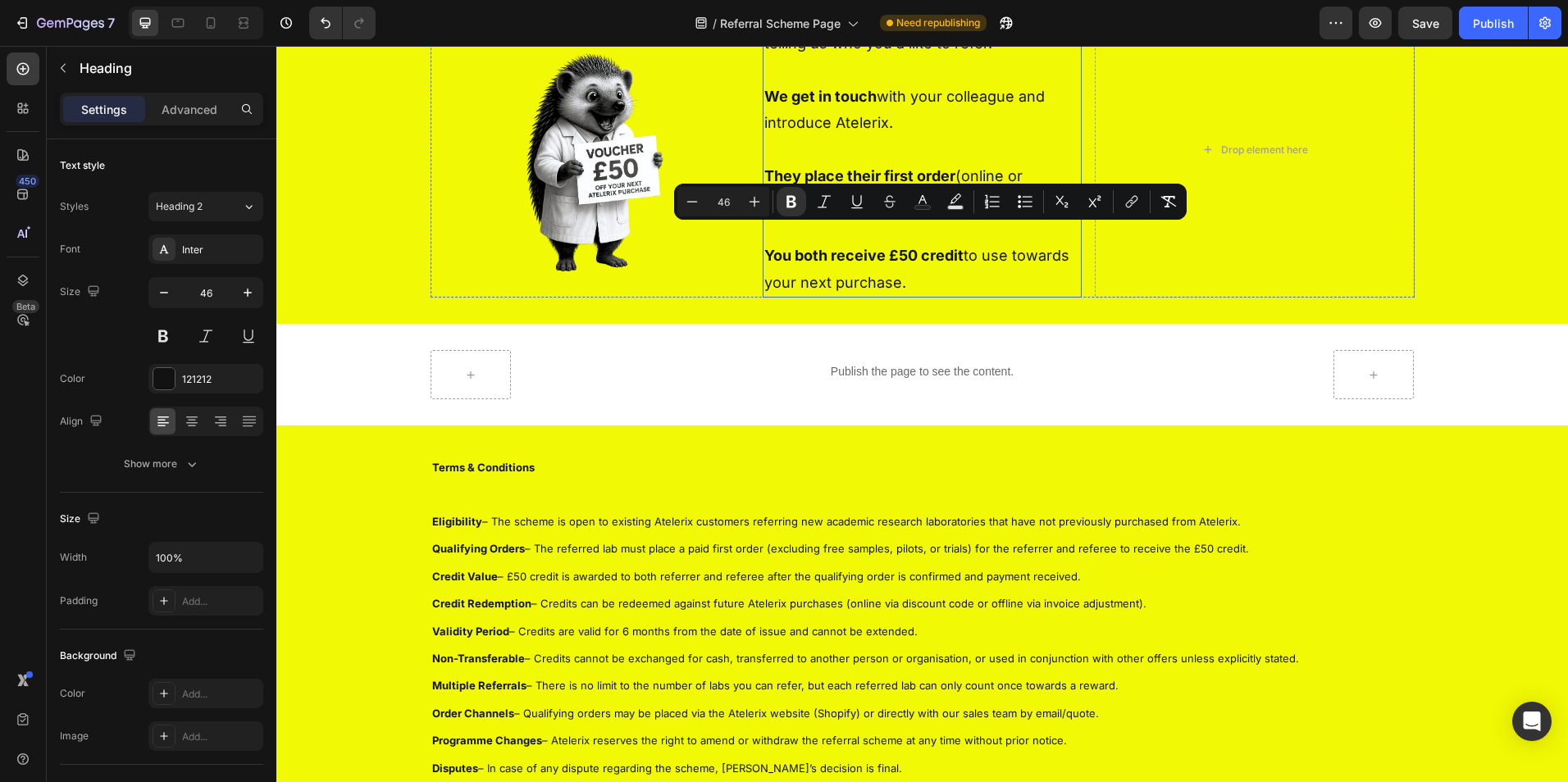
drag, startPoint x: 948, startPoint y: 242, endPoint x: 921, endPoint y: 278, distance: 45.0
click at [320, 13] on button "Undo/Redo" at bounding box center [325, 23] width 33 height 33
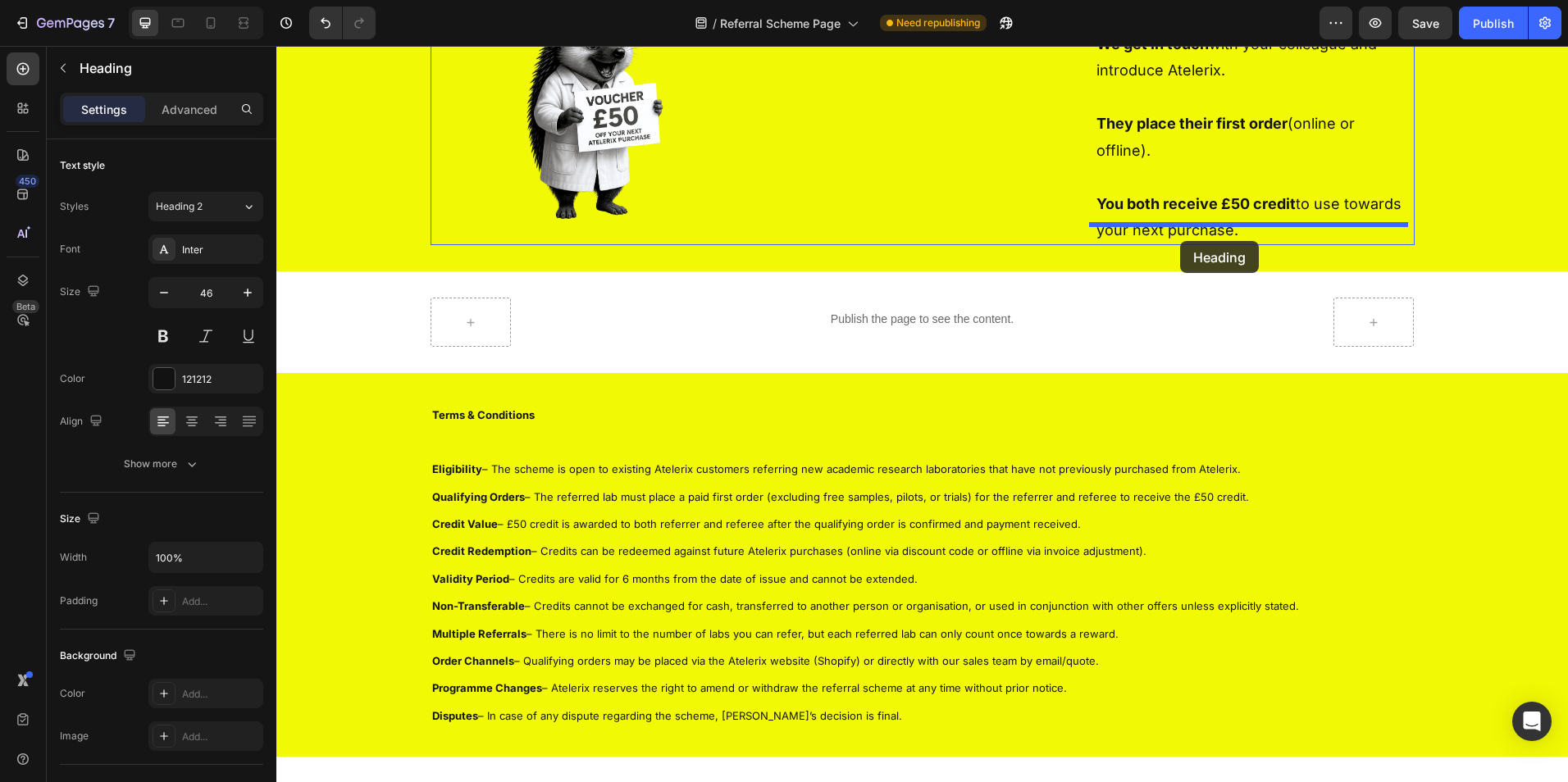
drag, startPoint x: 935, startPoint y: 246, endPoint x: 1181, endPoint y: 240, distance: 246.1
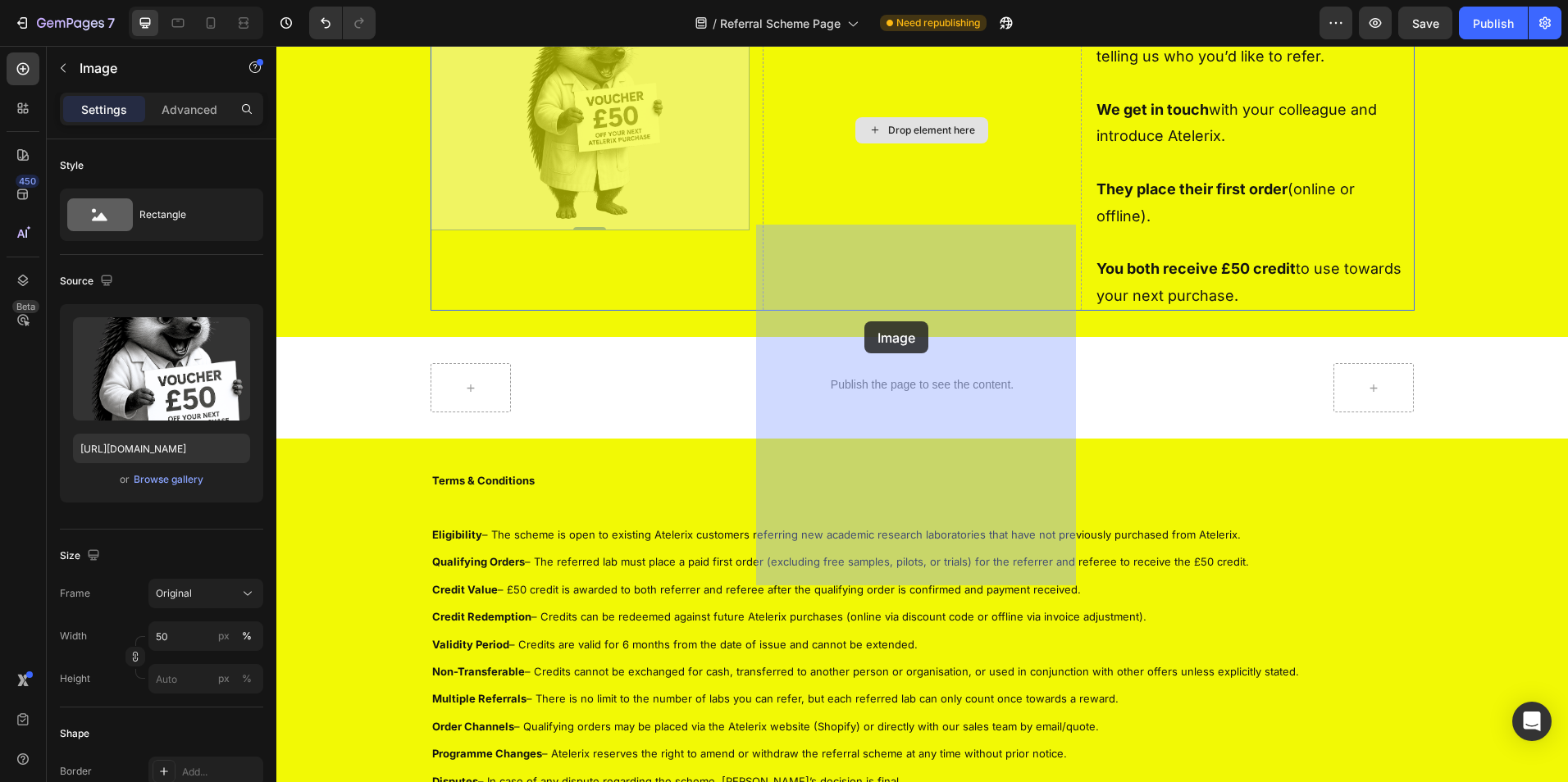
drag, startPoint x: 582, startPoint y: 322, endPoint x: 883, endPoint y: 319, distance: 301.0
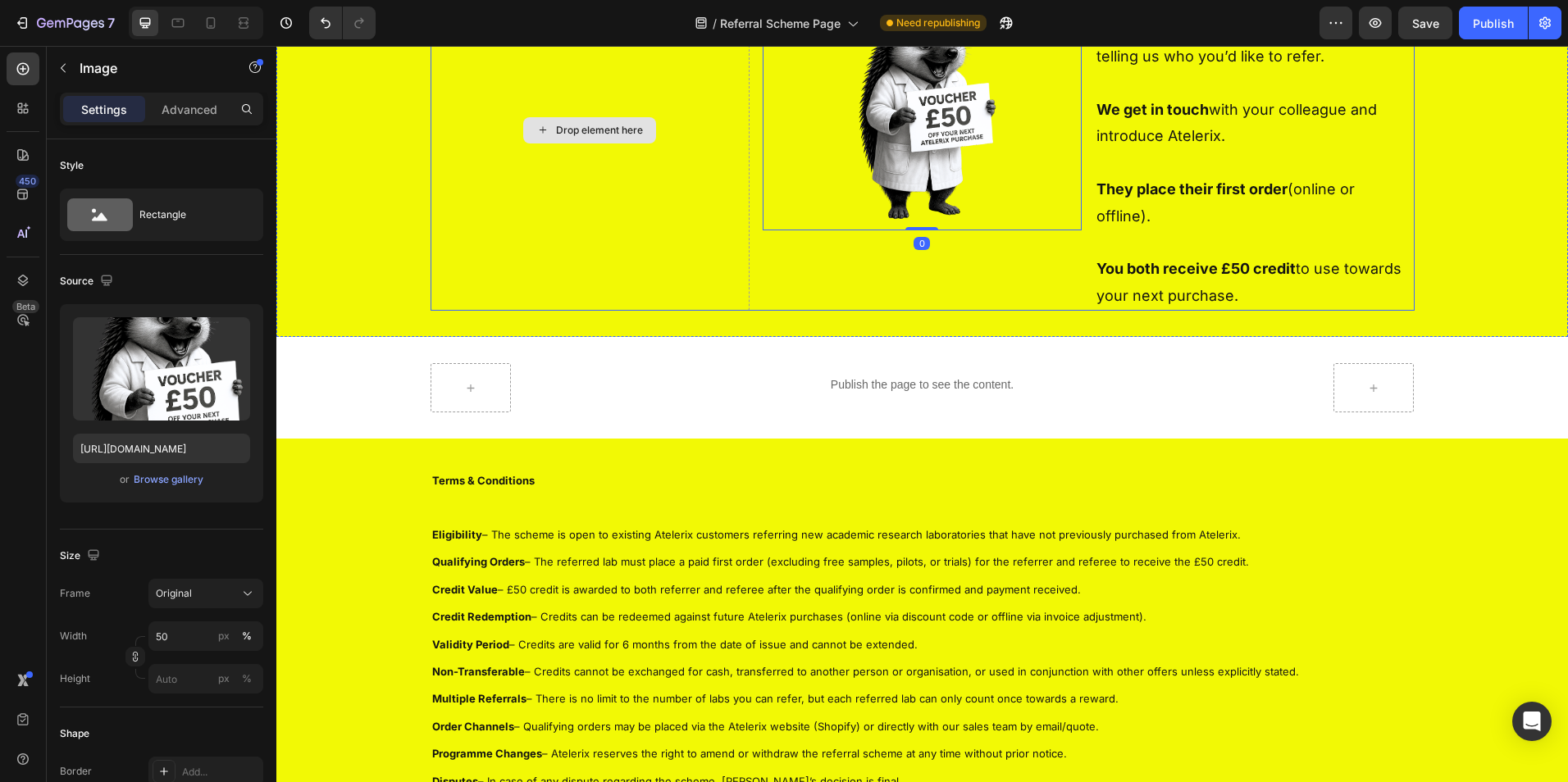
click at [712, 310] on div "Drop element here" at bounding box center [590, 130] width 319 height 361
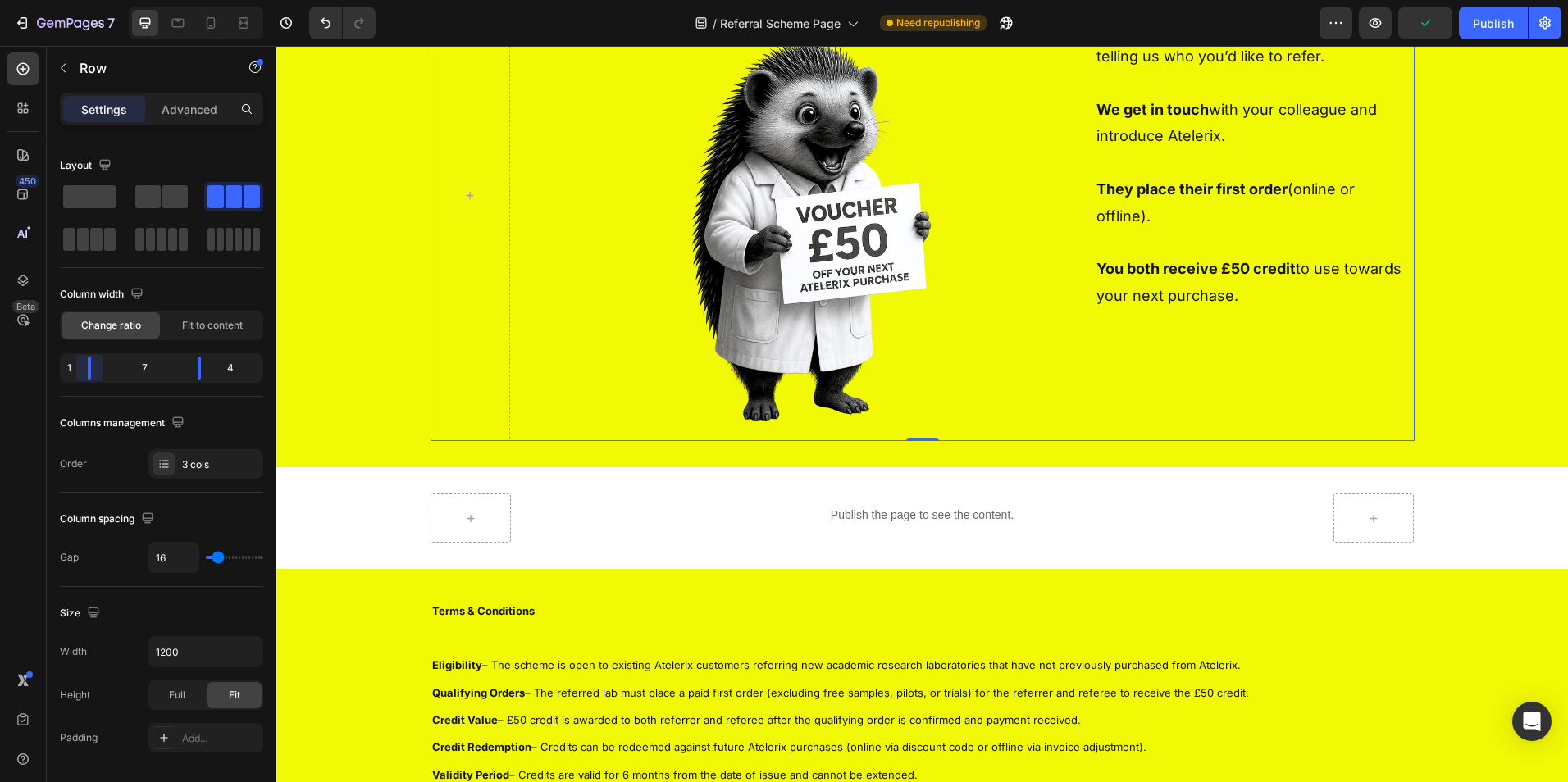
drag, startPoint x: 124, startPoint y: 366, endPoint x: 51, endPoint y: 364, distance: 73.0
click at [51, 0] on body "7 Version history / Referral Scheme Page Need republishing Preview Publish 450 …" at bounding box center [784, 0] width 1568 height 0
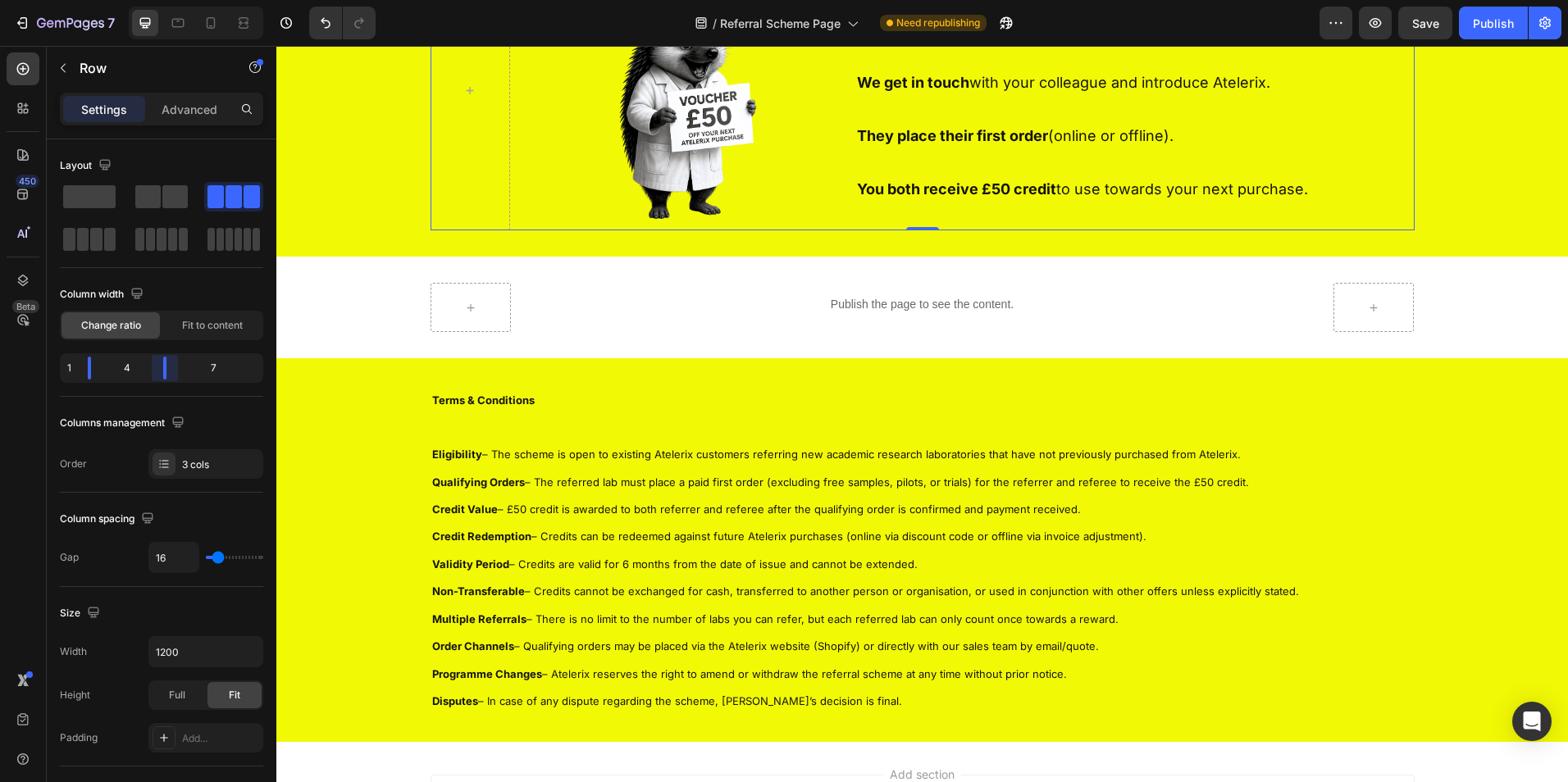
drag, startPoint x: 202, startPoint y: 370, endPoint x: 141, endPoint y: 364, distance: 61.3
click at [141, 0] on body "7 Version history / Referral Scheme Page Need republishing Preview Save Publish…" at bounding box center [784, 0] width 1568 height 0
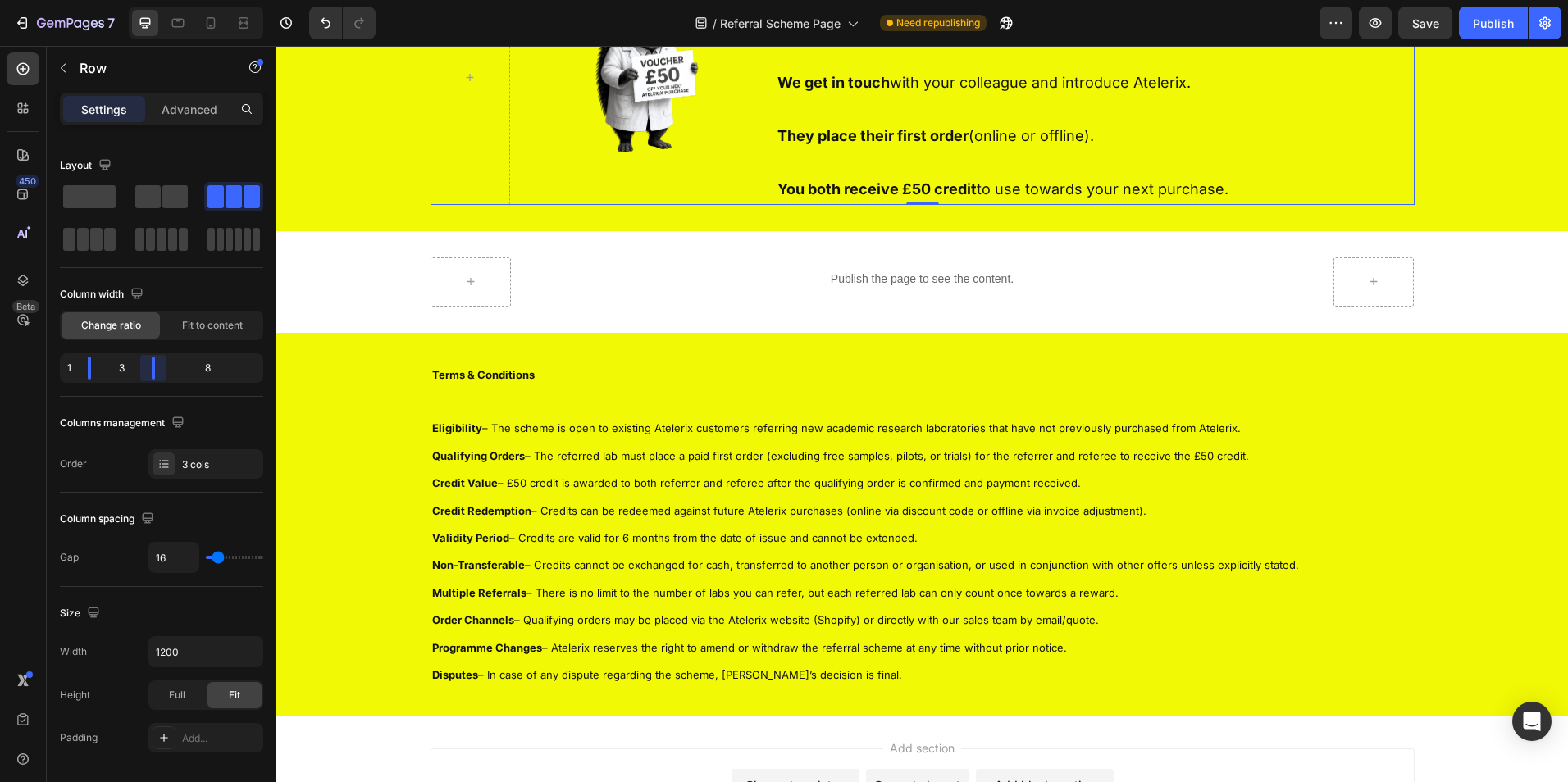
drag, startPoint x: 164, startPoint y: 361, endPoint x: 135, endPoint y: 364, distance: 29.2
click at [135, 0] on body "7 Version history / Referral Scheme Page Need republishing Preview Save Publish…" at bounding box center [784, 0] width 1568 height 0
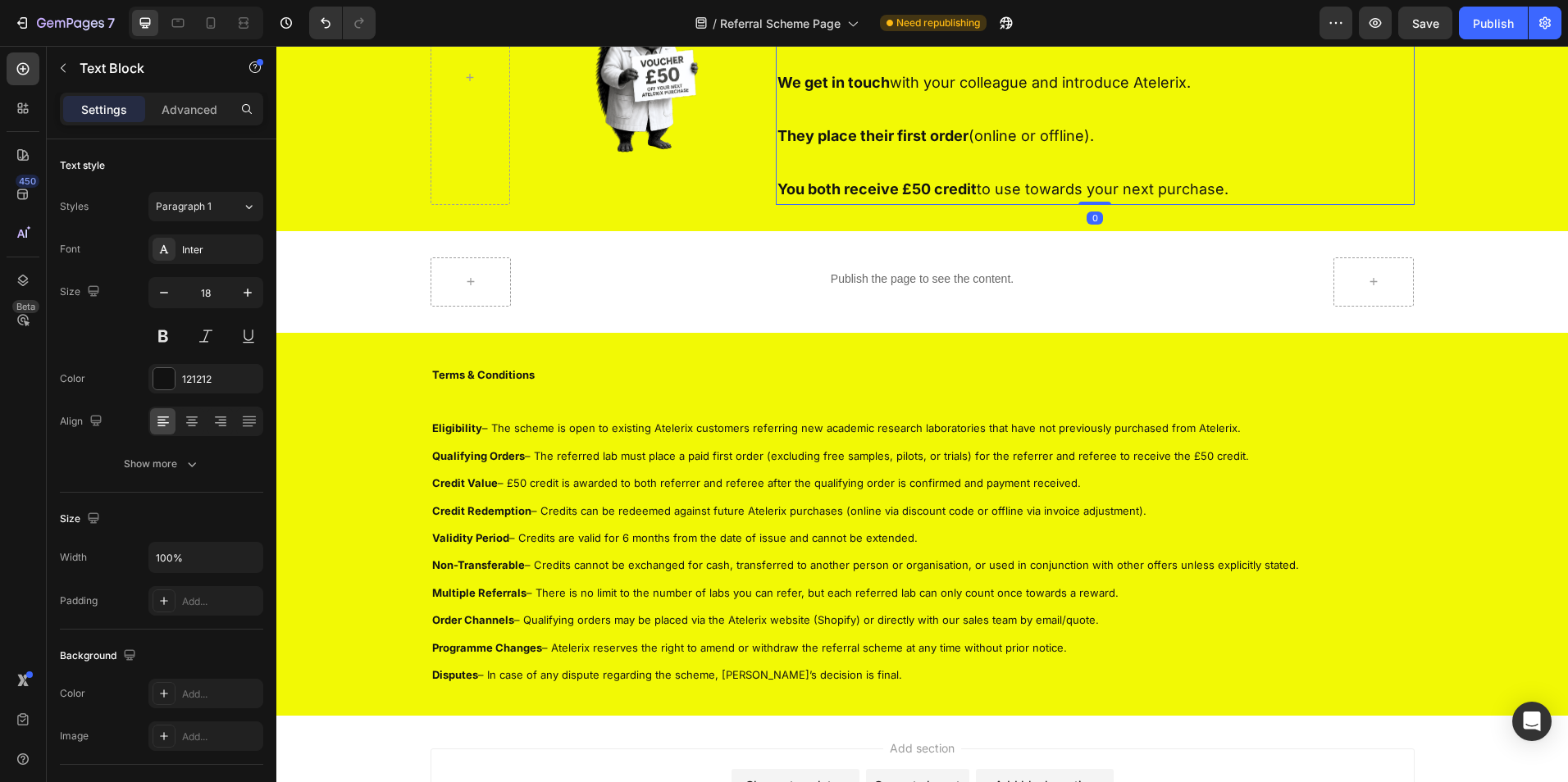
click at [1399, 123] on p at bounding box center [1095, 110] width 636 height 27
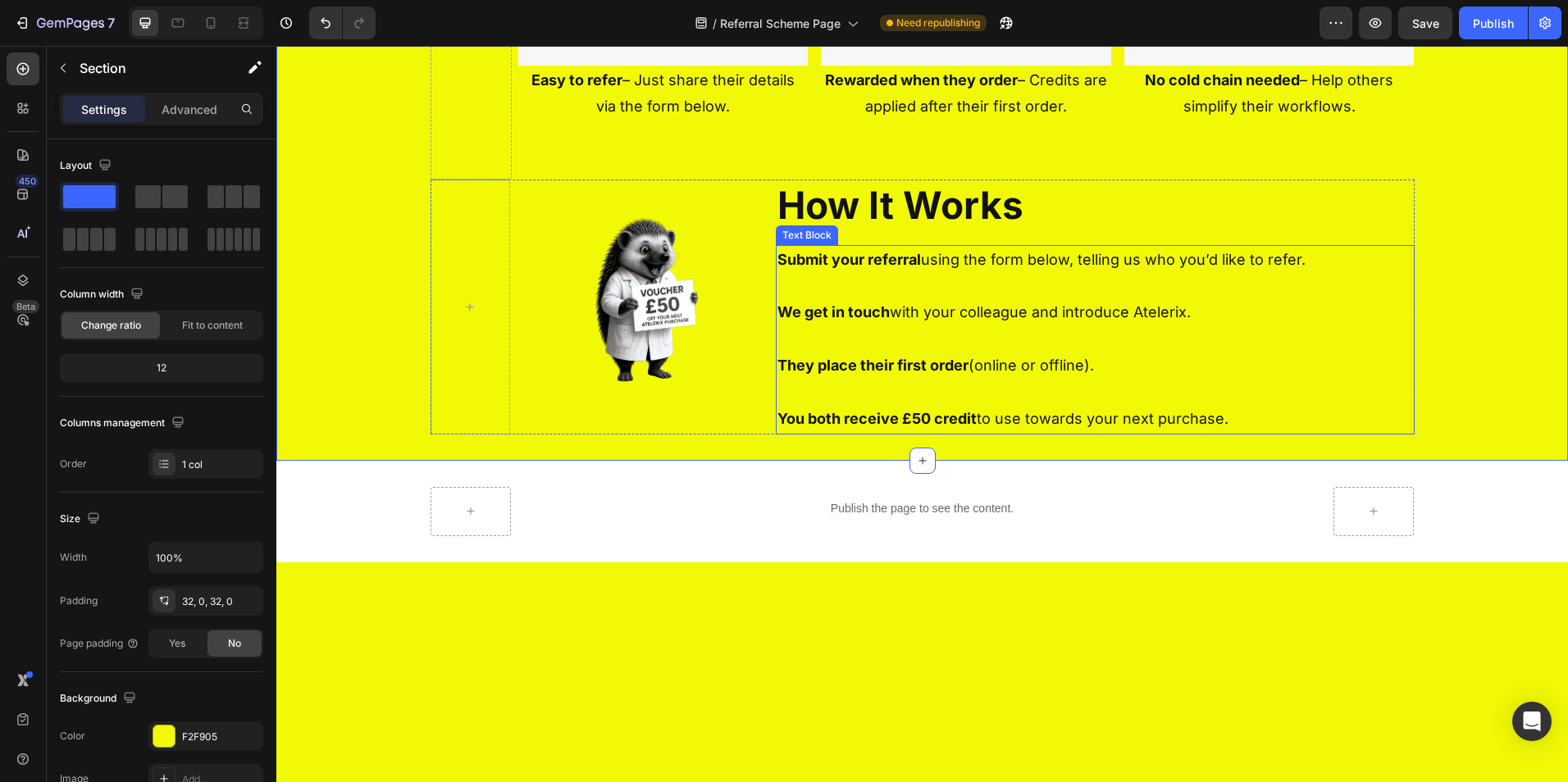
scroll to position [851, 0]
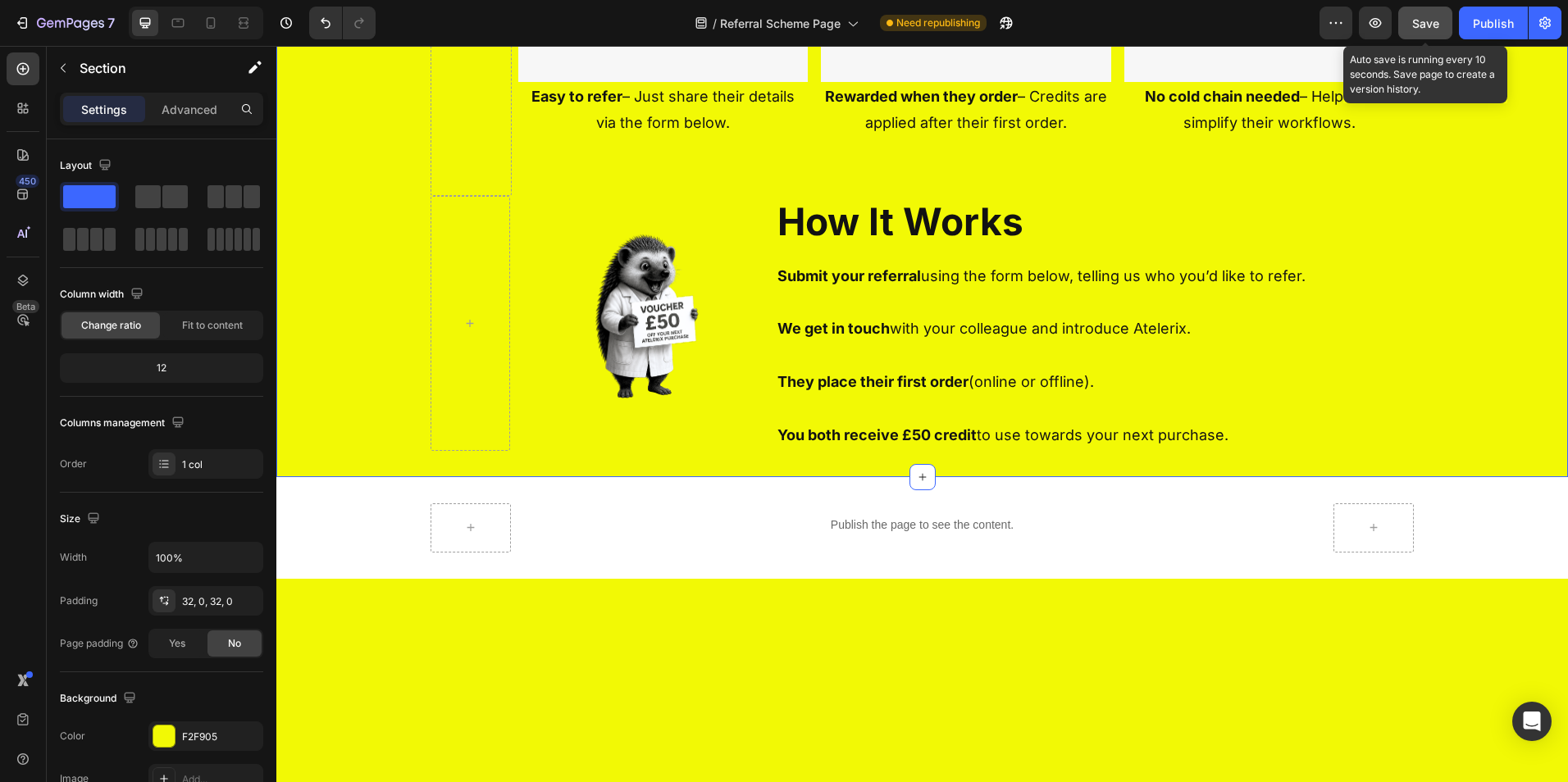
click at [1420, 12] on button "Save" at bounding box center [1425, 23] width 54 height 33
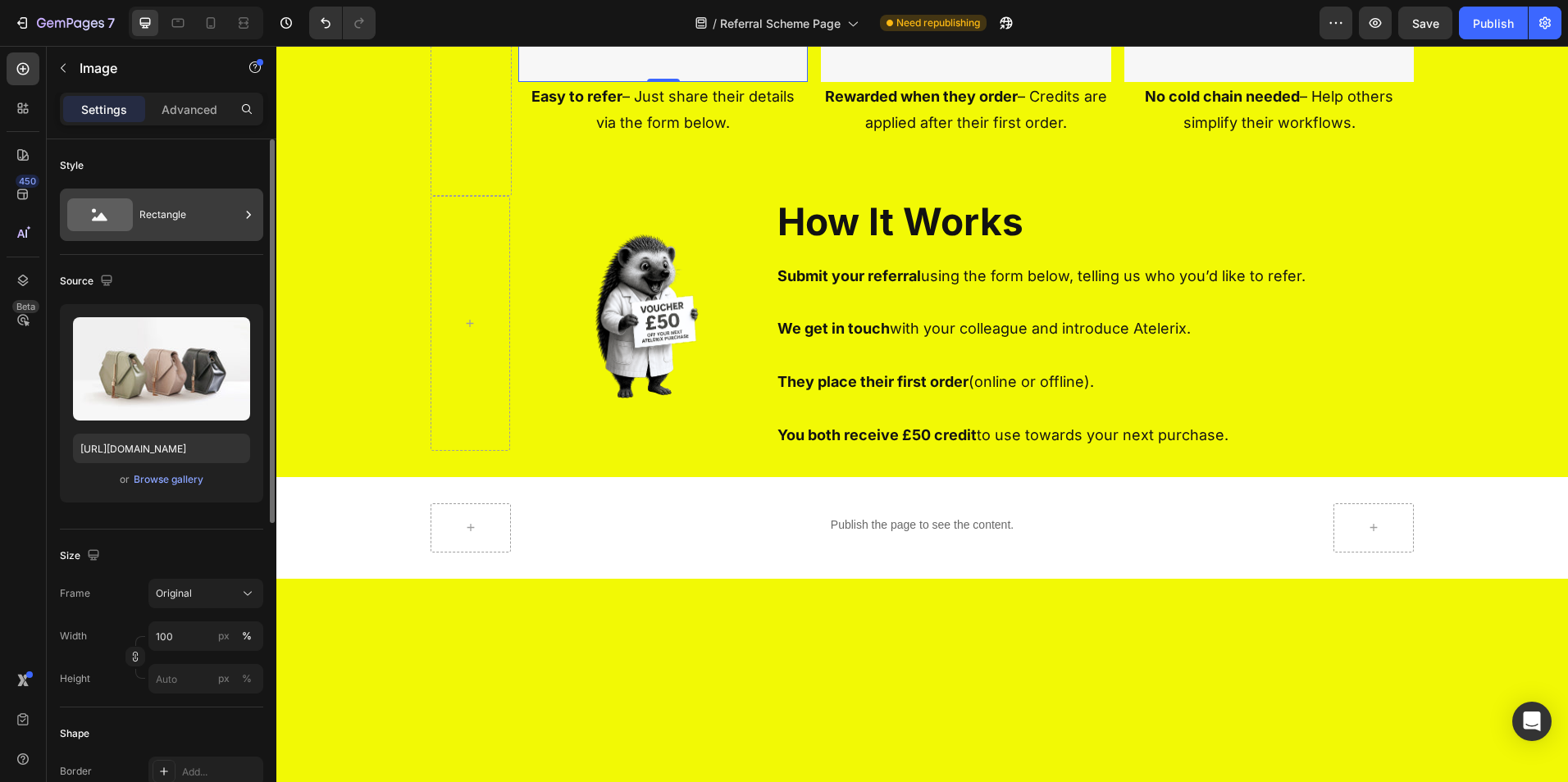
click at [156, 215] on div "Rectangle" at bounding box center [190, 215] width 100 height 38
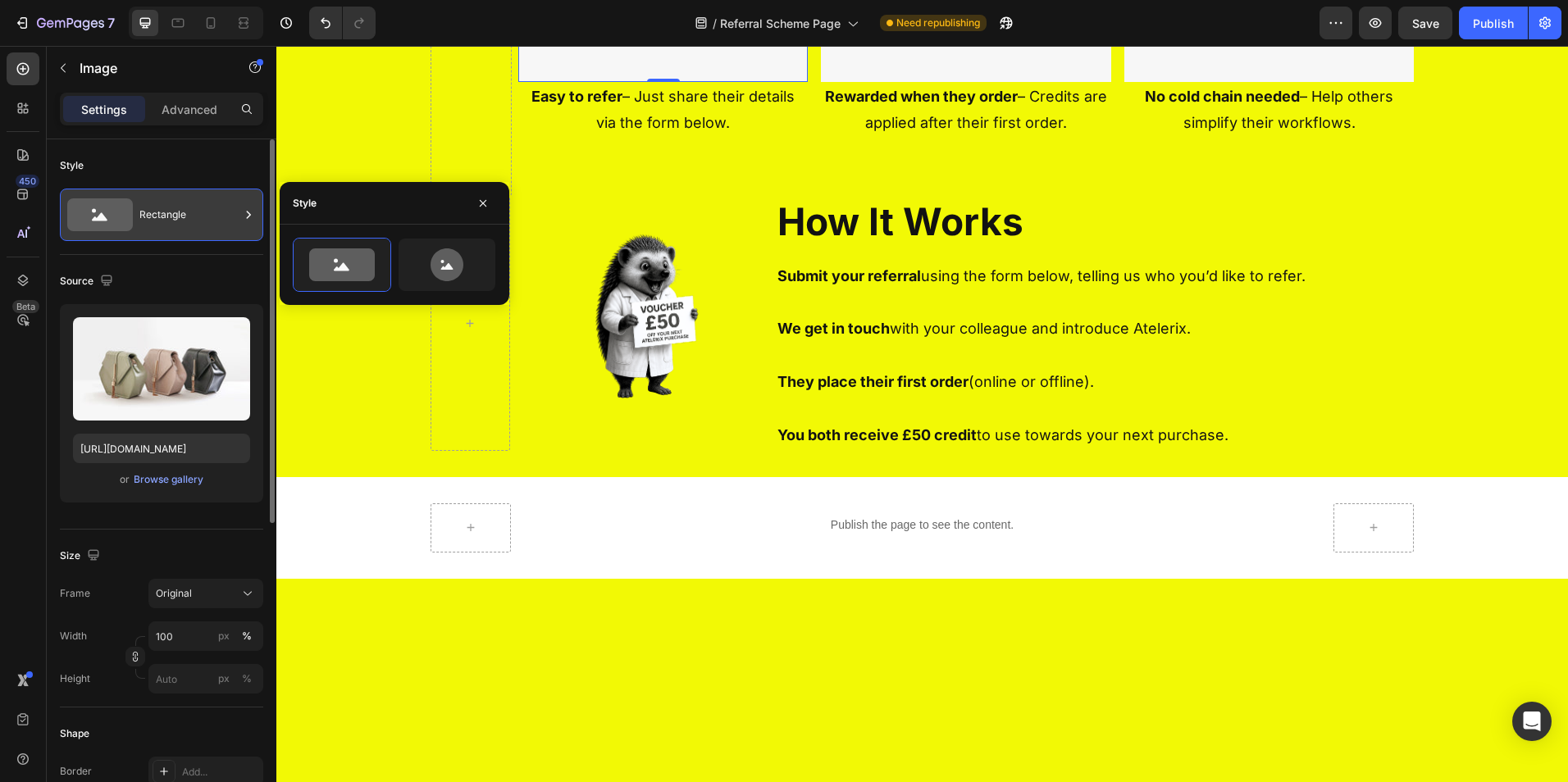
click at [157, 215] on div "Rectangle" at bounding box center [190, 215] width 100 height 38
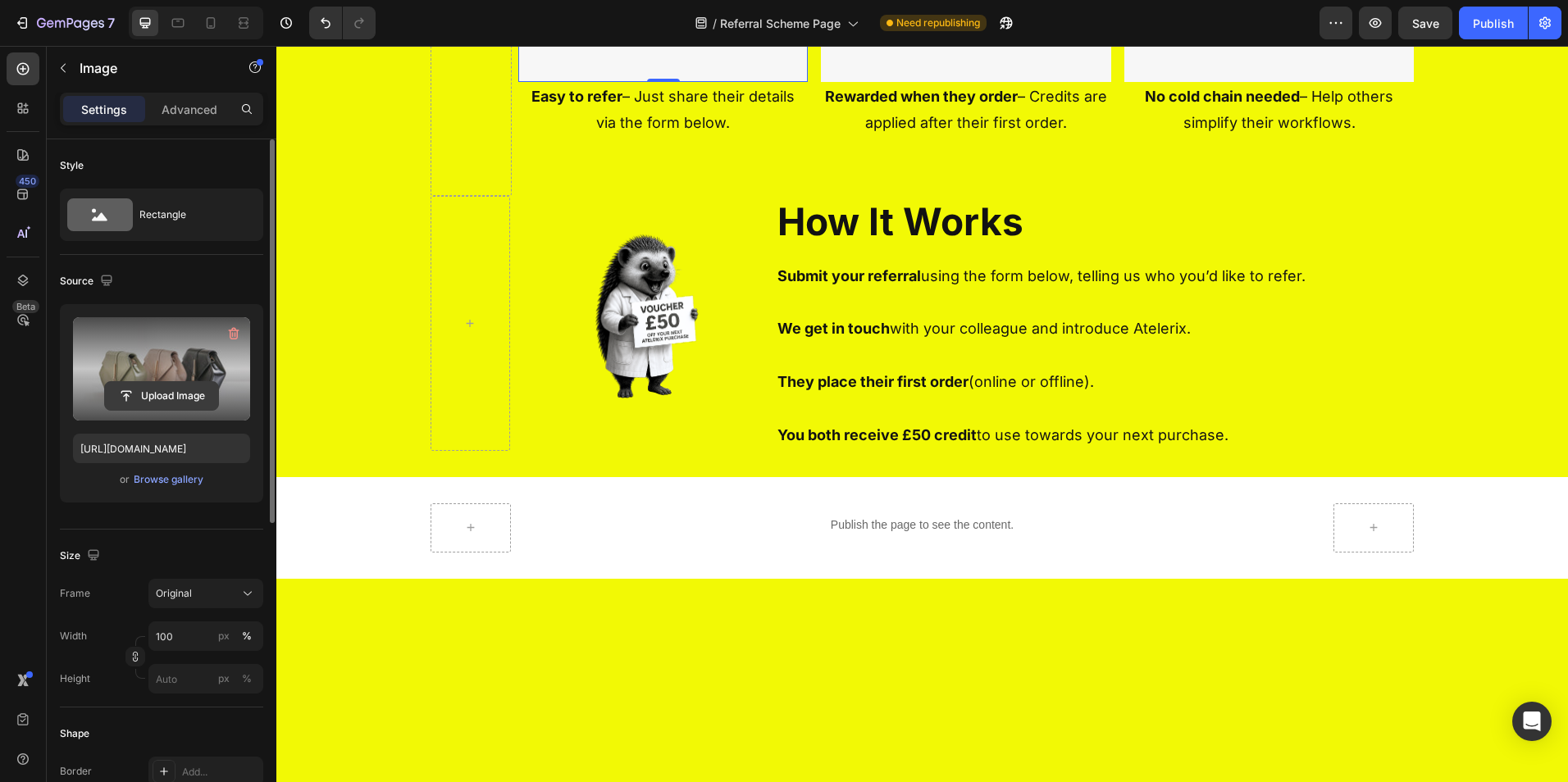
click at [160, 396] on input "file" at bounding box center [161, 396] width 113 height 28
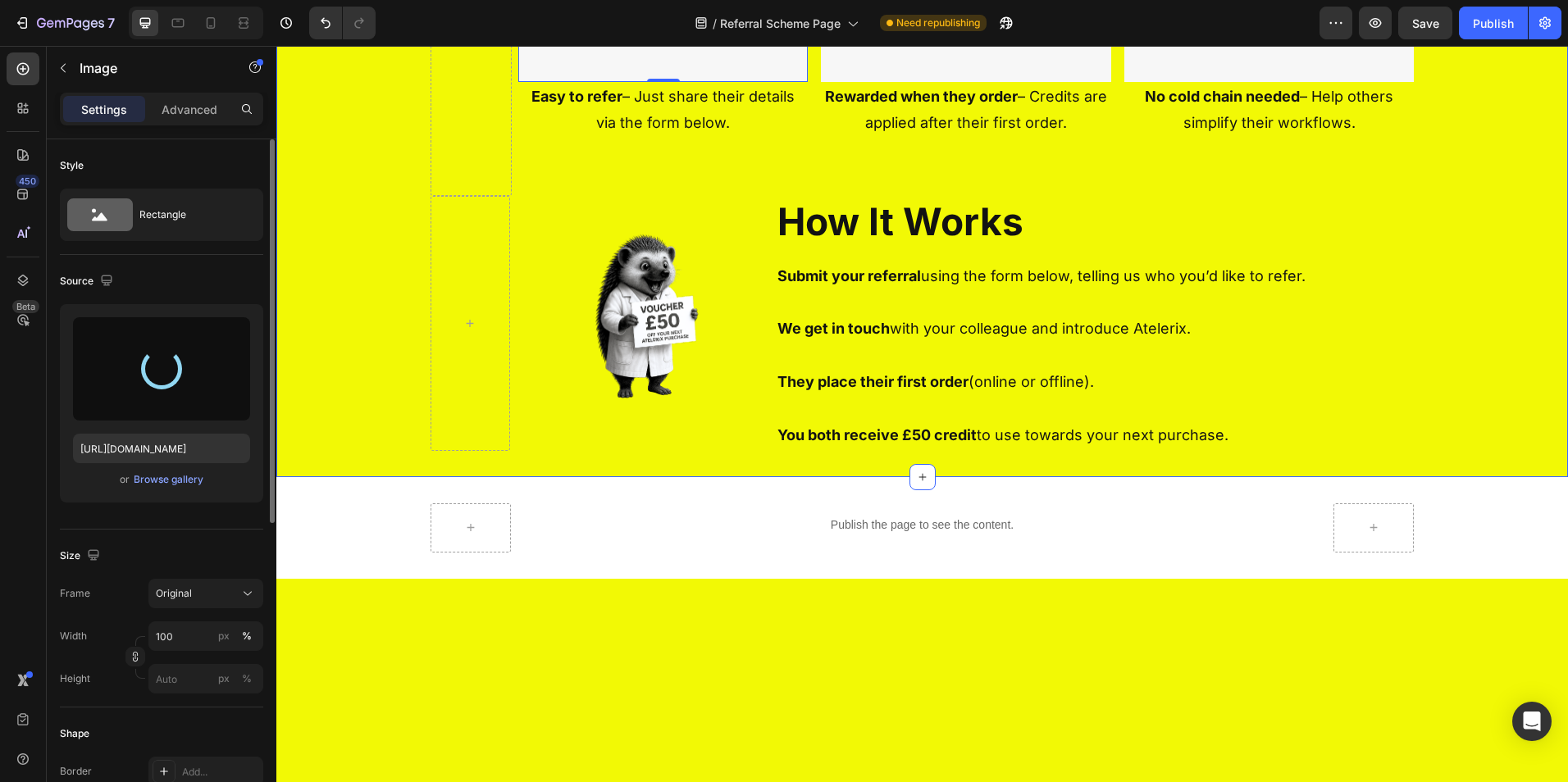
type input "[URL][DOMAIN_NAME]"
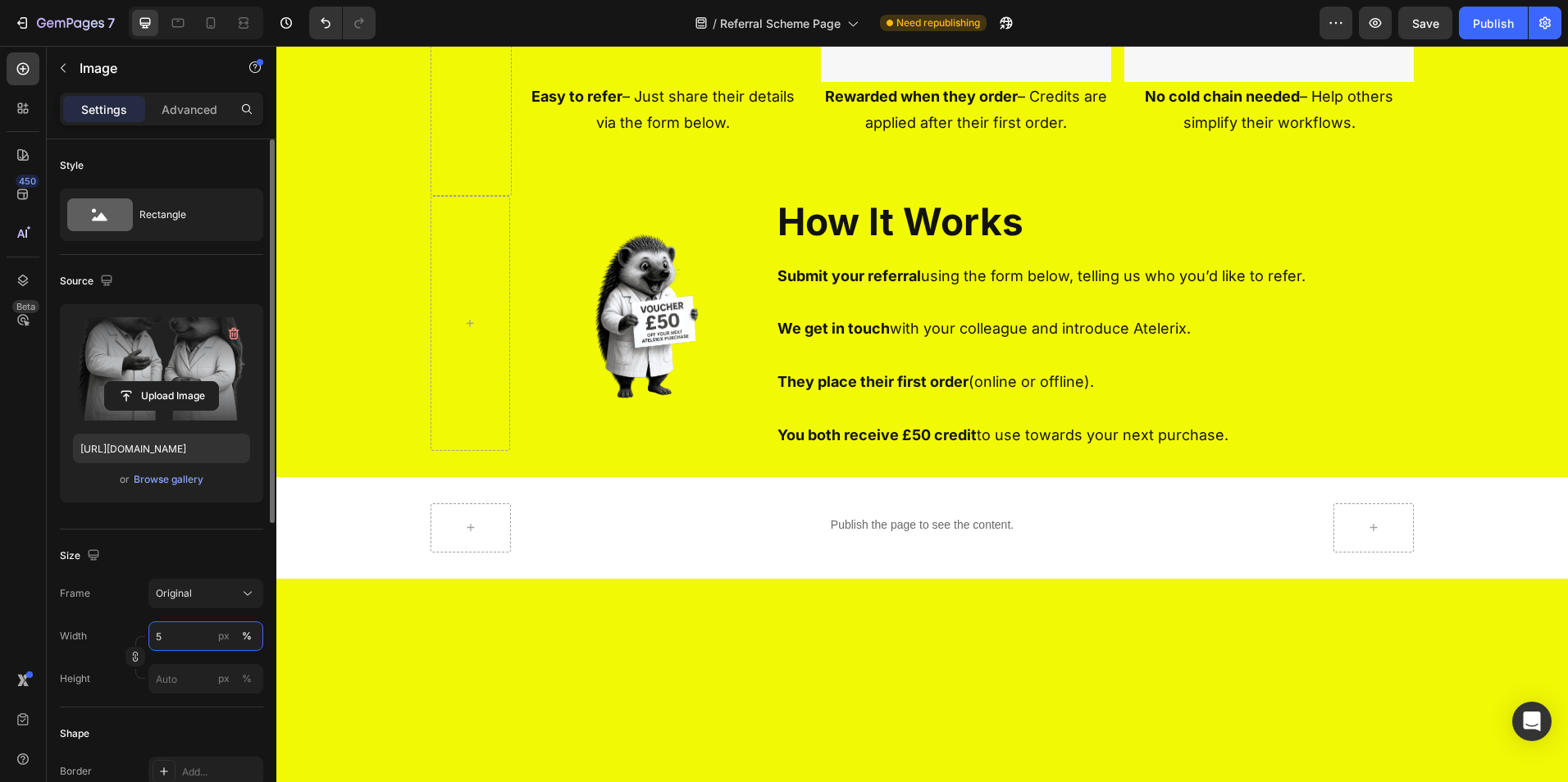
type input "50"
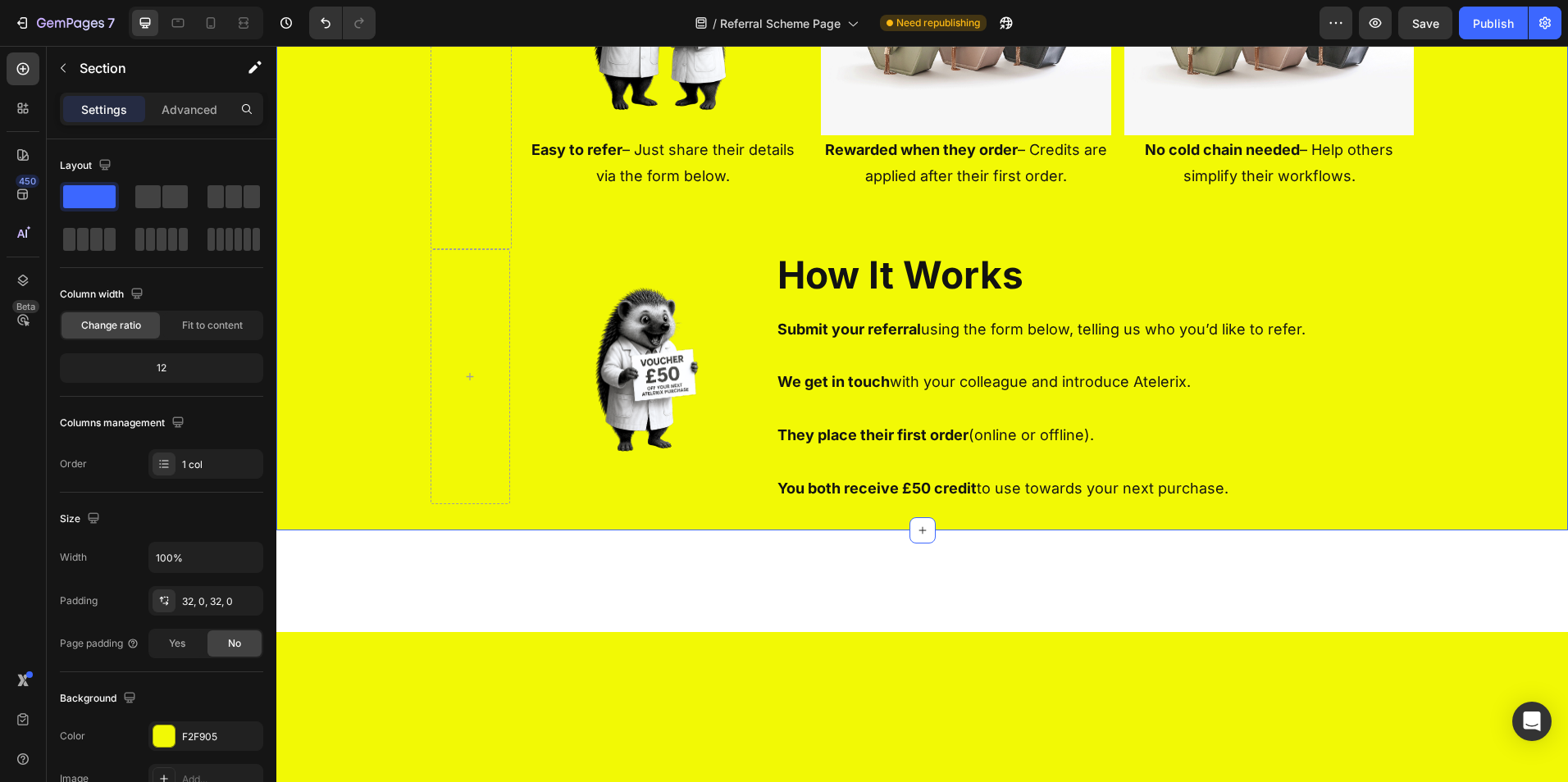
scroll to position [769, 0]
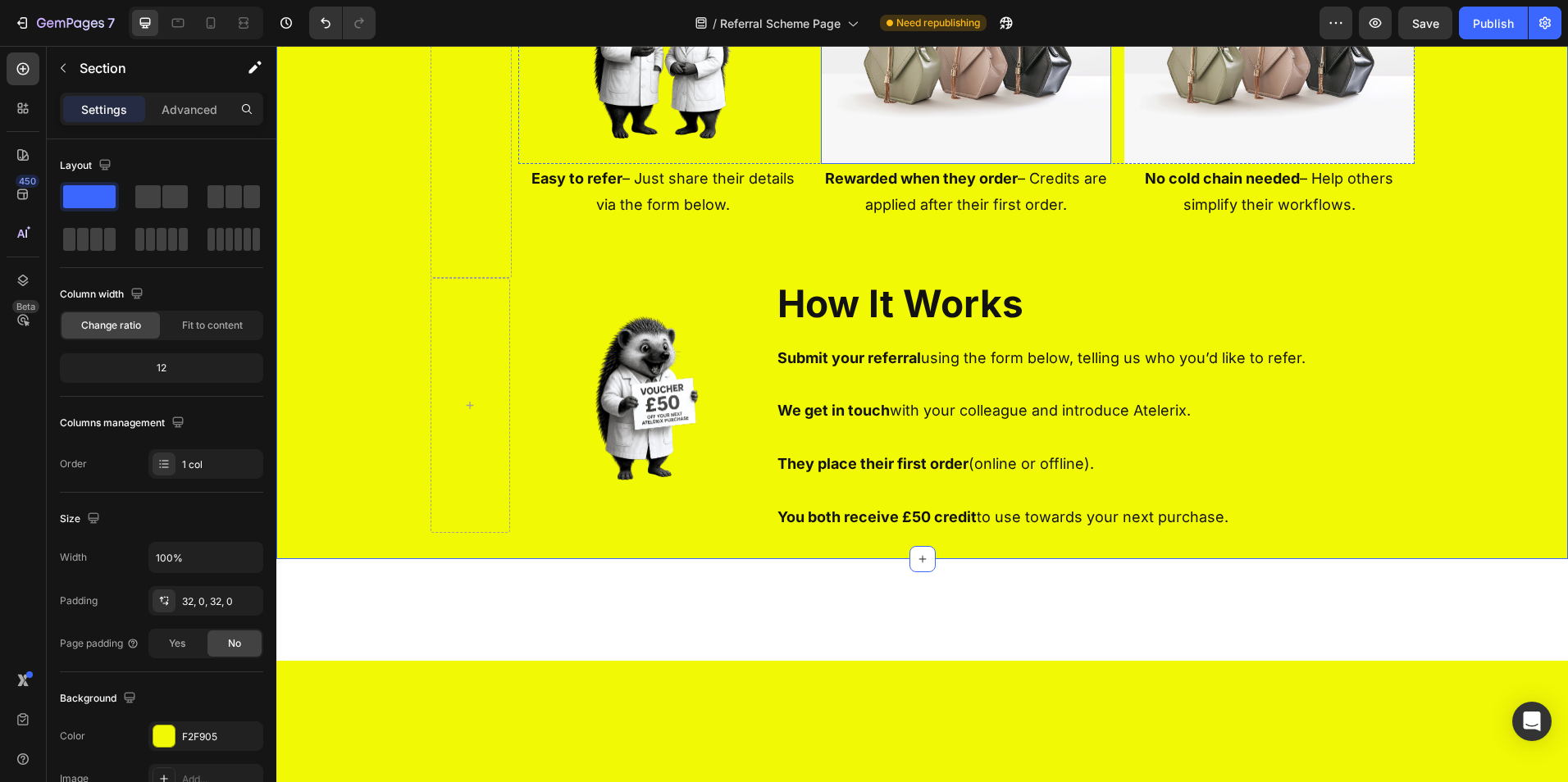
click at [972, 164] on img at bounding box center [966, 55] width 290 height 217
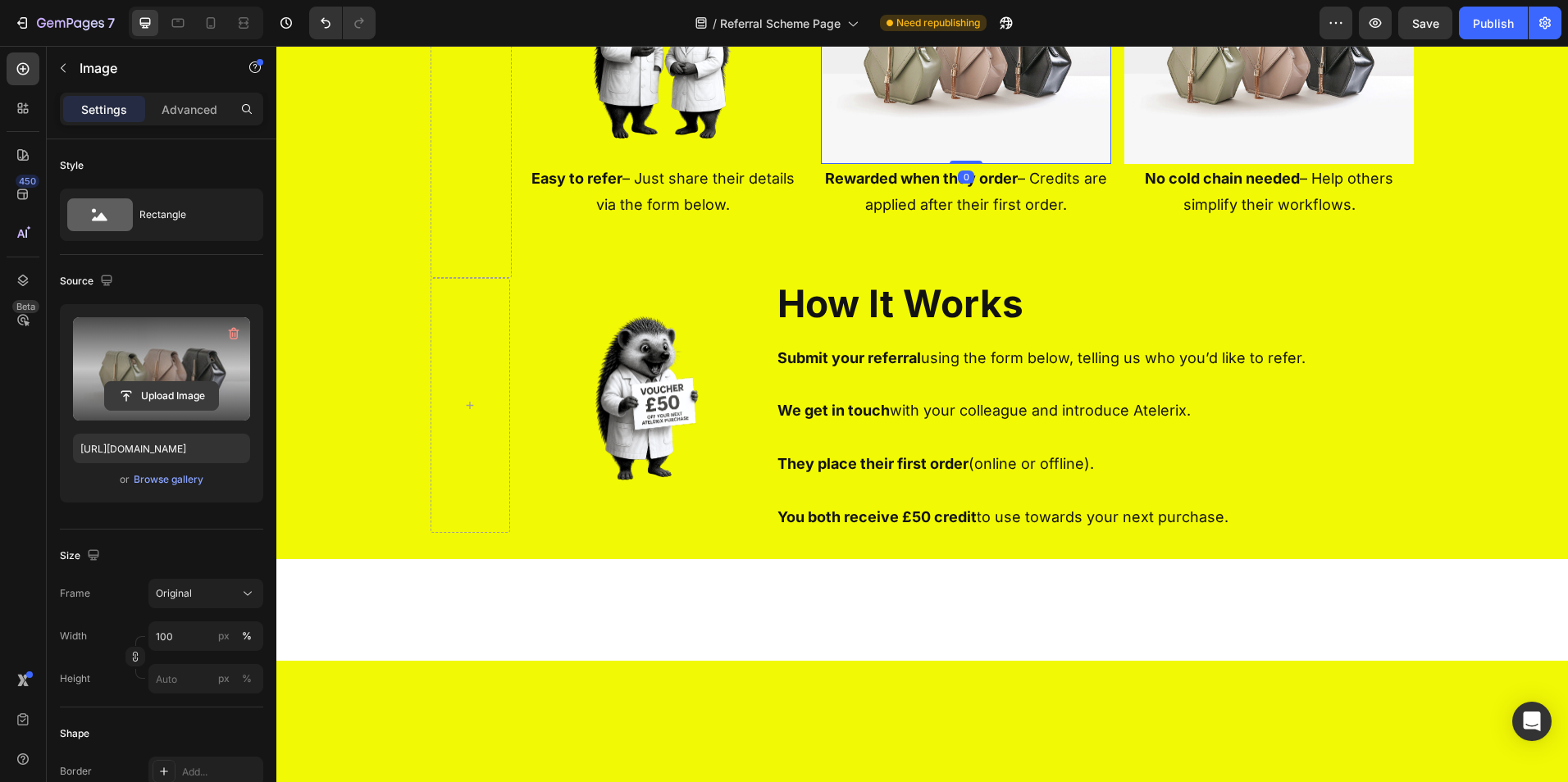
click at [168, 393] on input "file" at bounding box center [161, 396] width 113 height 28
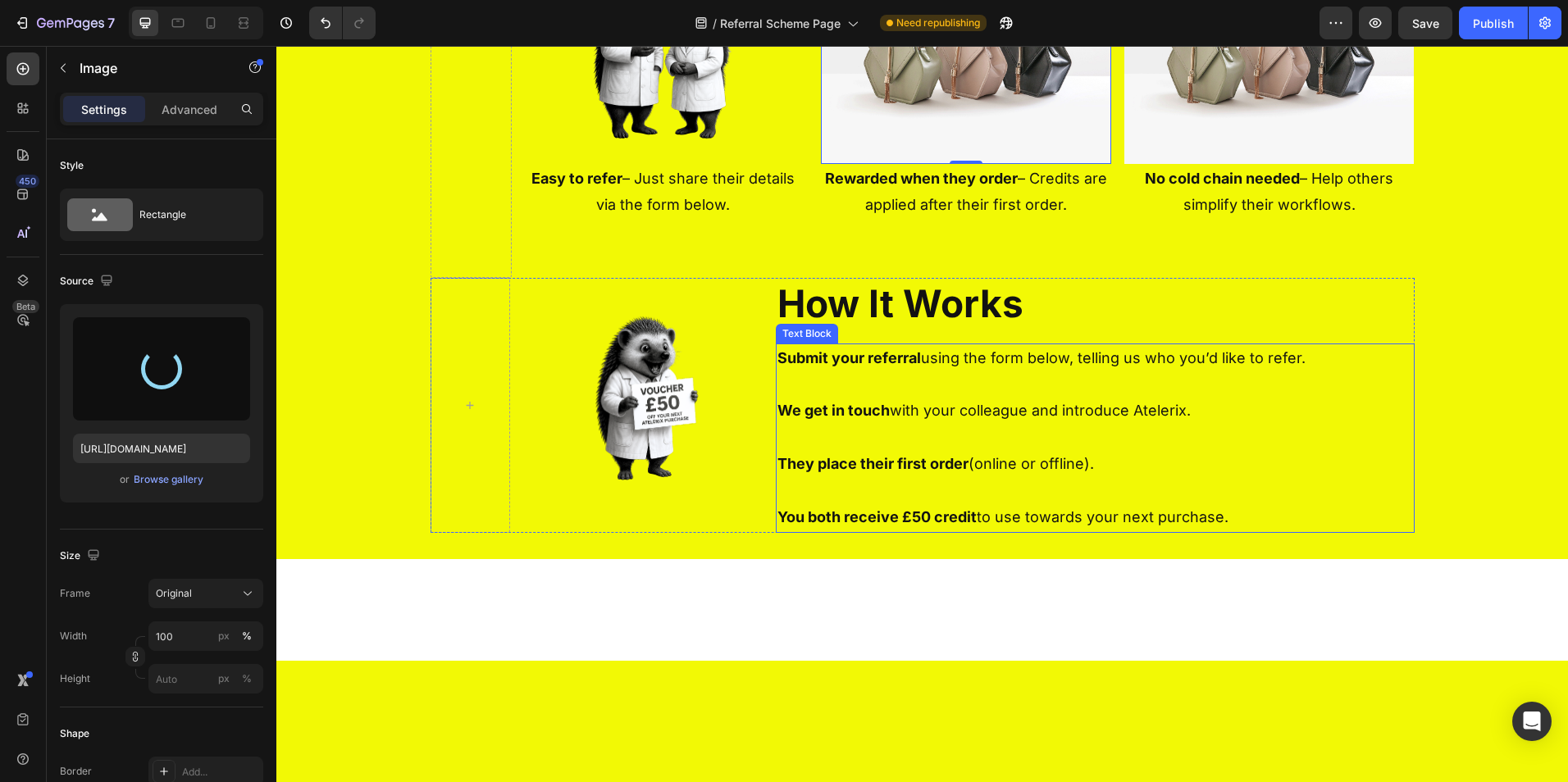
type input "[URL][DOMAIN_NAME]"
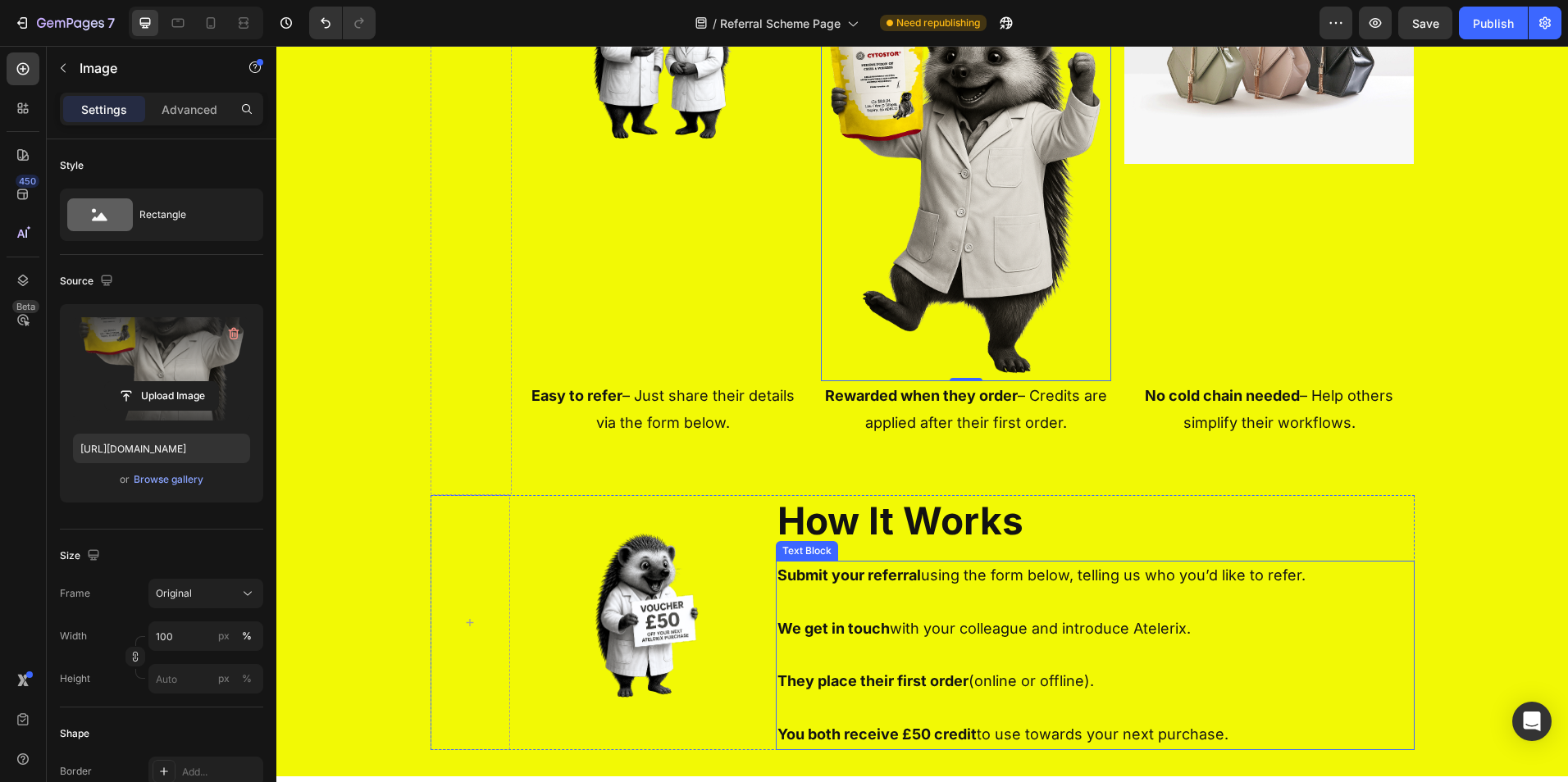
scroll to position [877, 0]
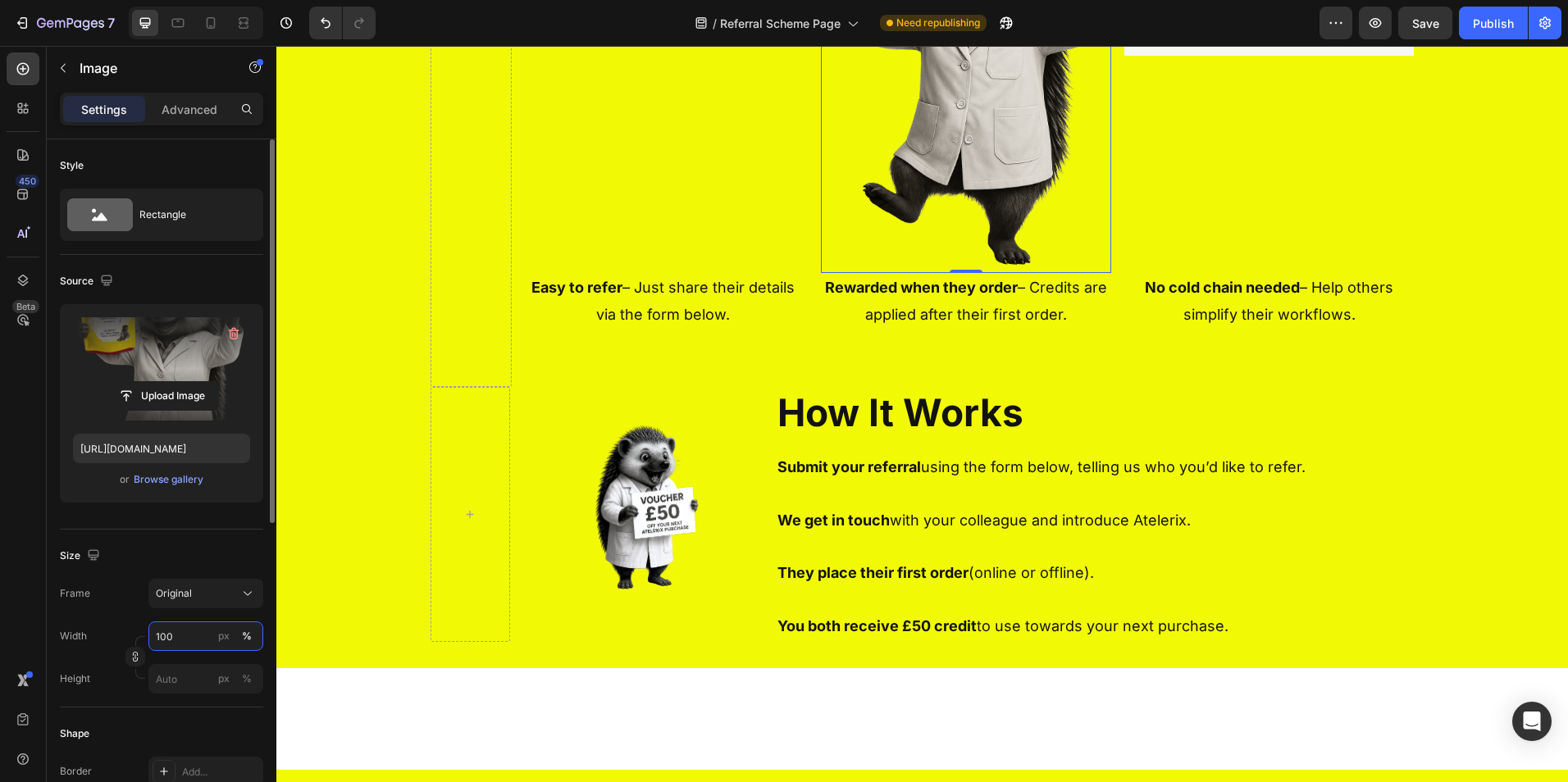
click at [176, 630] on input "100" at bounding box center [206, 636] width 115 height 29
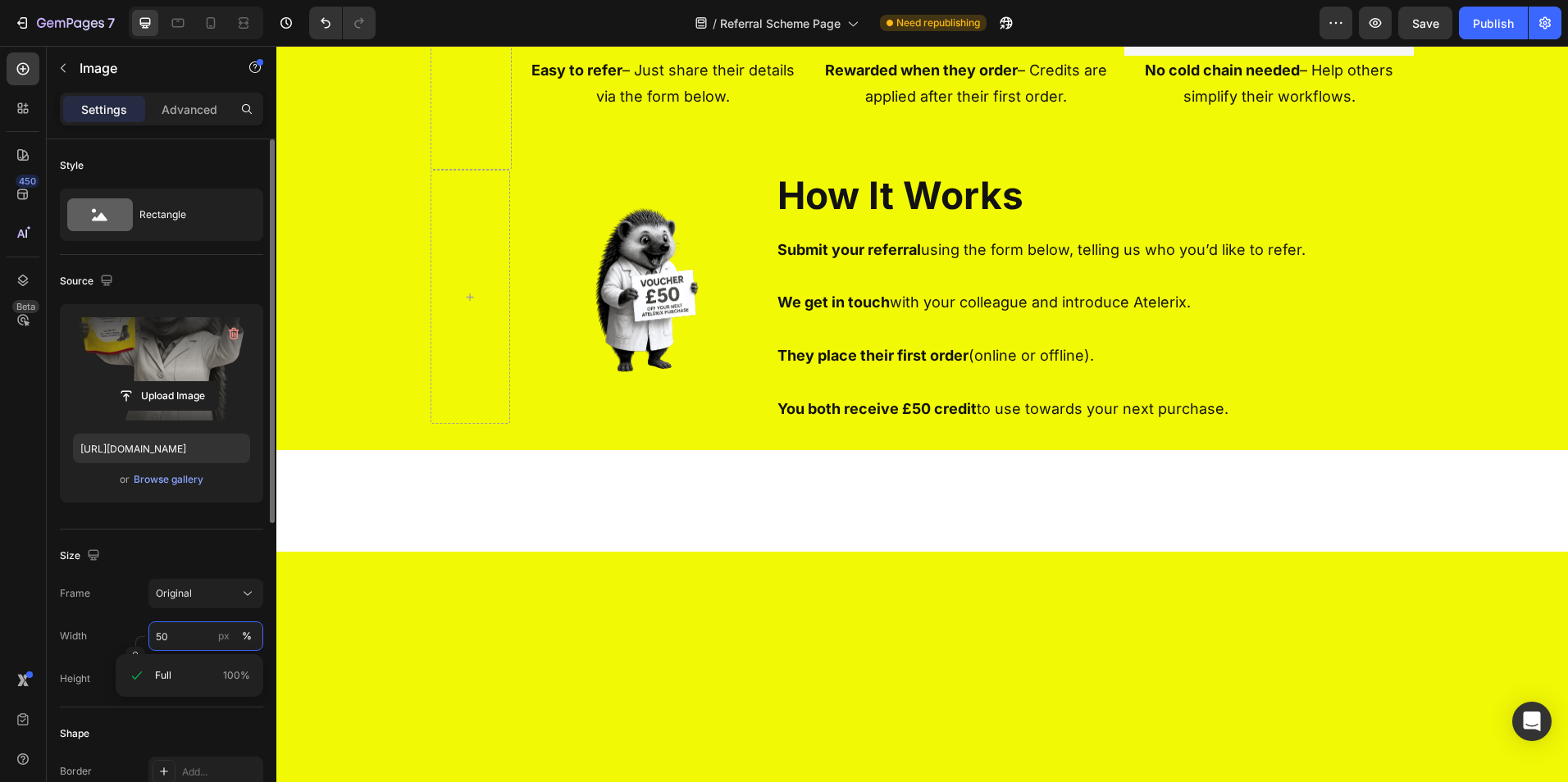
scroll to position [768, 0]
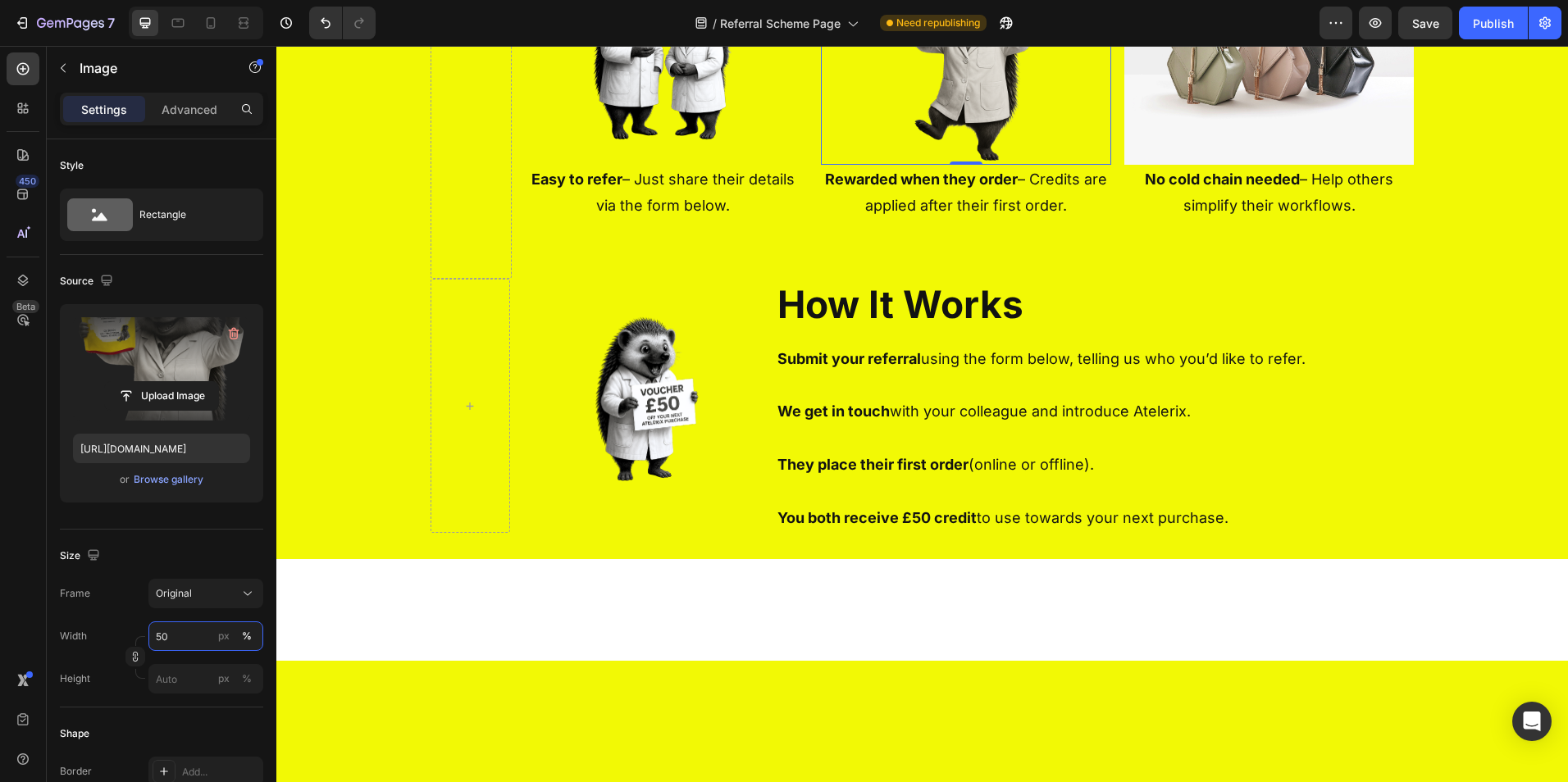
type input "50"
click at [981, 165] on img at bounding box center [966, 56] width 145 height 217
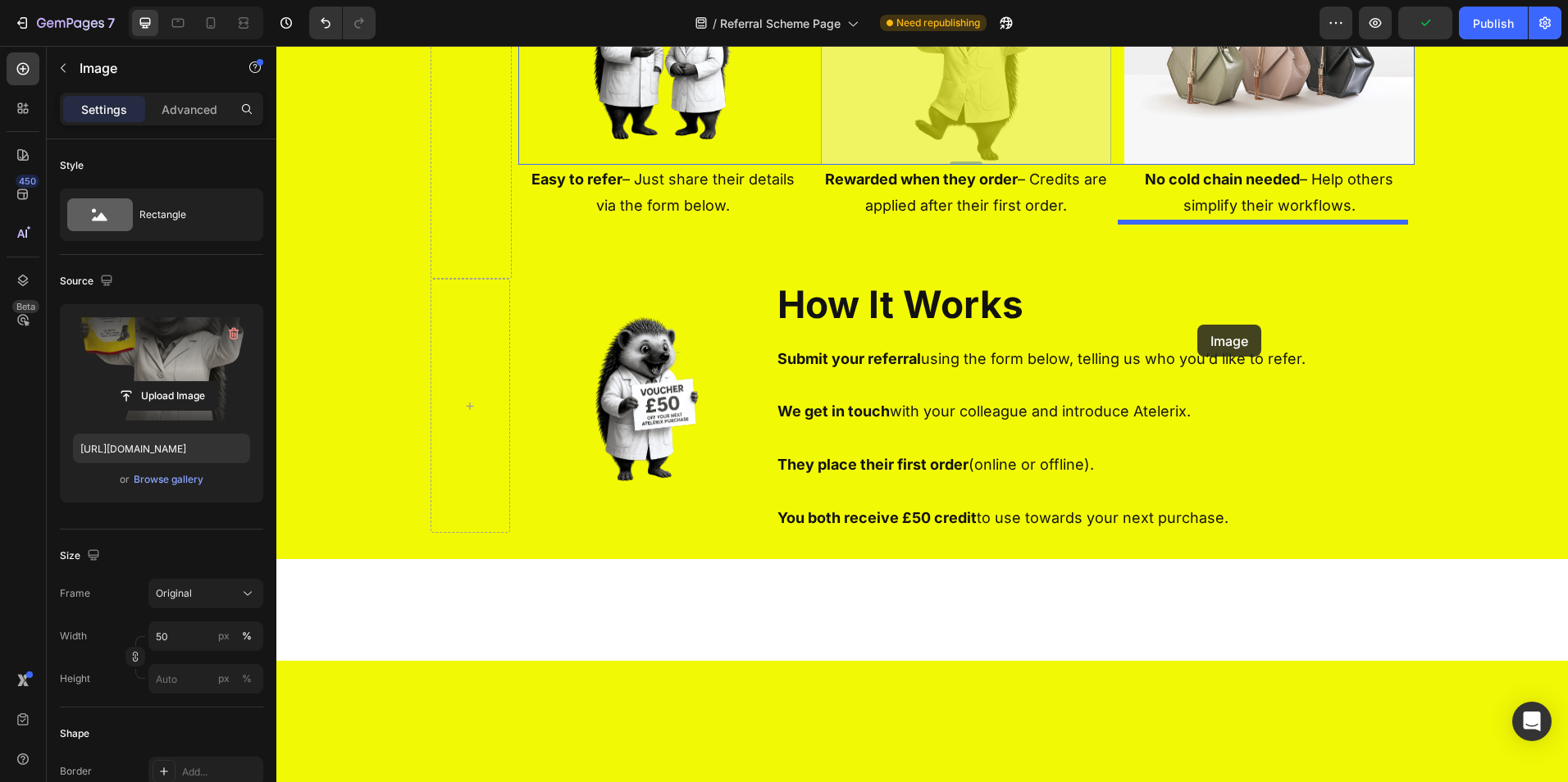
drag, startPoint x: 981, startPoint y: 346, endPoint x: 1197, endPoint y: 325, distance: 217.0
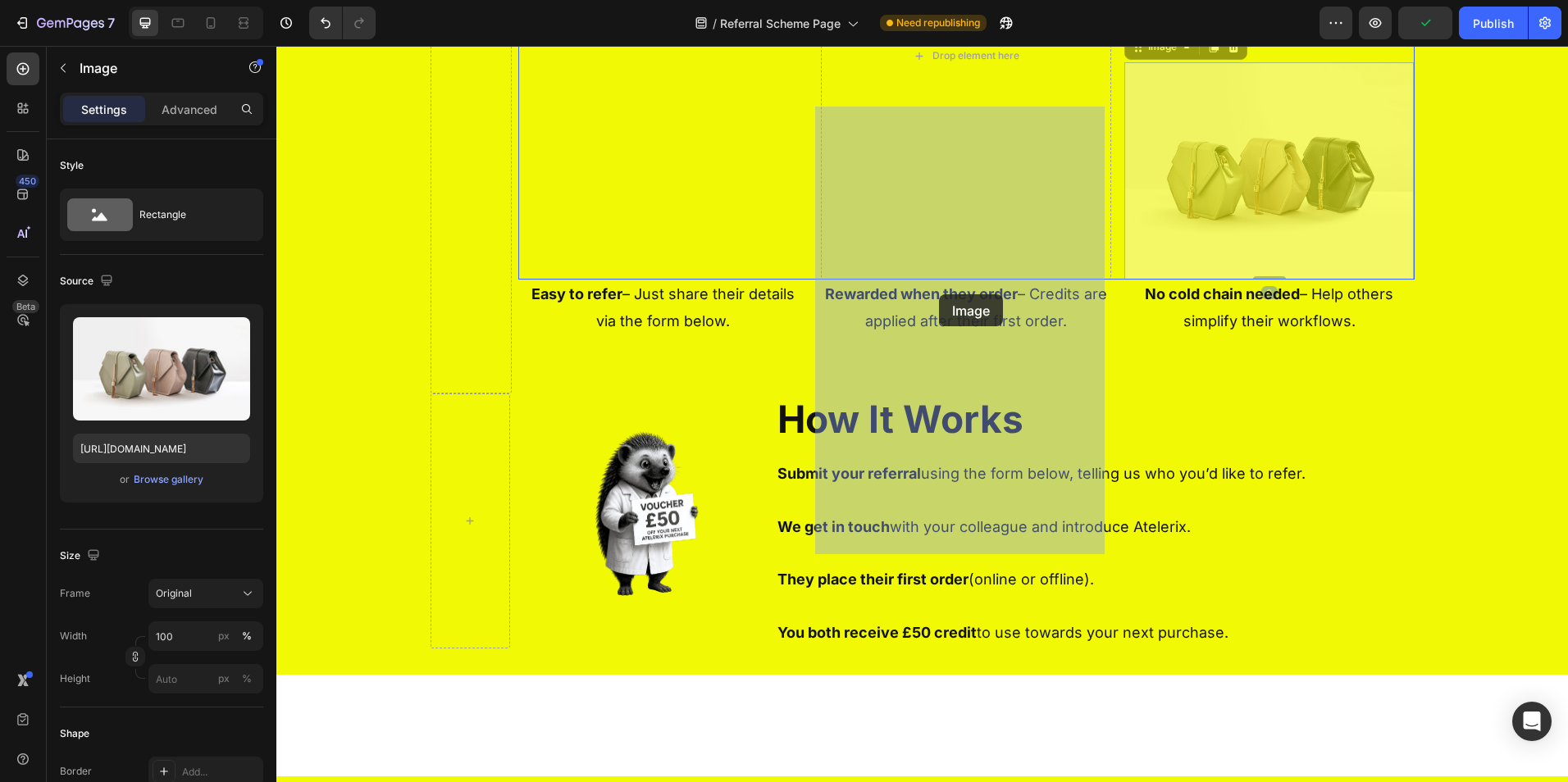
drag, startPoint x: 1255, startPoint y: 425, endPoint x: 939, endPoint y: 294, distance: 342.1
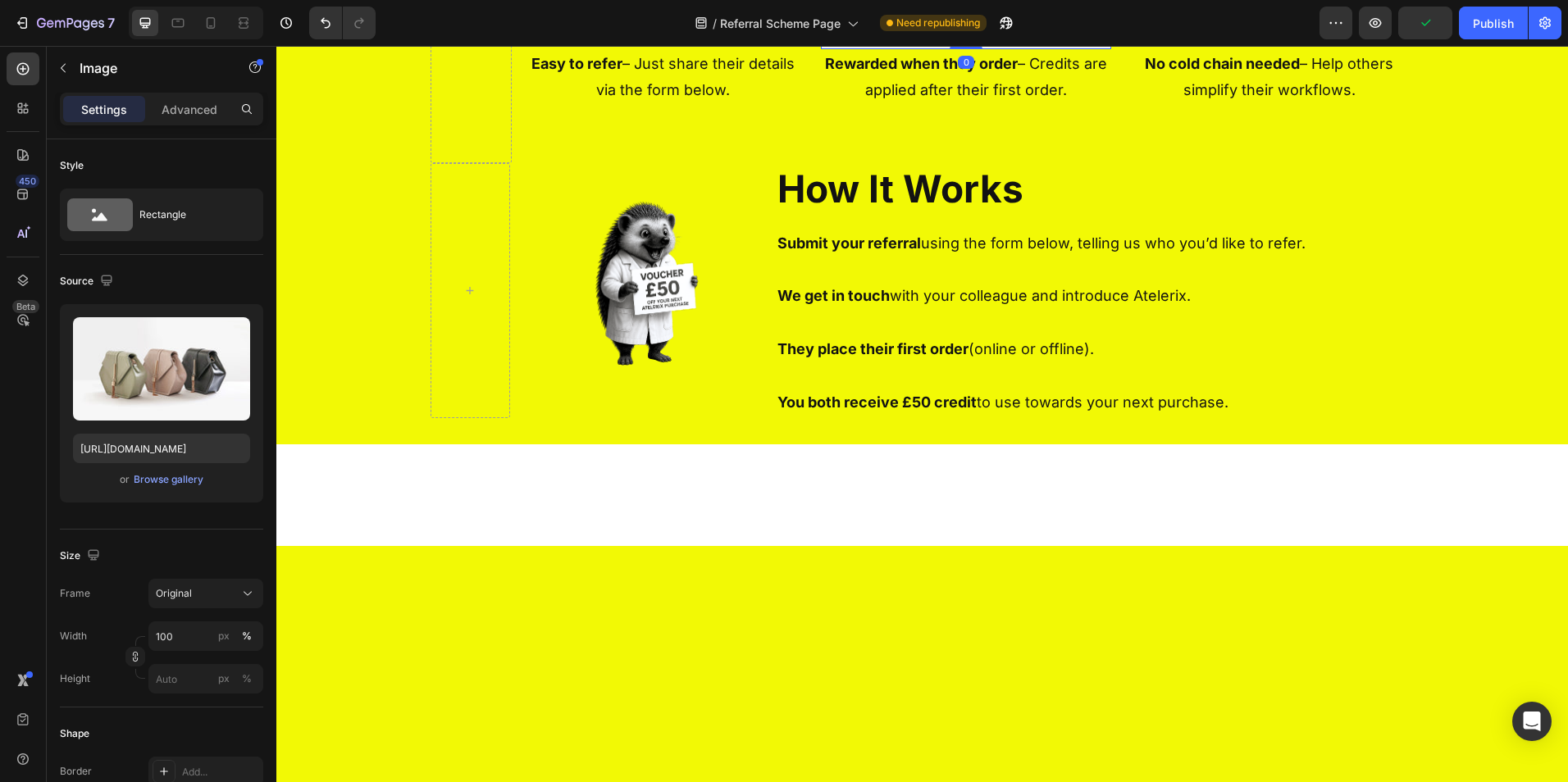
scroll to position [769, 0]
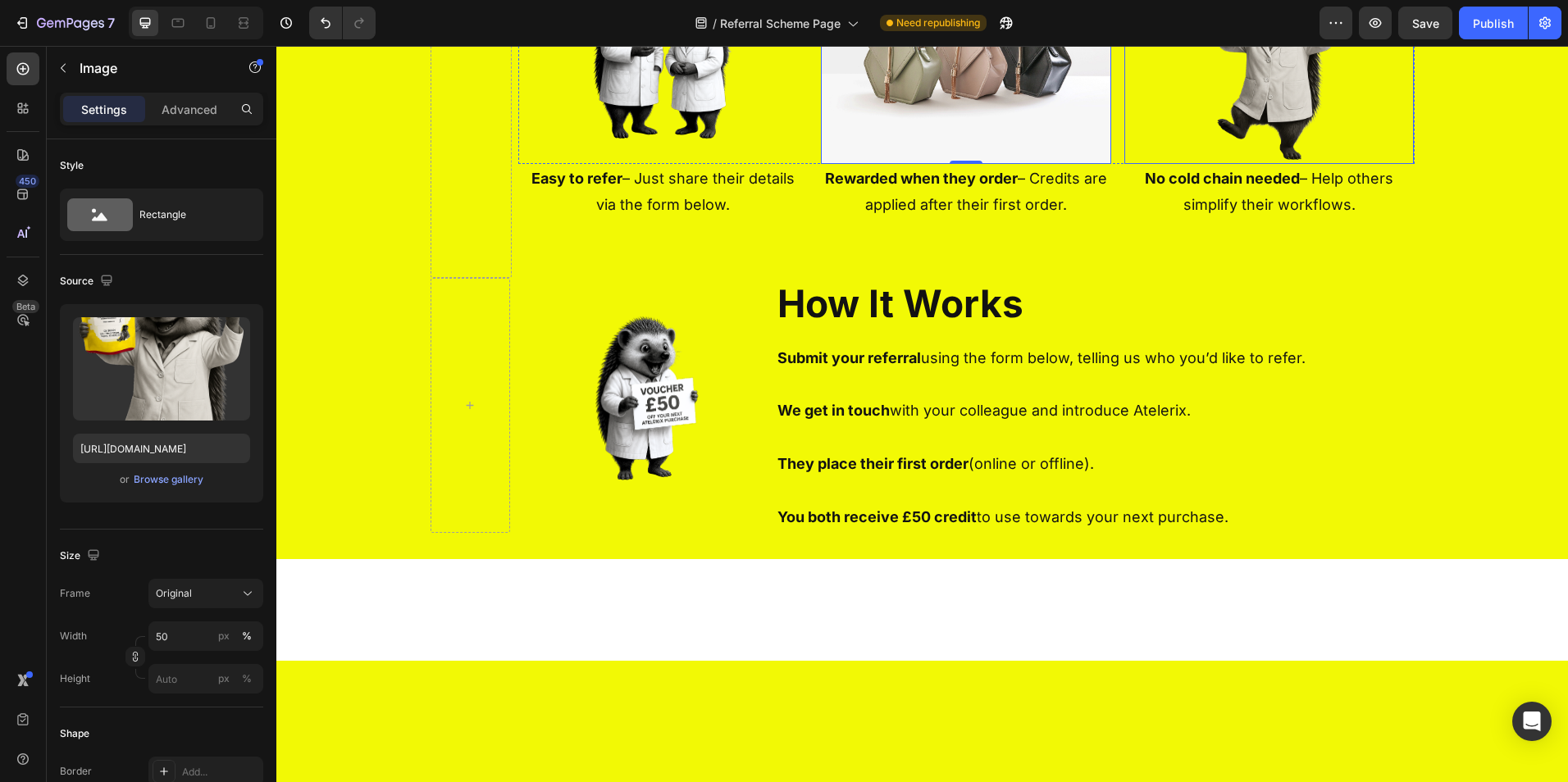
click at [1239, 164] on img at bounding box center [1269, 55] width 145 height 217
click at [194, 641] on input "50" at bounding box center [206, 636] width 115 height 29
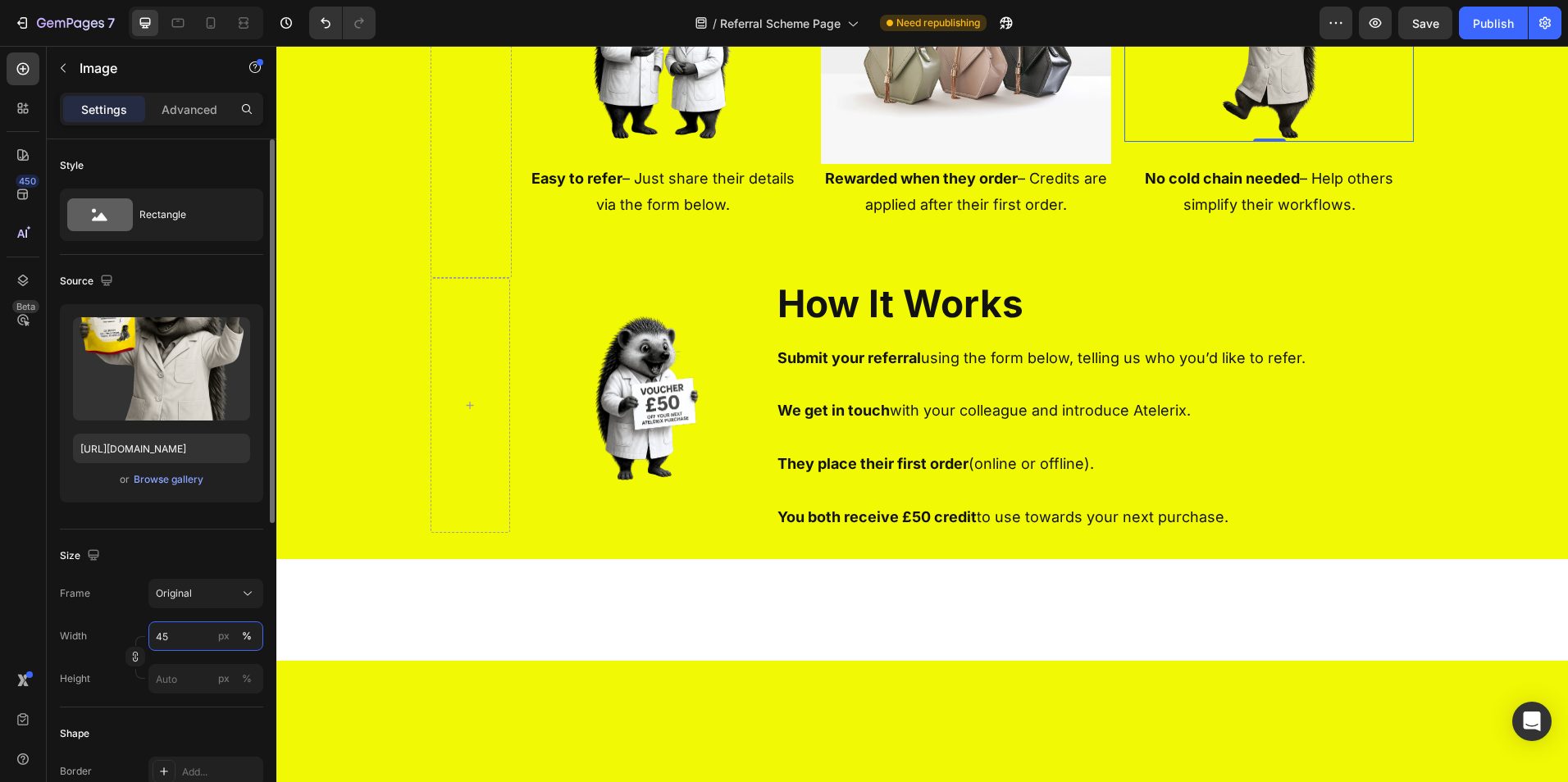
drag, startPoint x: 179, startPoint y: 629, endPoint x: 122, endPoint y: 631, distance: 57.0
click at [139, 631] on div "Width 45 px %" at bounding box center [161, 636] width 203 height 29
type input "50"
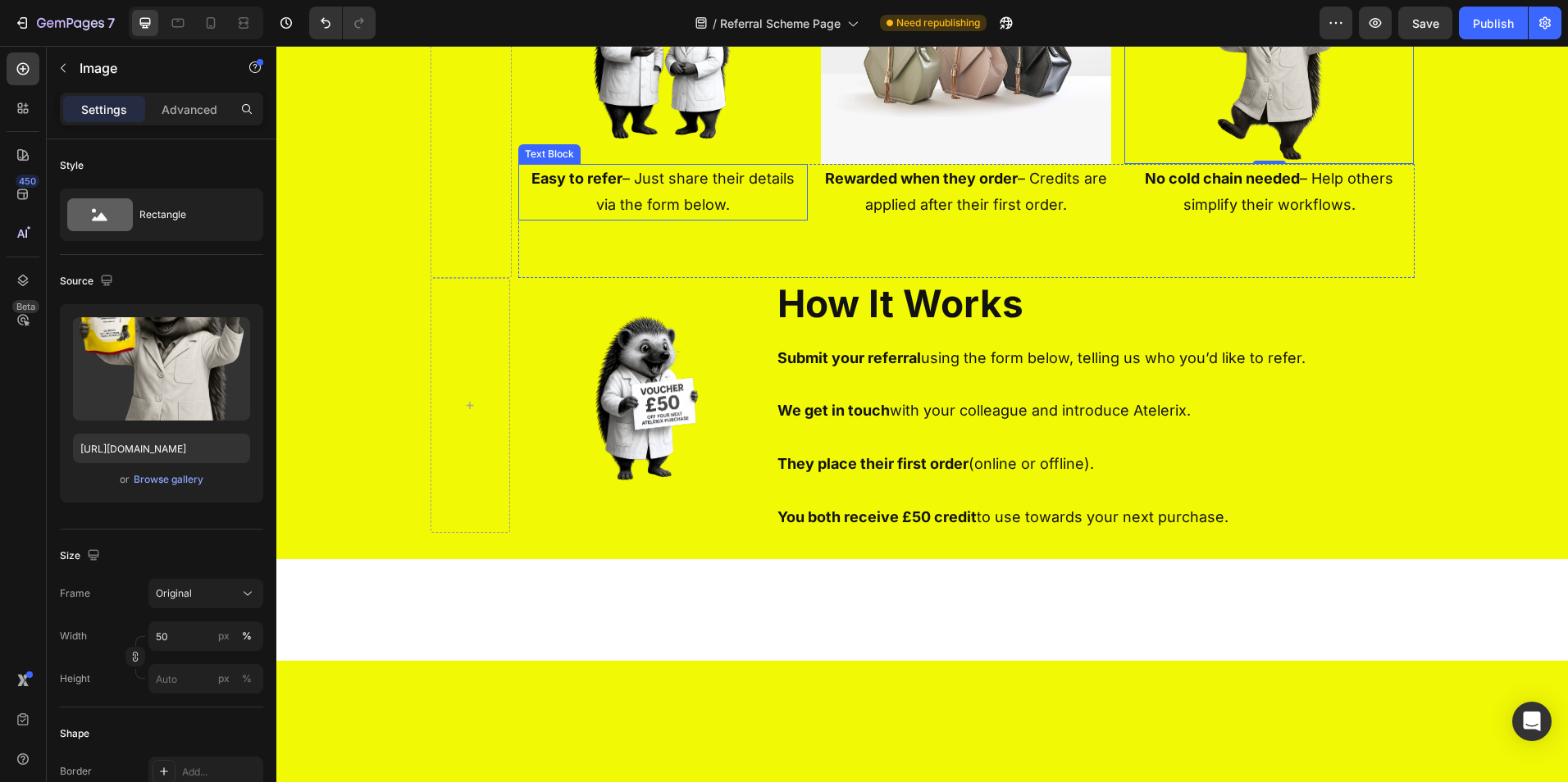
click at [610, 187] on strong "Easy to refer" at bounding box center [577, 178] width 91 height 17
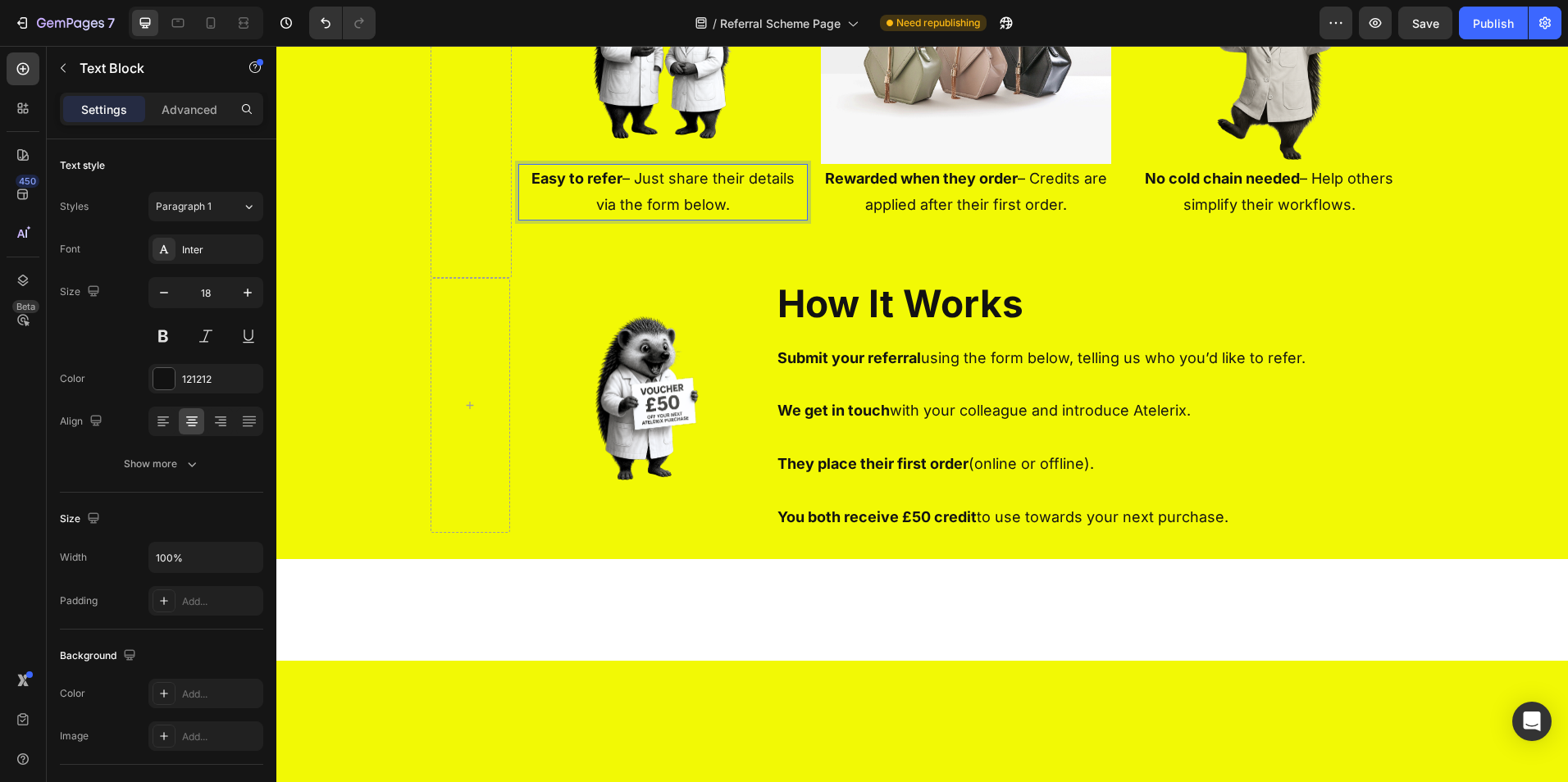
click at [625, 219] on p "Easy to refer – Just share their details via the form below." at bounding box center [663, 192] width 287 height 53
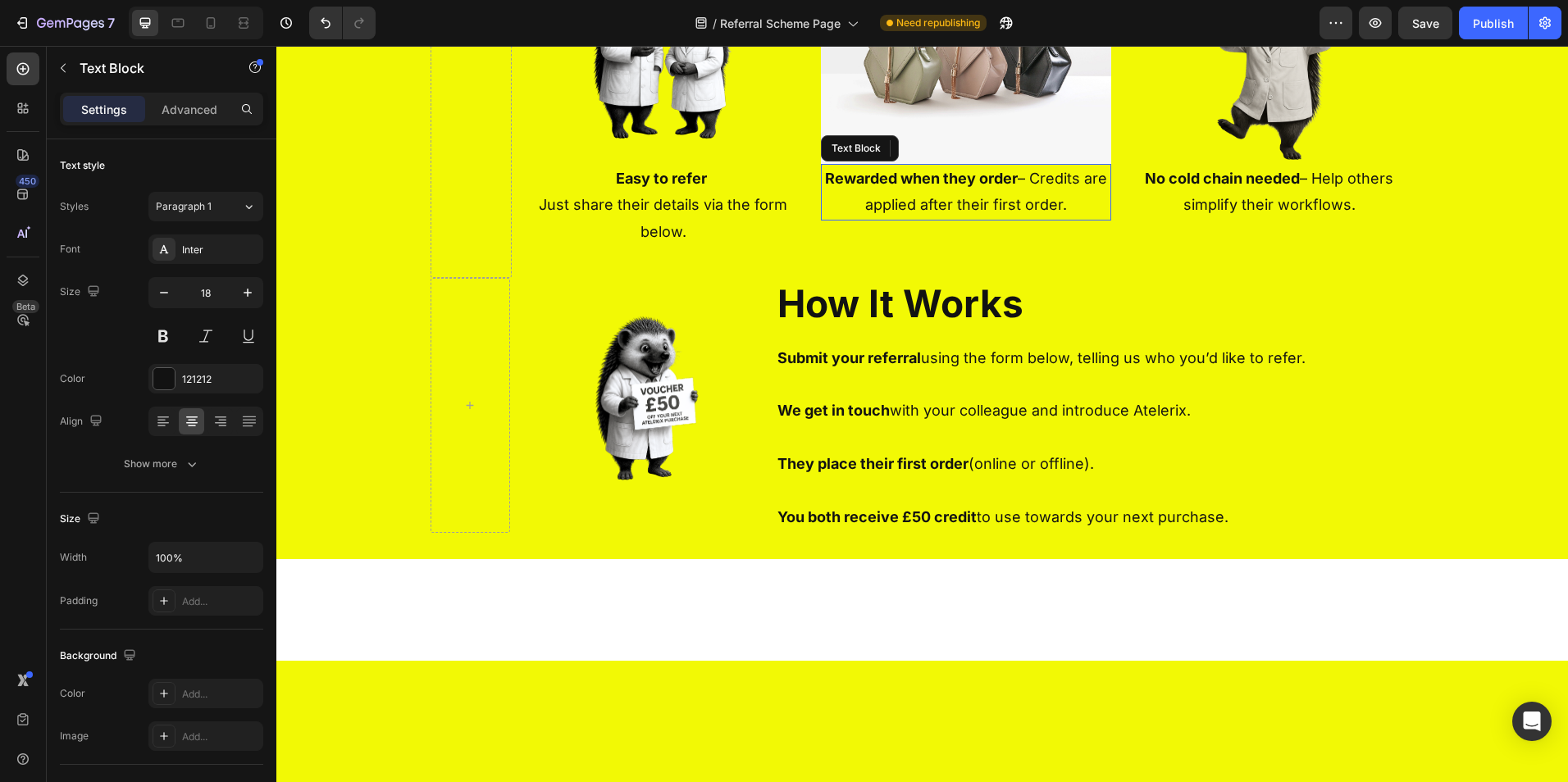
click at [1014, 219] on p "Rewarded when they order – Credits are applied after their first order." at bounding box center [966, 192] width 287 height 53
click at [1025, 219] on p "Rewarded when they order – Credits are applied after their first order." at bounding box center [966, 192] width 287 height 53
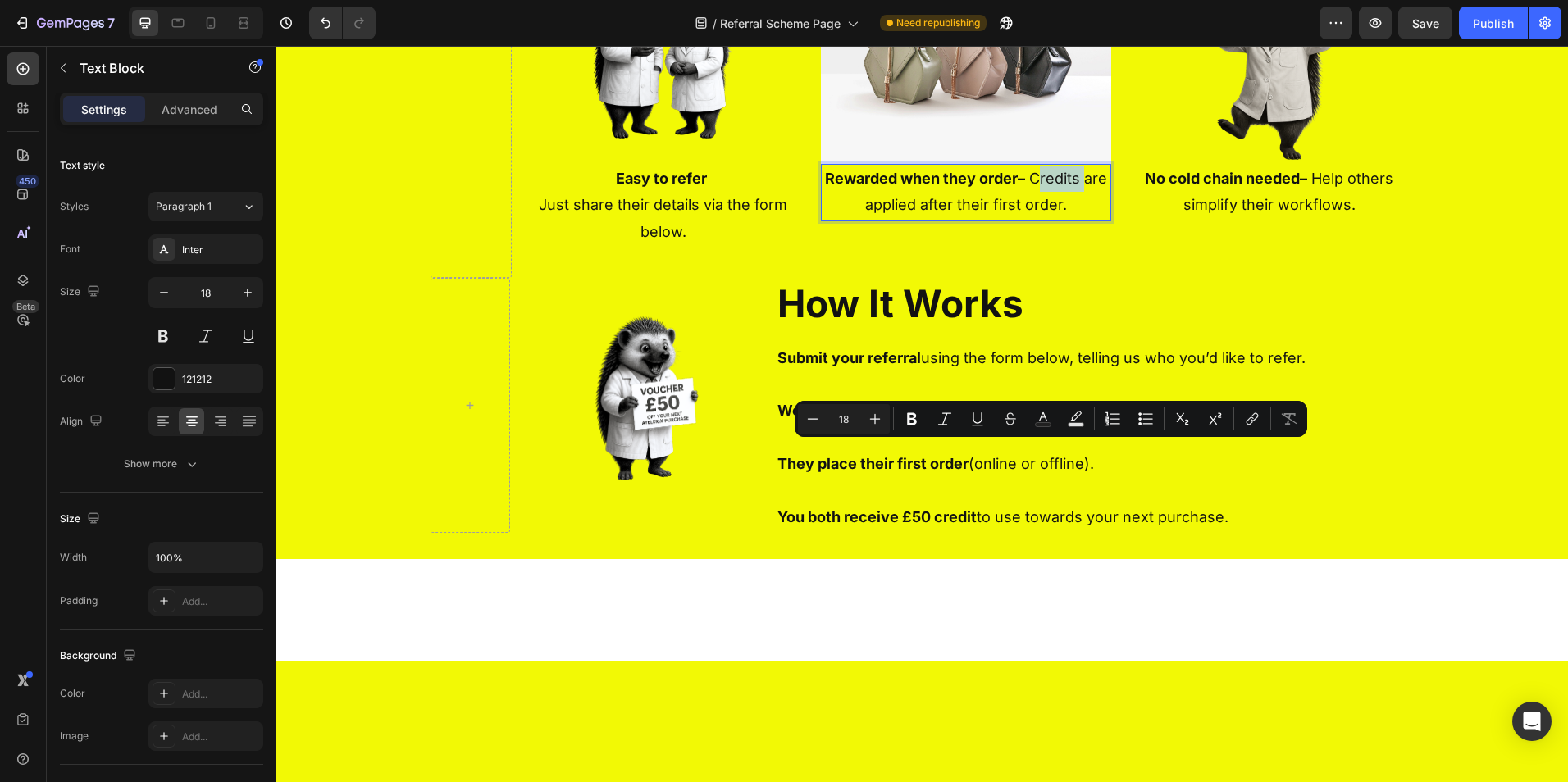
click at [1024, 219] on p "Rewarded when they order – Credits are applied after their first order." at bounding box center [966, 192] width 287 height 53
click at [1017, 219] on p "Rewarded when they order – Credits are applied after their first order." at bounding box center [966, 192] width 287 height 53
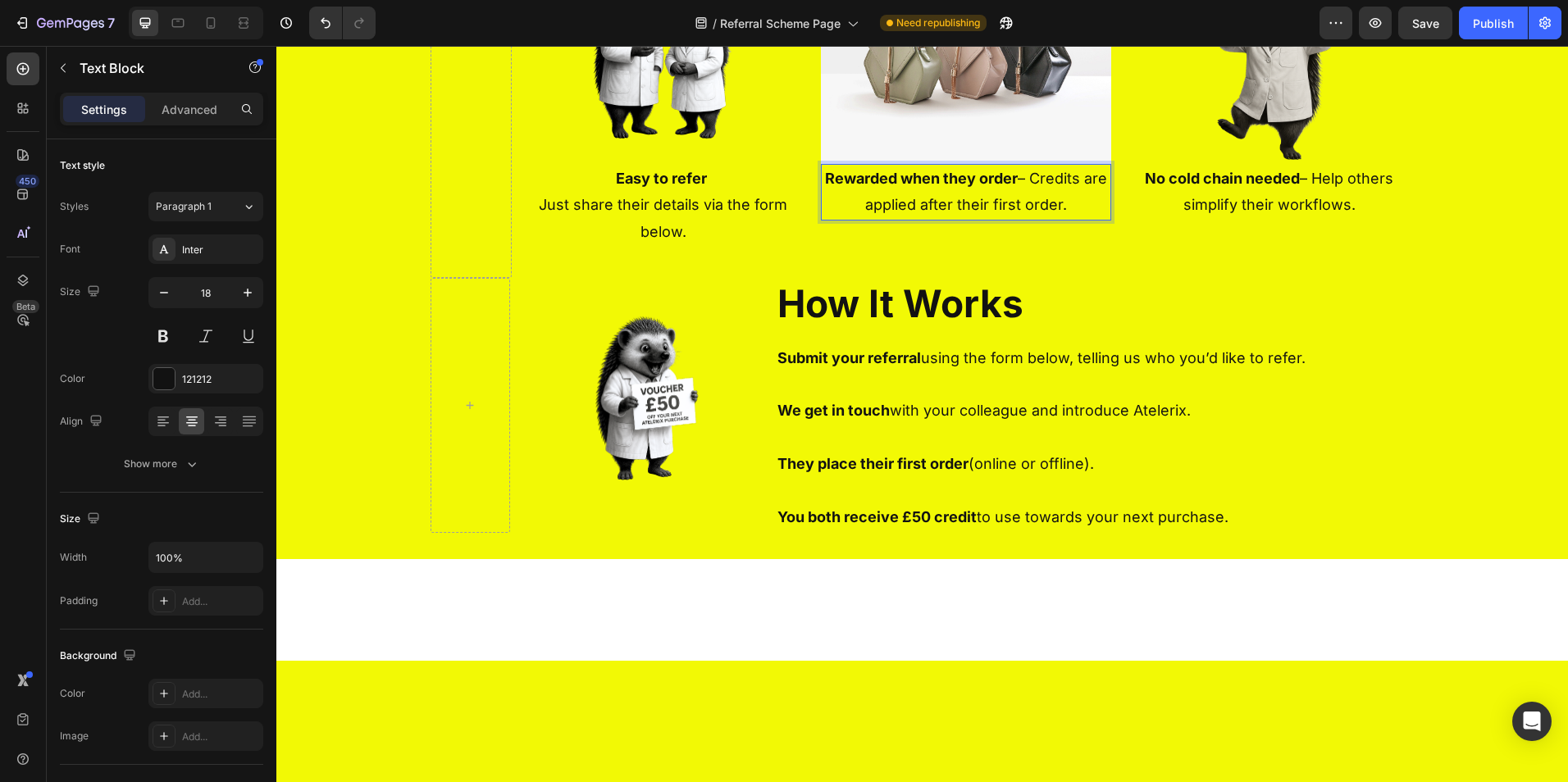
click at [1021, 219] on p "Rewarded when they order – Credits are applied after their first order." at bounding box center [966, 192] width 287 height 53
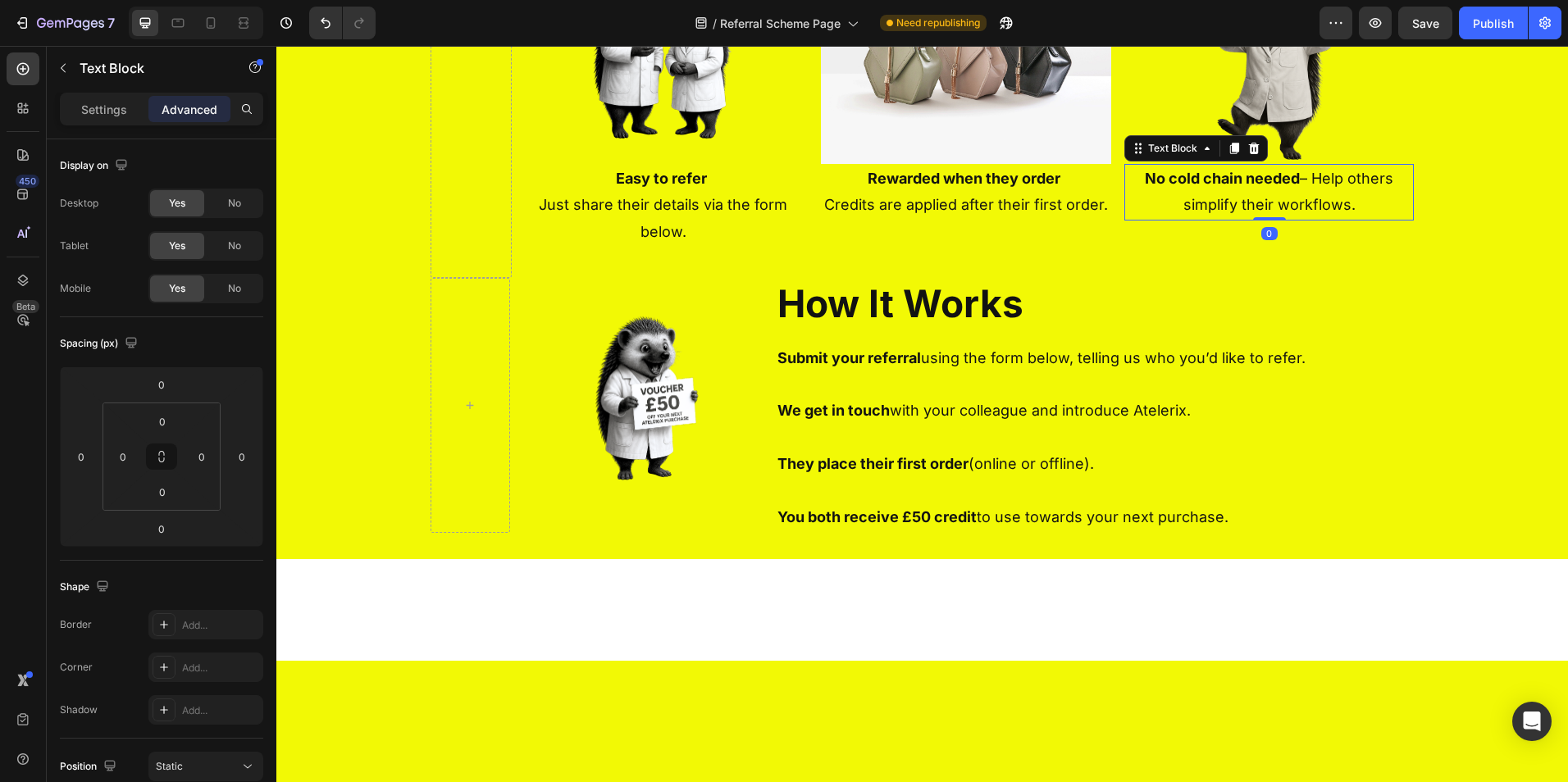
click at [1300, 219] on p "No cold chain needed – Help others simplify their workflows." at bounding box center [1269, 192] width 287 height 53
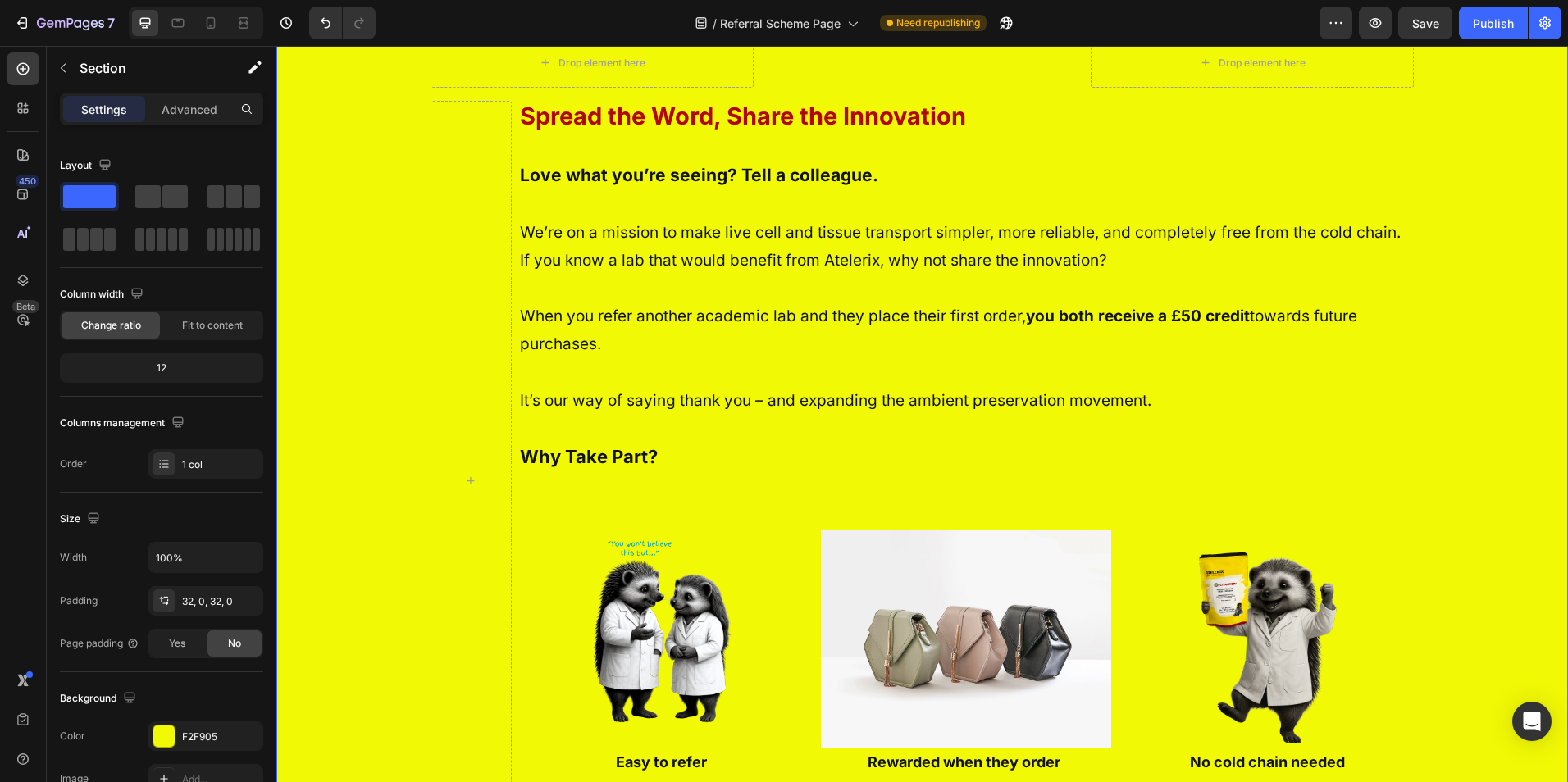
scroll to position [164, 0]
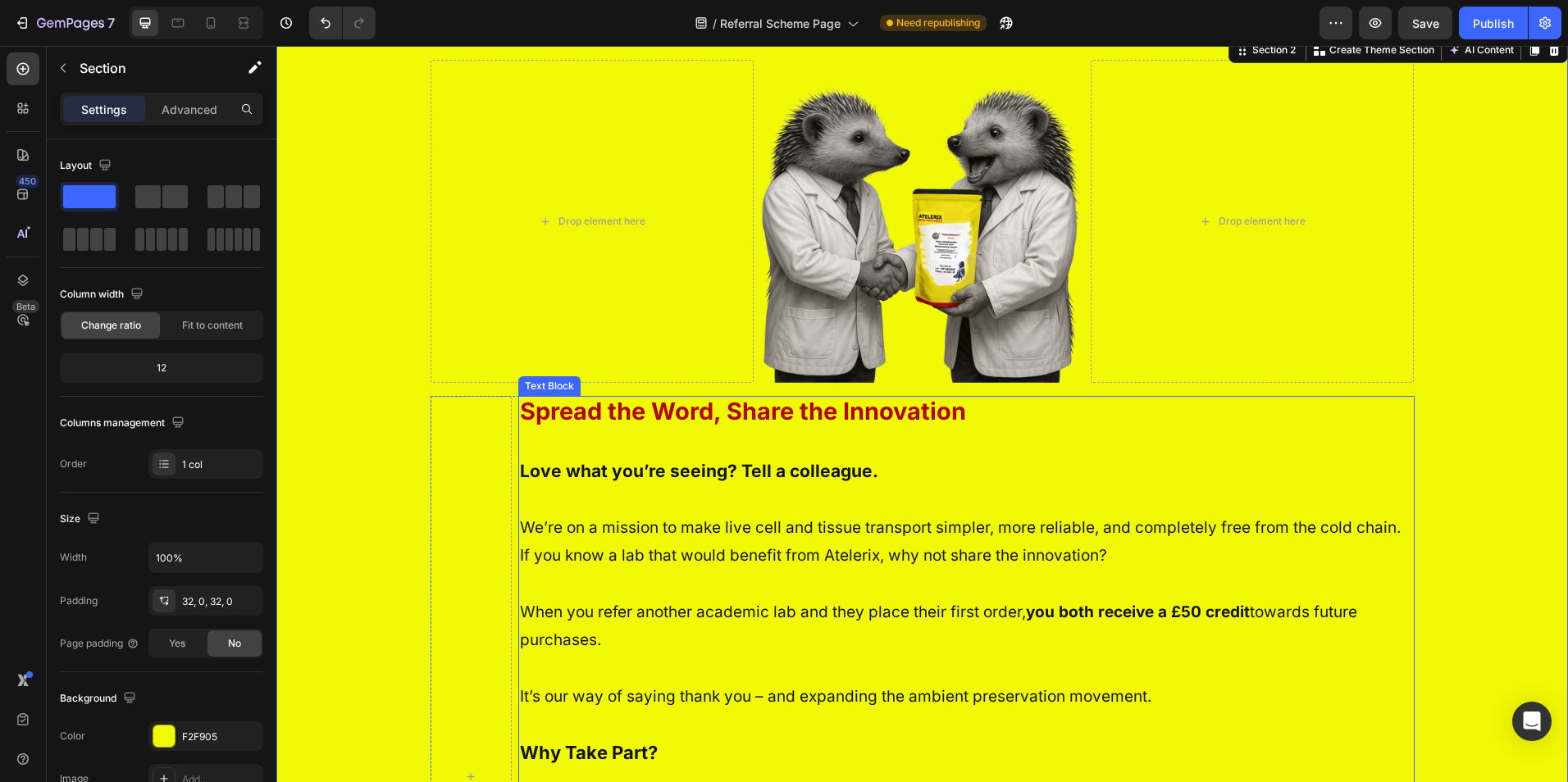
click at [918, 438] on p "Rich Text Editor. Editing area: main" at bounding box center [966, 443] width 893 height 28
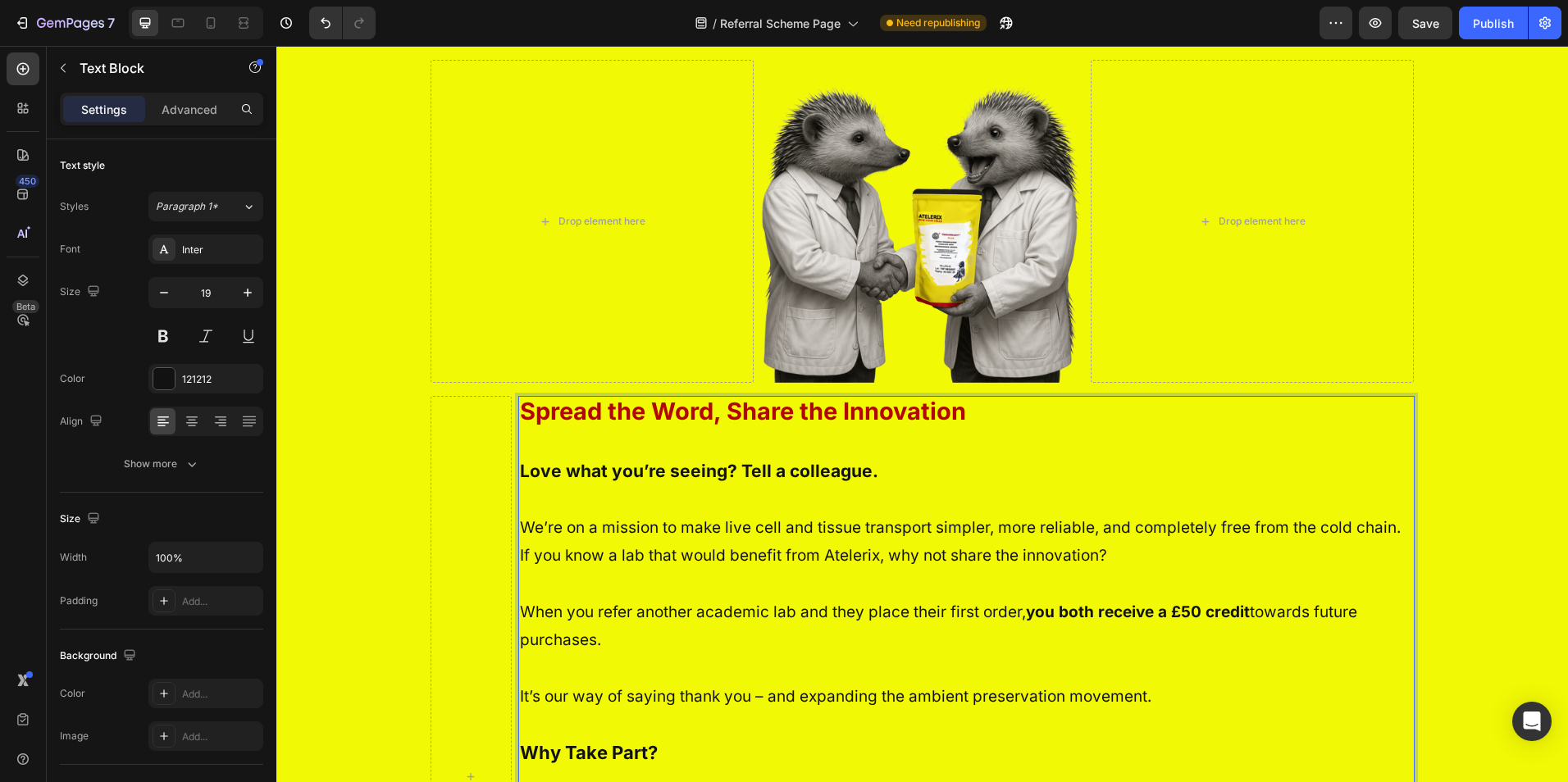
click at [968, 407] on p "Spread the Word, Share the Innovation" at bounding box center [966, 413] width 893 height 31
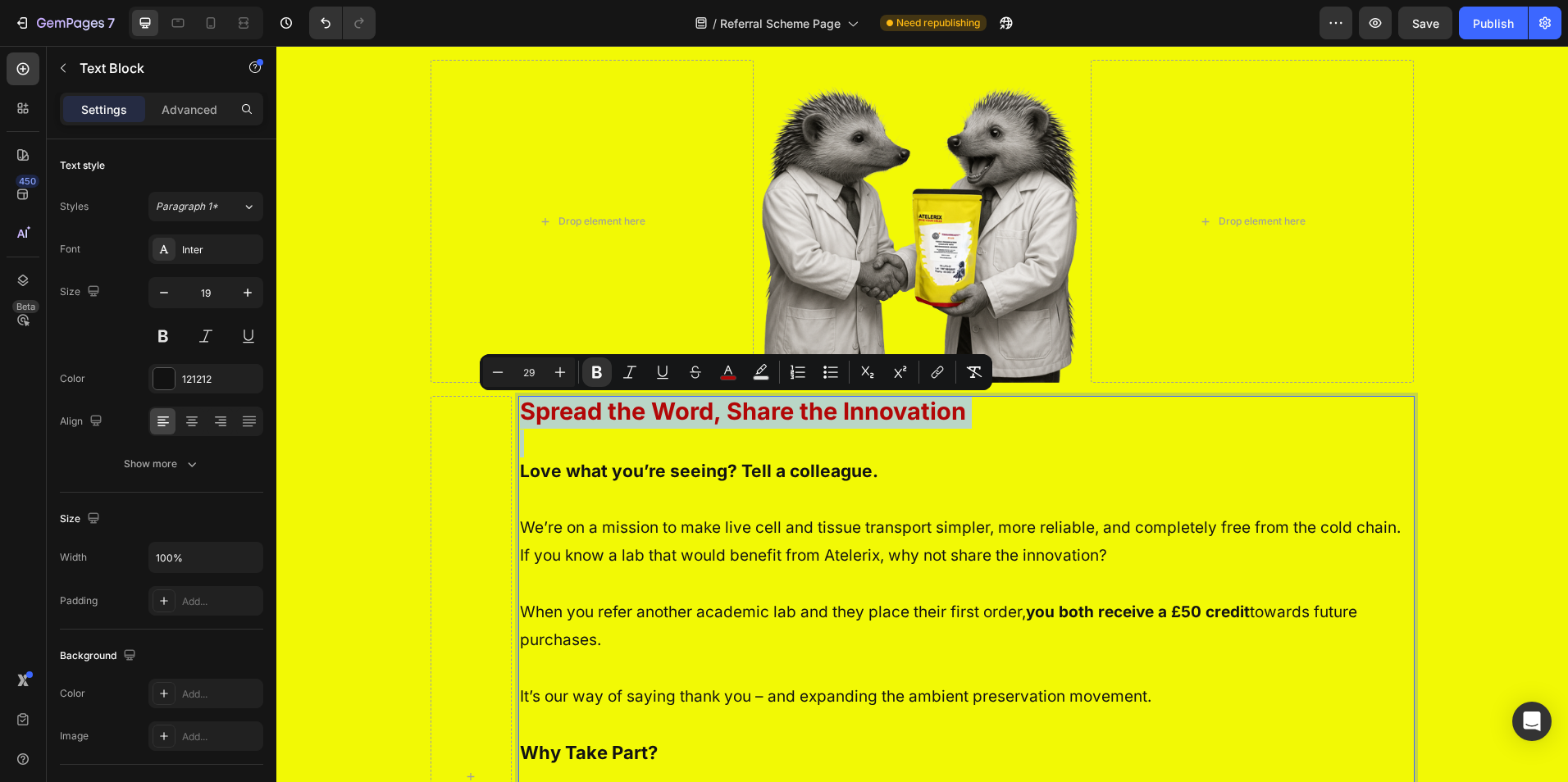
drag, startPoint x: 852, startPoint y: 428, endPoint x: 536, endPoint y: 413, distance: 316.4
click at [536, 413] on p "Spread the Word, Share the Innovation" at bounding box center [966, 413] width 893 height 31
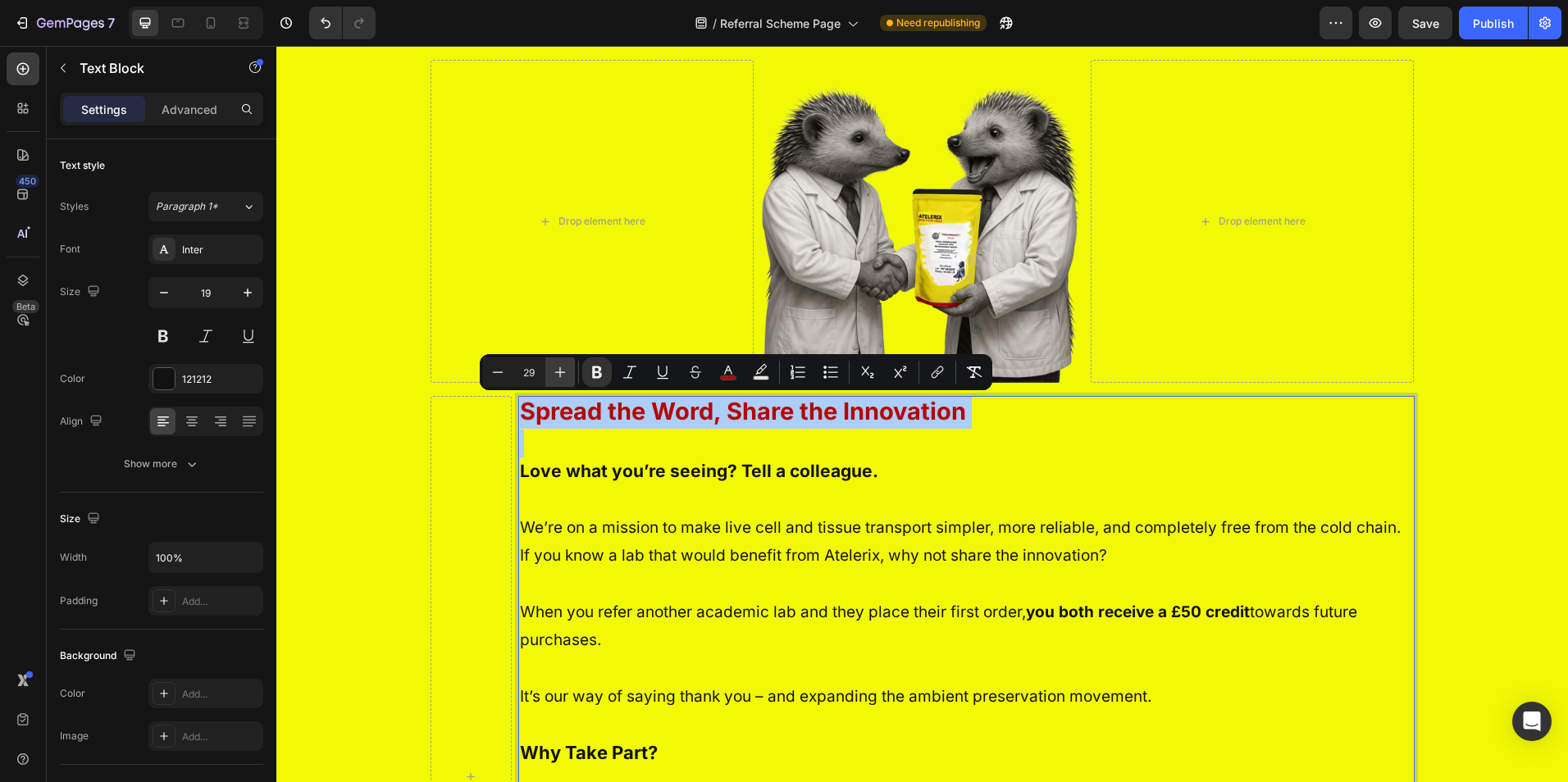
click at [564, 374] on icon "Editor contextual toolbar" at bounding box center [560, 372] width 16 height 16
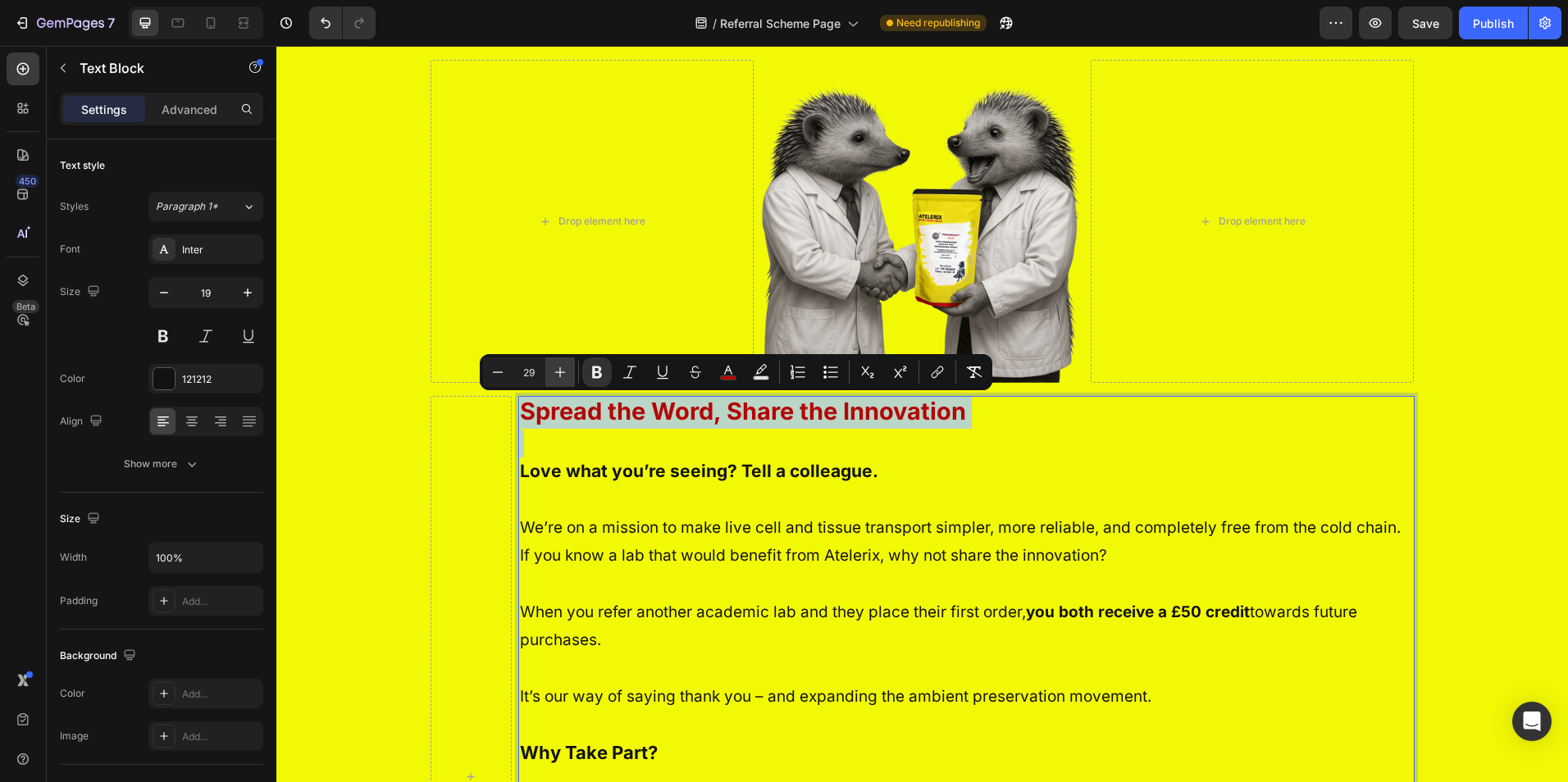
type input "30"
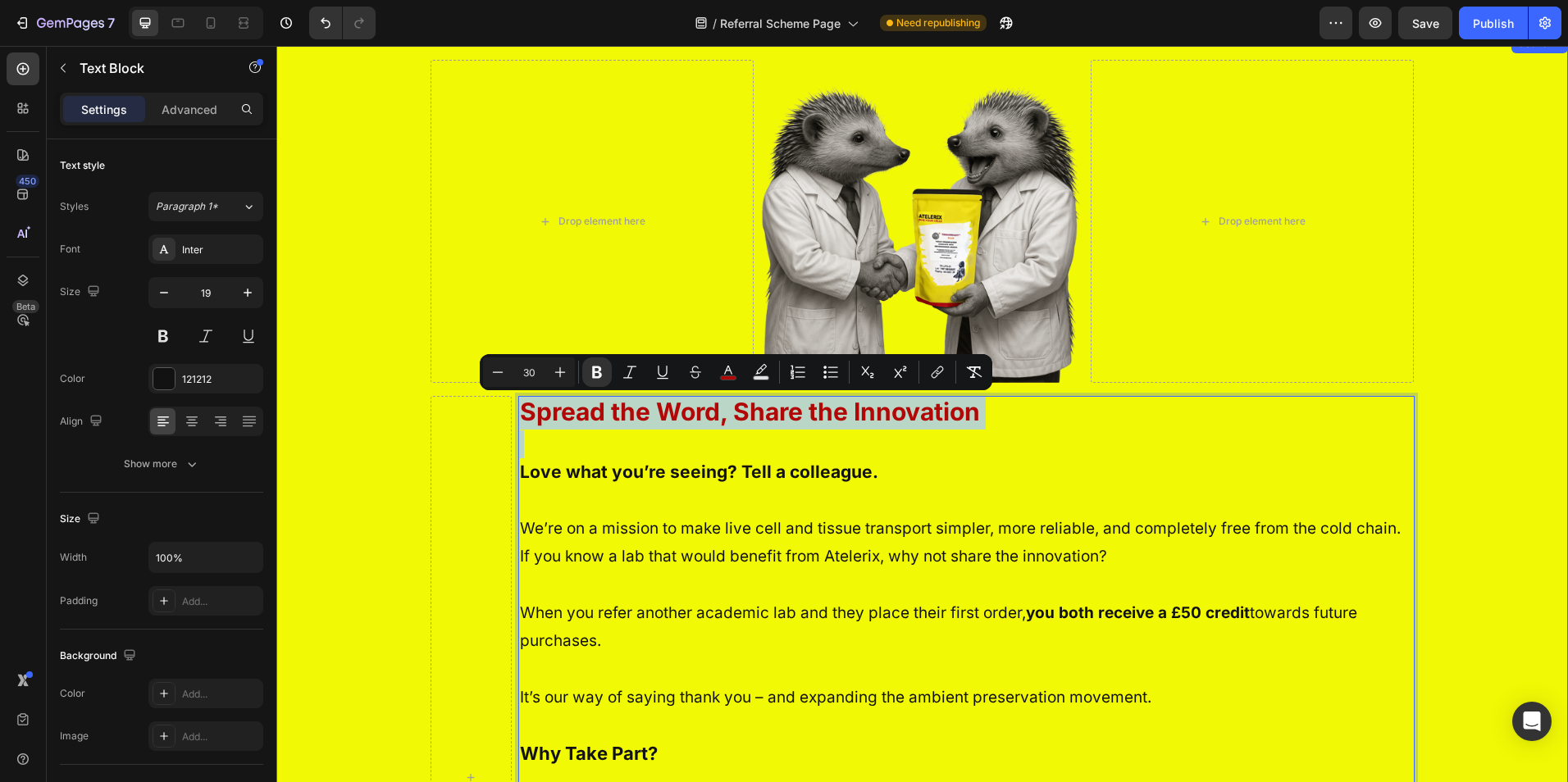
click at [1464, 465] on div "Drop element here Image Drop element here Row Row Spread the Word, Share the In…" at bounding box center [922, 737] width 1292 height 1353
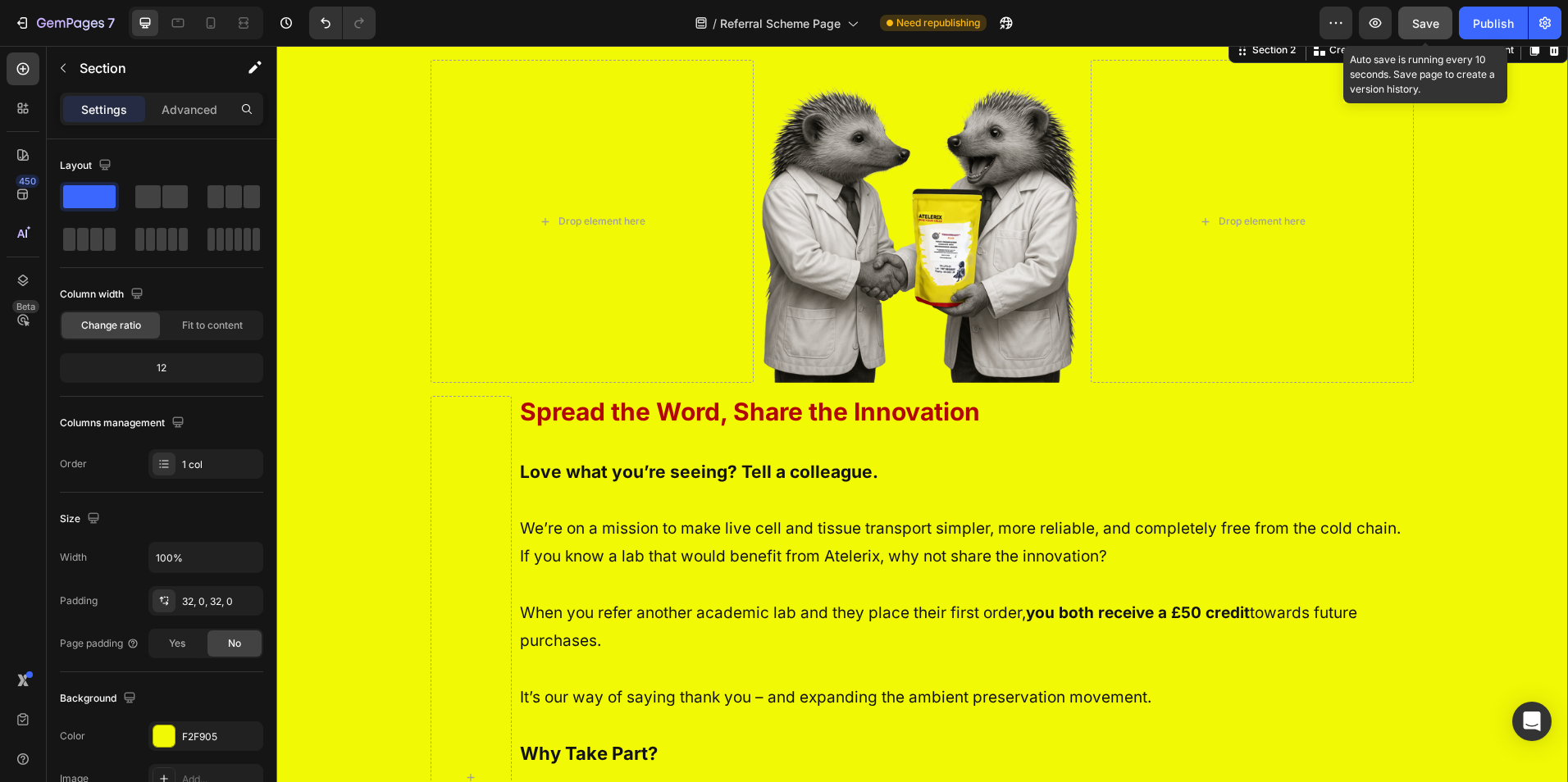
click at [1409, 17] on button "Save" at bounding box center [1425, 23] width 54 height 33
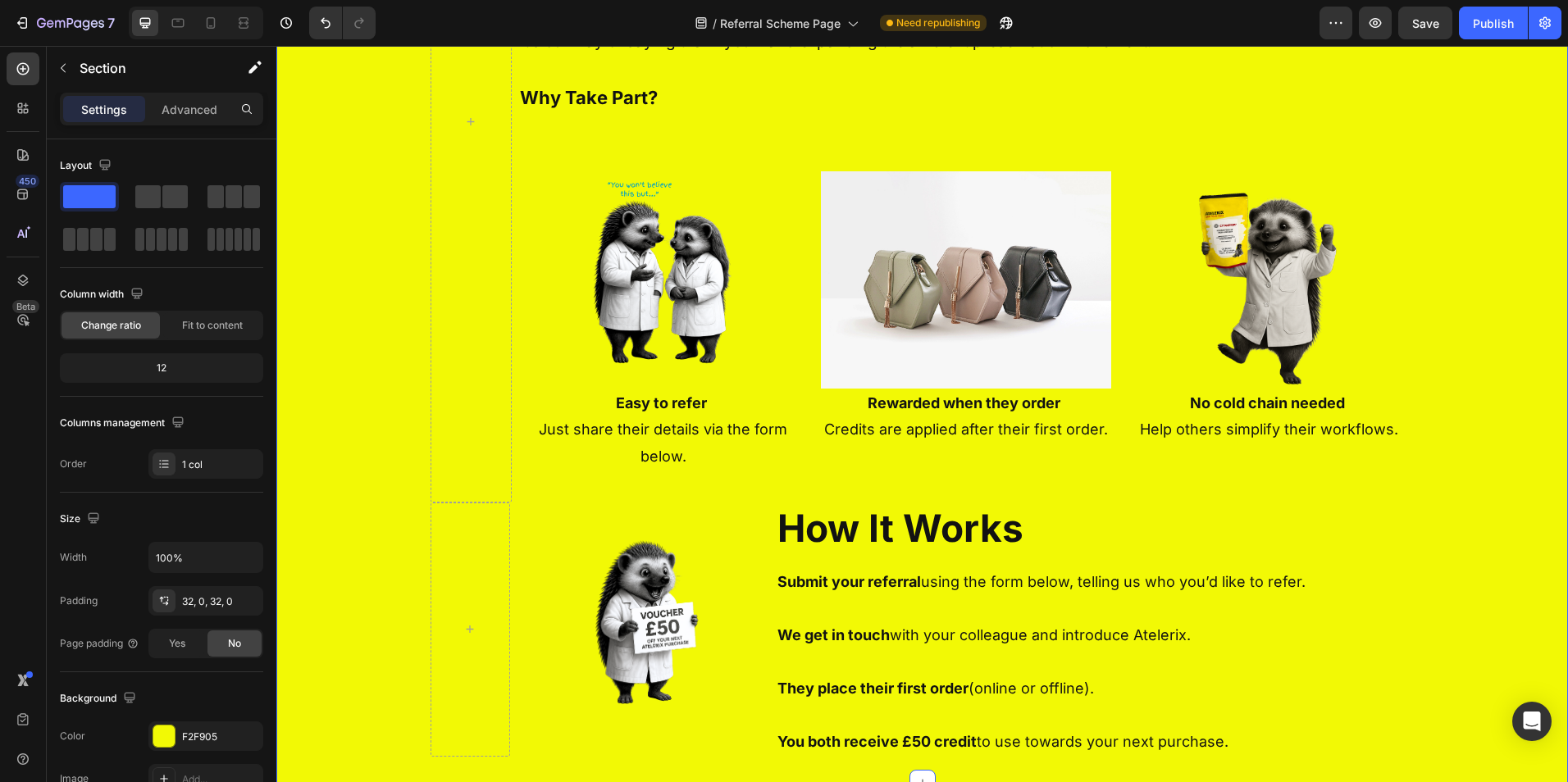
scroll to position [902, 0]
